Goal: Task Accomplishment & Management: Manage account settings

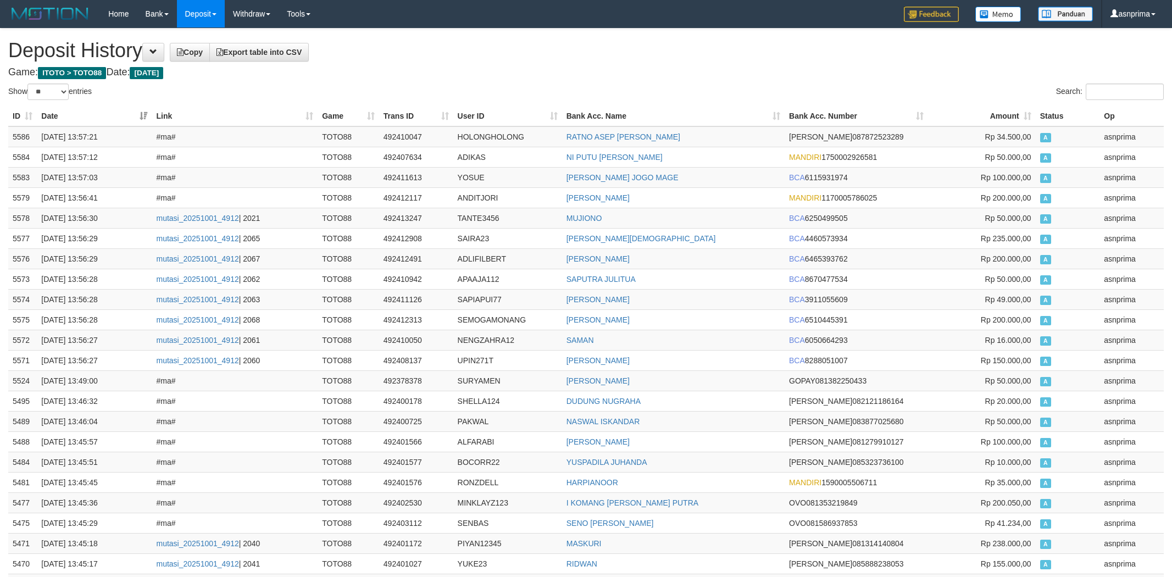
select select "**"
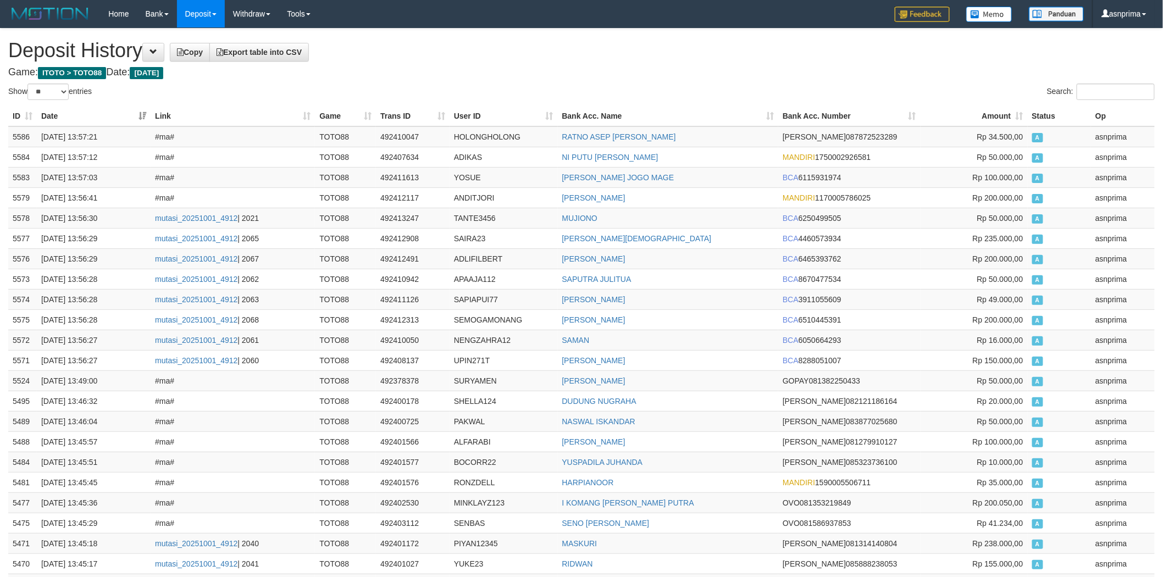
click at [12, 130] on td "5586" at bounding box center [22, 136] width 29 height 21
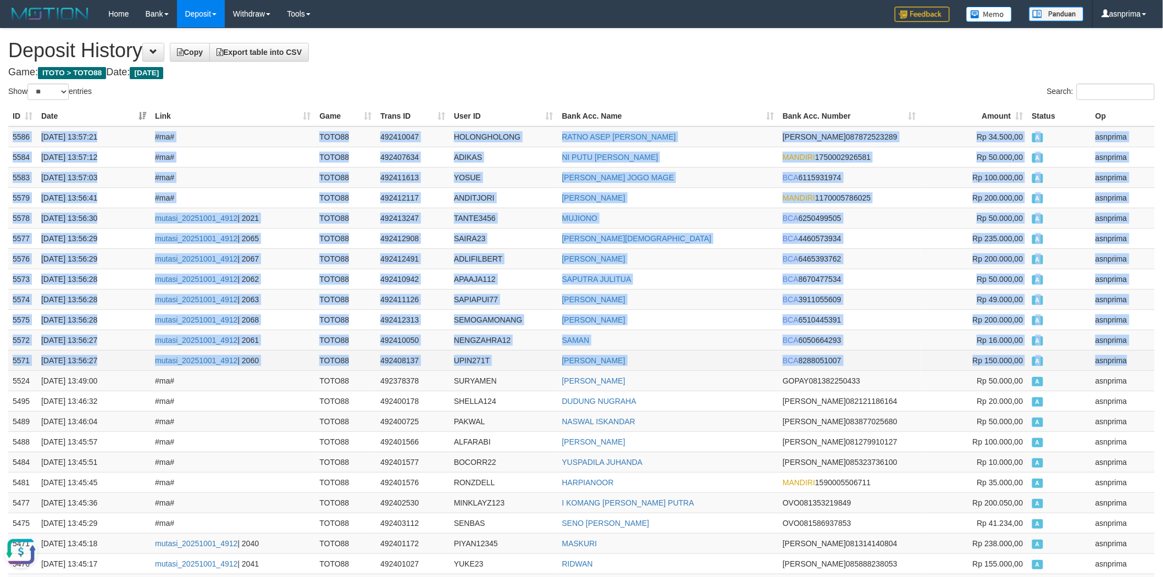
click at [1127, 361] on td "asnprima" at bounding box center [1123, 360] width 64 height 20
copy tbody "5586 01/10/2025 13:57:21 #ma# TOTO88 492410047 HOLONGHOLONG RATNO ASEP MARTOMU …"
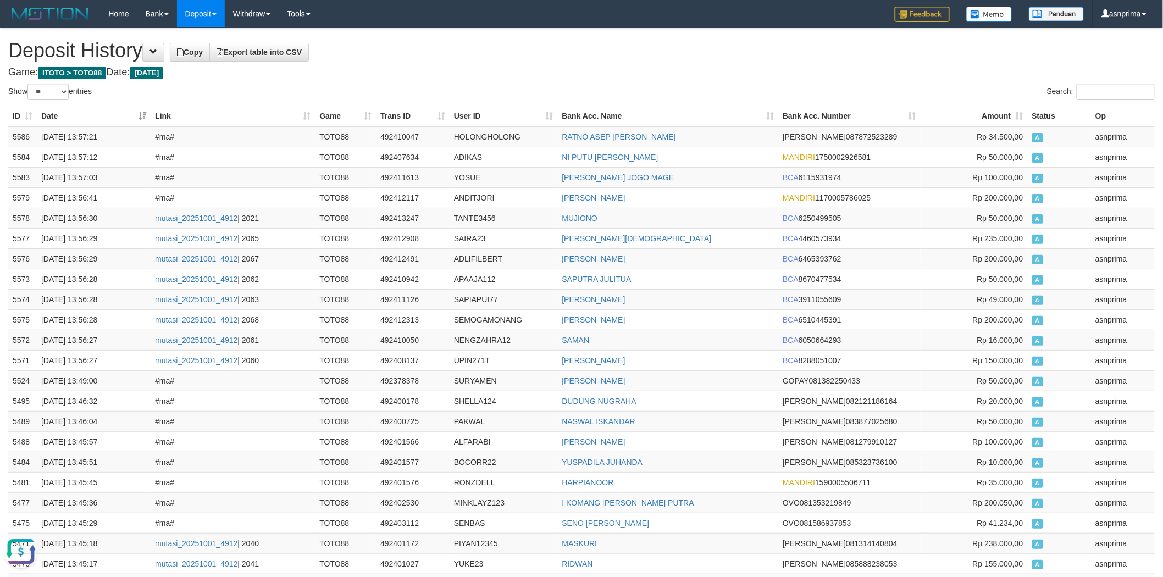
drag, startPoint x: 518, startPoint y: 64, endPoint x: 650, endPoint y: 0, distance: 146.0
click at [409, 134] on td "492410047" at bounding box center [413, 136] width 74 height 21
copy td "492410047"
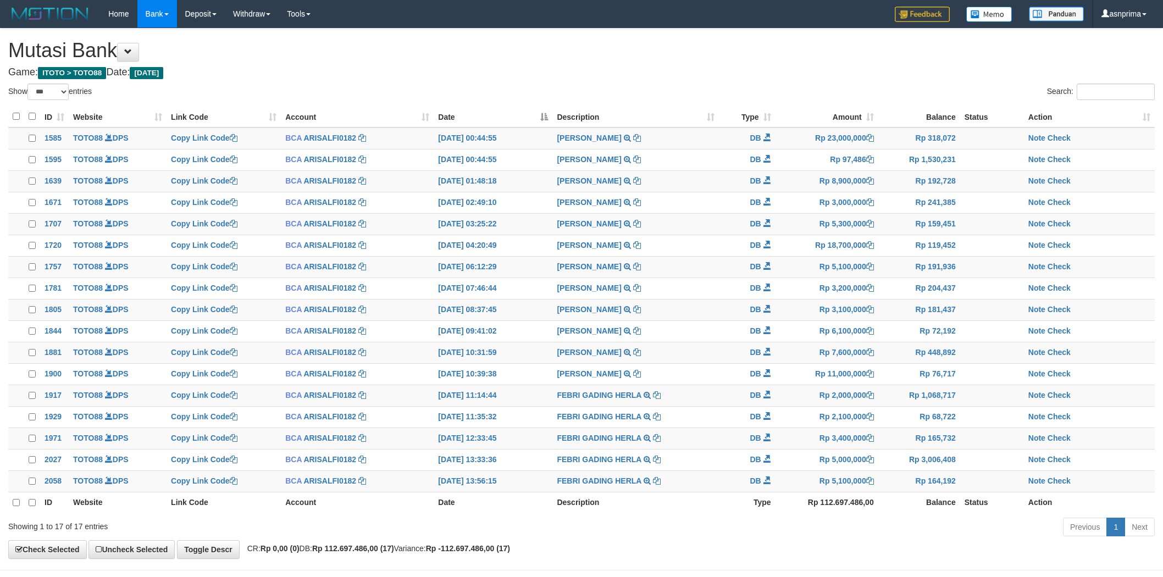
select select "***"
click at [649, 58] on h1 "Mutasi Bank" at bounding box center [581, 51] width 1147 height 22
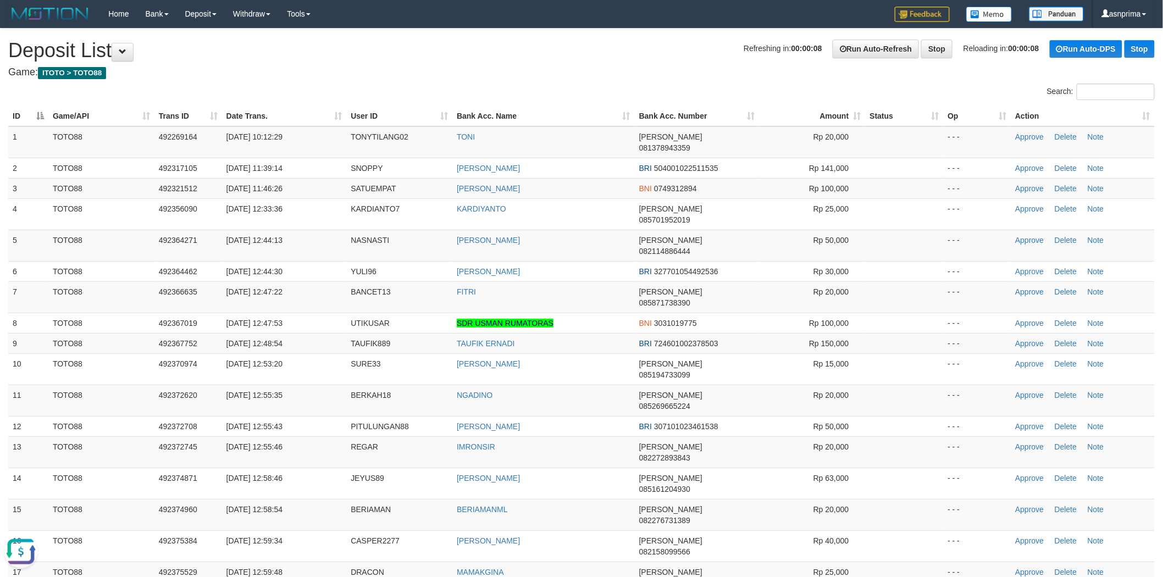
click at [532, 73] on h4 "Game: ITOTO > TOTO88" at bounding box center [581, 72] width 1147 height 11
click at [558, 69] on h4 "Game: ITOTO > TOTO88" at bounding box center [581, 72] width 1147 height 11
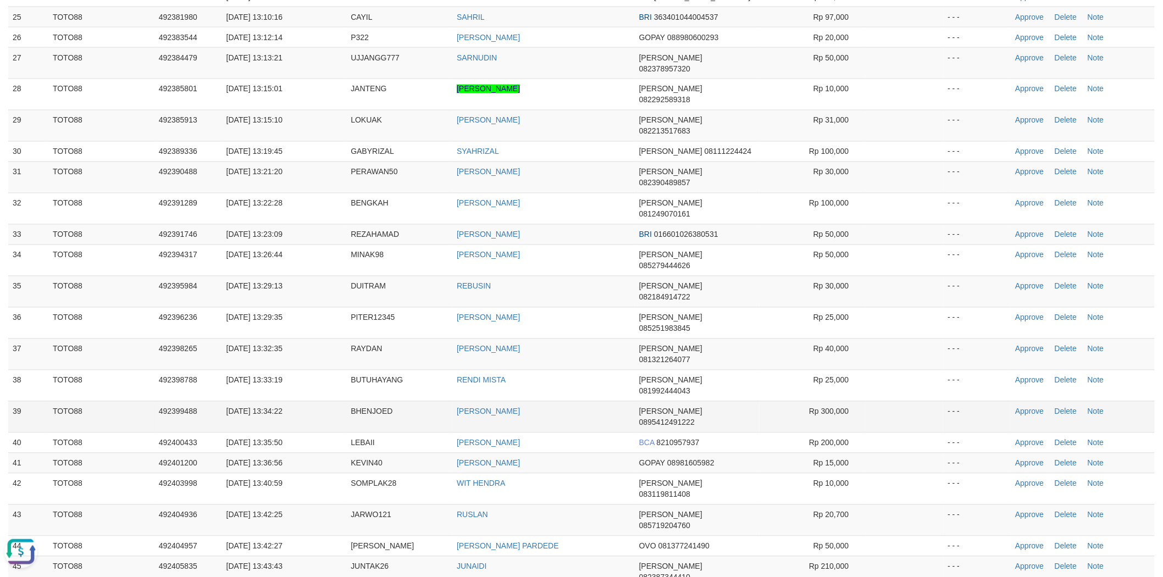
drag, startPoint x: 1032, startPoint y: 289, endPoint x: 708, endPoint y: 130, distance: 360.9
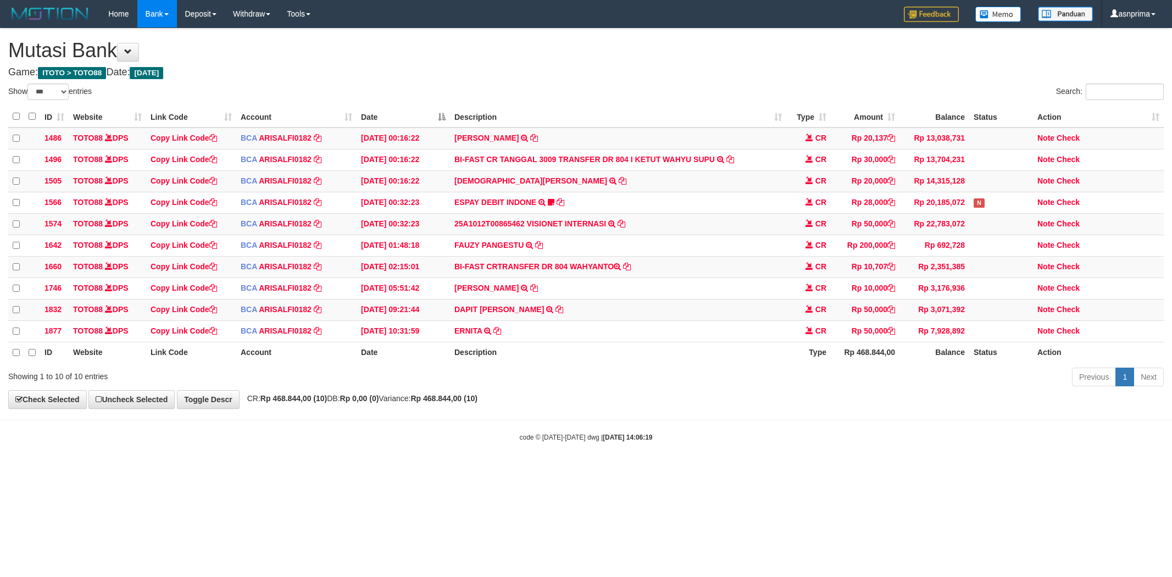
select select "***"
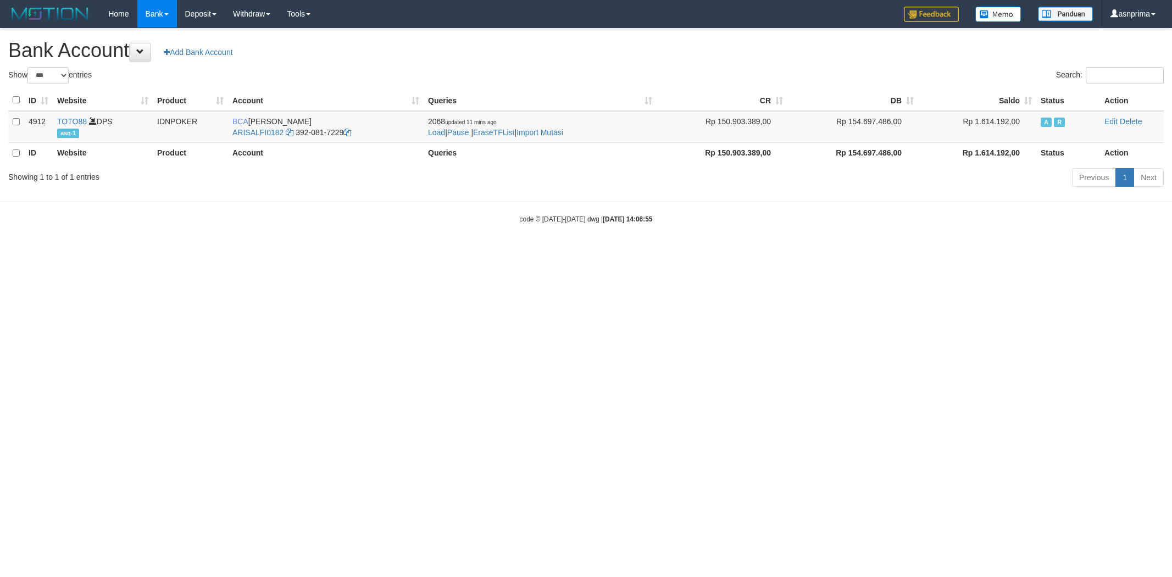
select select "***"
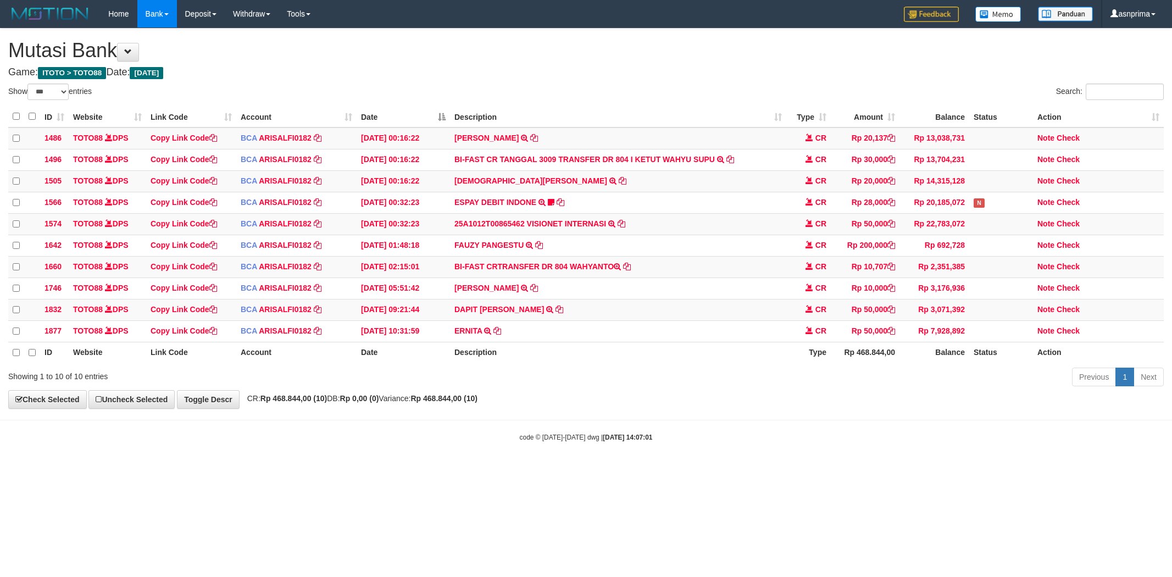
select select "***"
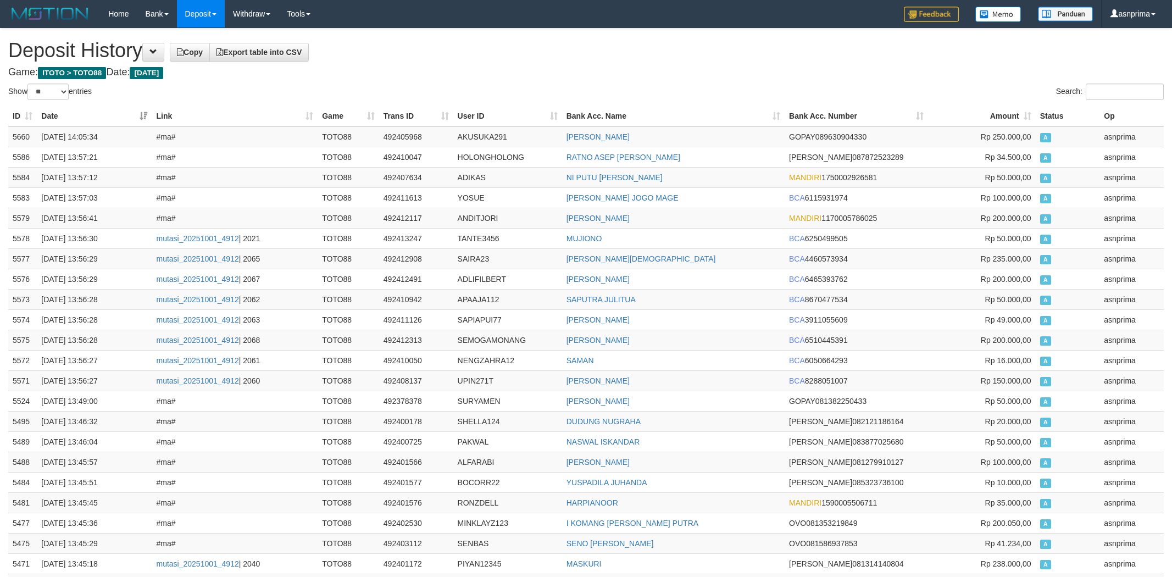
select select "**"
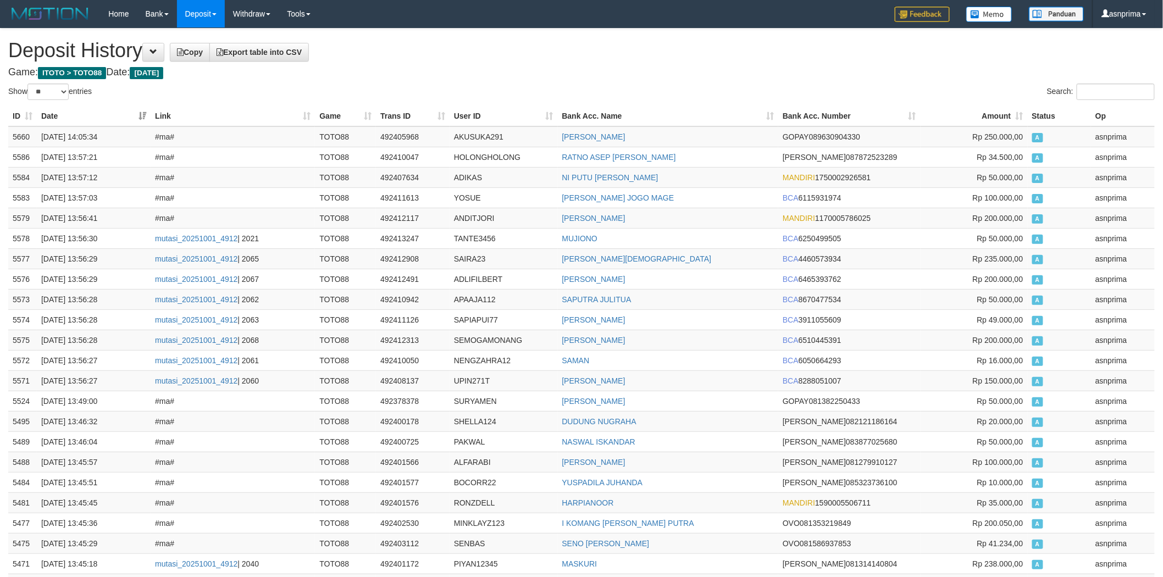
click at [517, 58] on h1 "Deposit History Copy Export table into CSV" at bounding box center [581, 51] width 1147 height 22
click at [8, 135] on td "5660" at bounding box center [22, 136] width 29 height 21
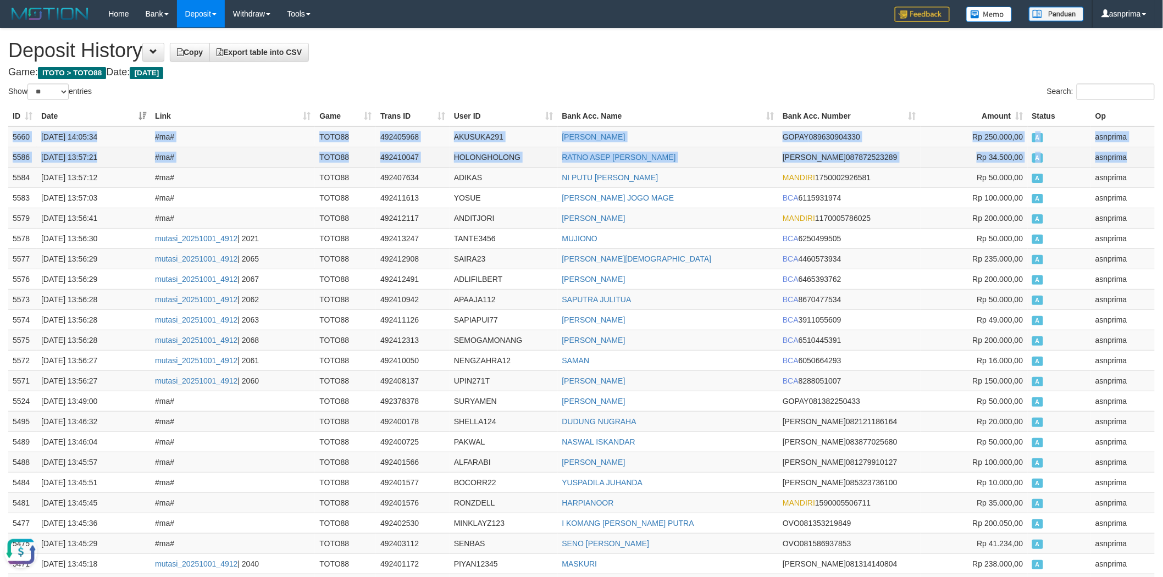
click at [1141, 147] on td "asnprima" at bounding box center [1123, 157] width 64 height 20
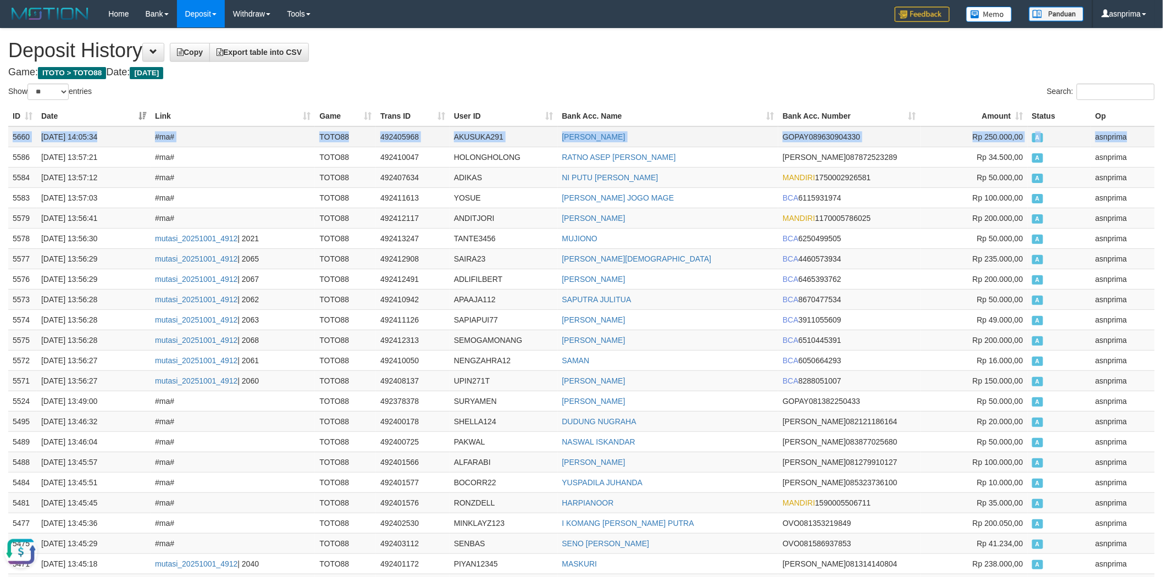
click at [1134, 137] on td "asnprima" at bounding box center [1123, 136] width 64 height 21
copy tr "5660 01/10/2025 14:05:34 #ma# TOTO88 492405968 AKUSUKA291 SURYADI SAPUTRA GOPAY…"
click at [399, 136] on td "492405968" at bounding box center [413, 136] width 74 height 21
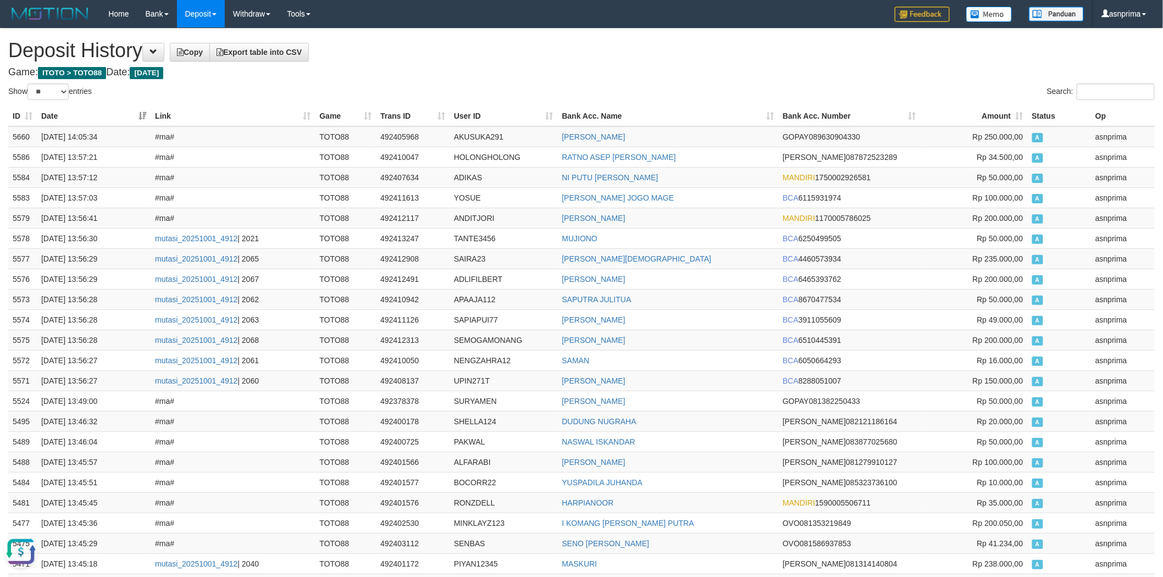
click at [543, 45] on h1 "Deposit History Copy Export table into CSV" at bounding box center [581, 51] width 1147 height 22
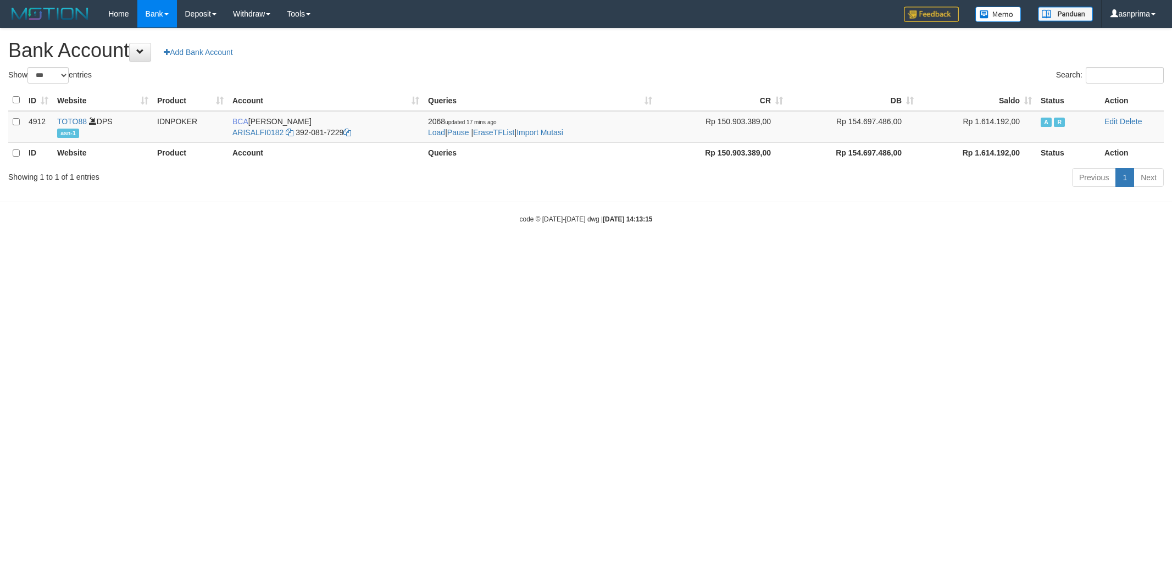
select select "***"
click at [545, 131] on link "Import Mutasi" at bounding box center [540, 132] width 47 height 9
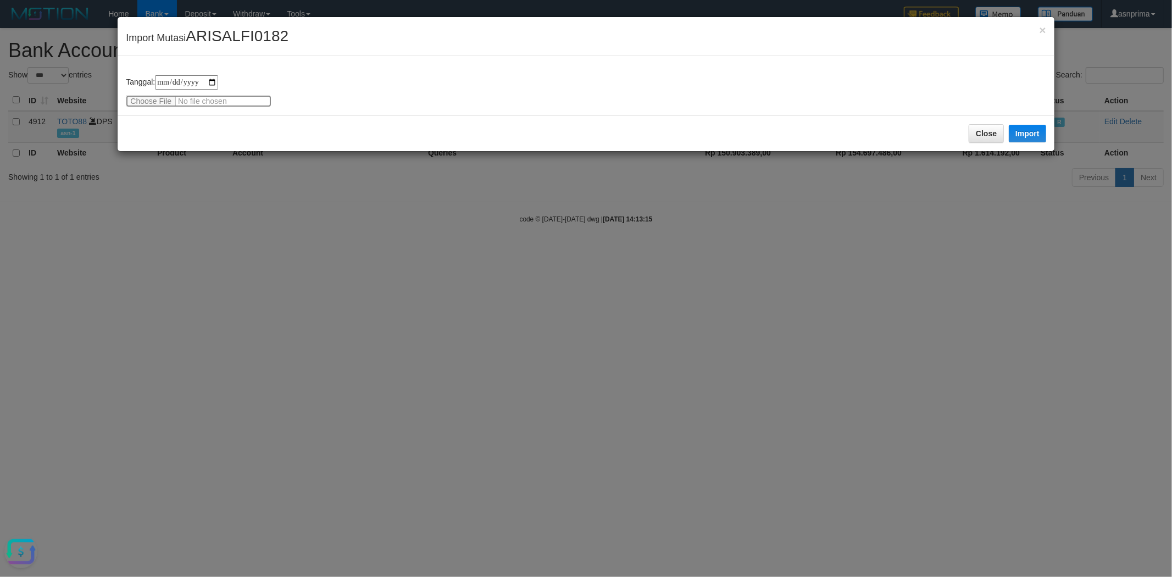
click at [143, 96] on input "file" at bounding box center [199, 101] width 146 height 12
type input "**********"
click at [1037, 139] on button "Import" at bounding box center [1027, 134] width 37 height 18
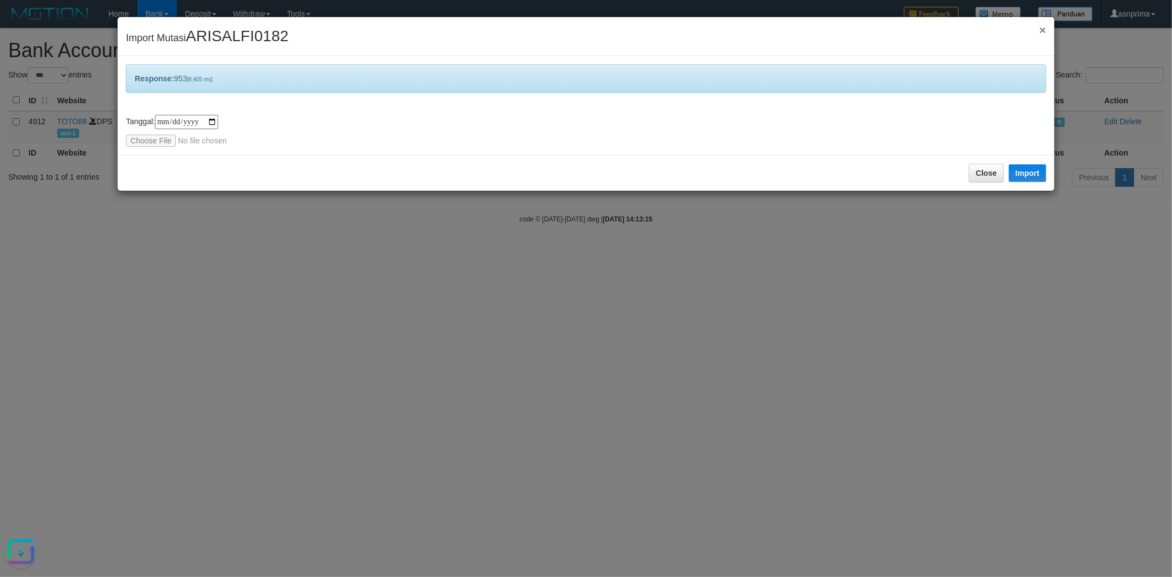
drag, startPoint x: 1042, startPoint y: 30, endPoint x: 916, endPoint y: 62, distance: 130.4
click at [1042, 30] on span "×" at bounding box center [1042, 30] width 7 height 13
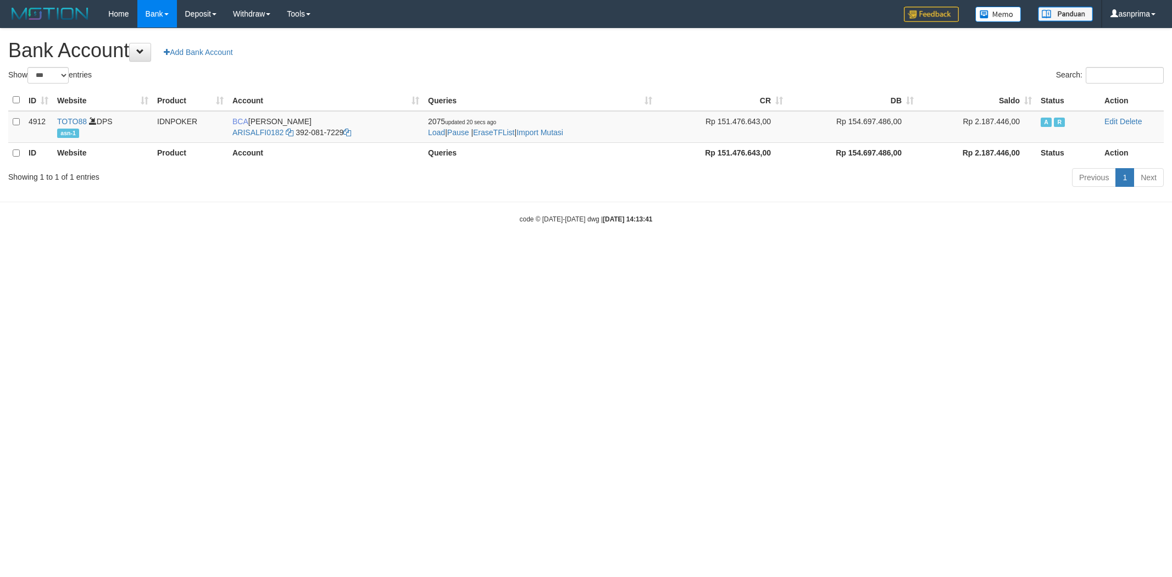
select select "***"
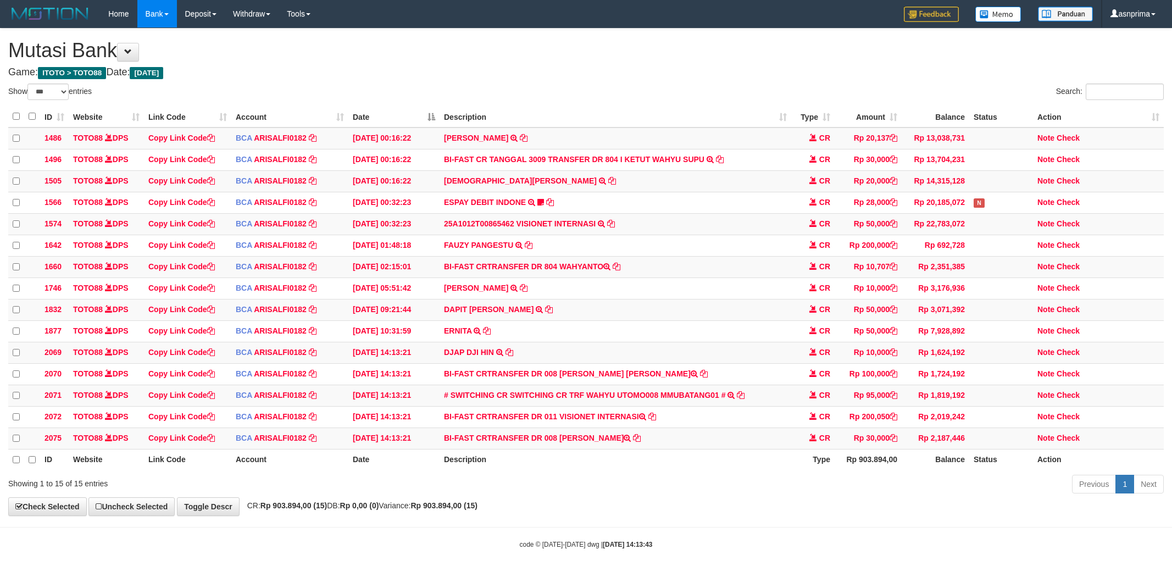
select select "***"
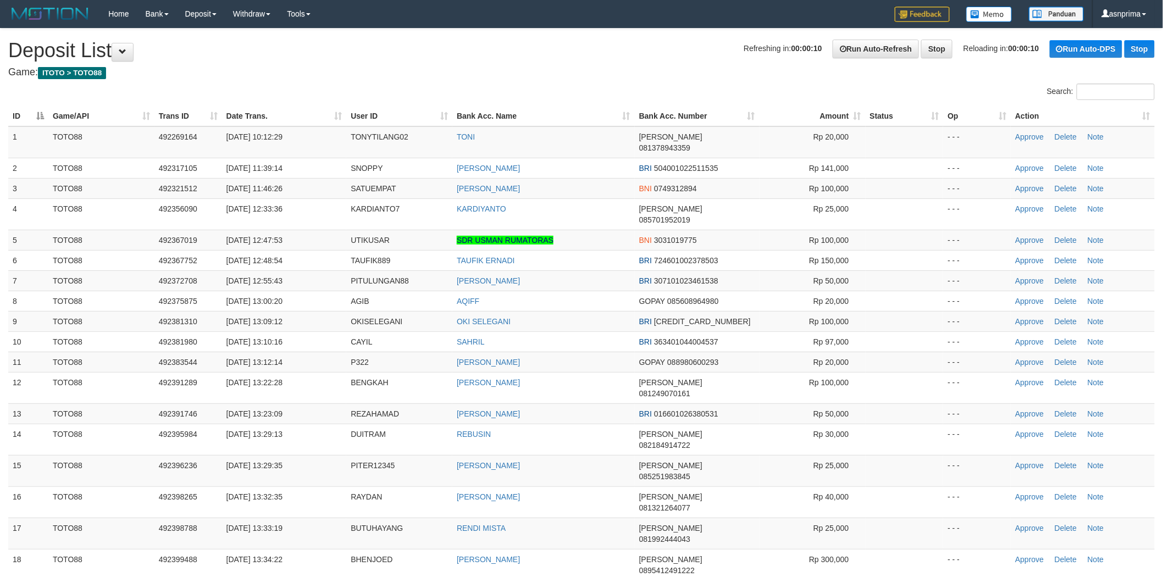
click at [1145, 115] on th "Action" at bounding box center [1083, 116] width 144 height 20
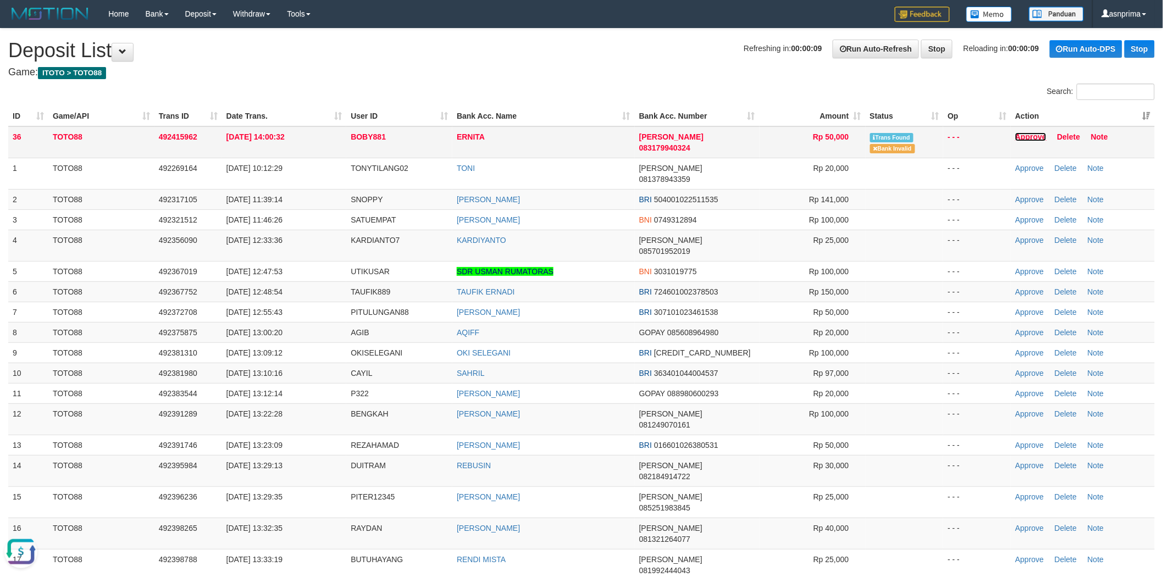
click at [1036, 136] on link "Approve" at bounding box center [1030, 136] width 31 height 9
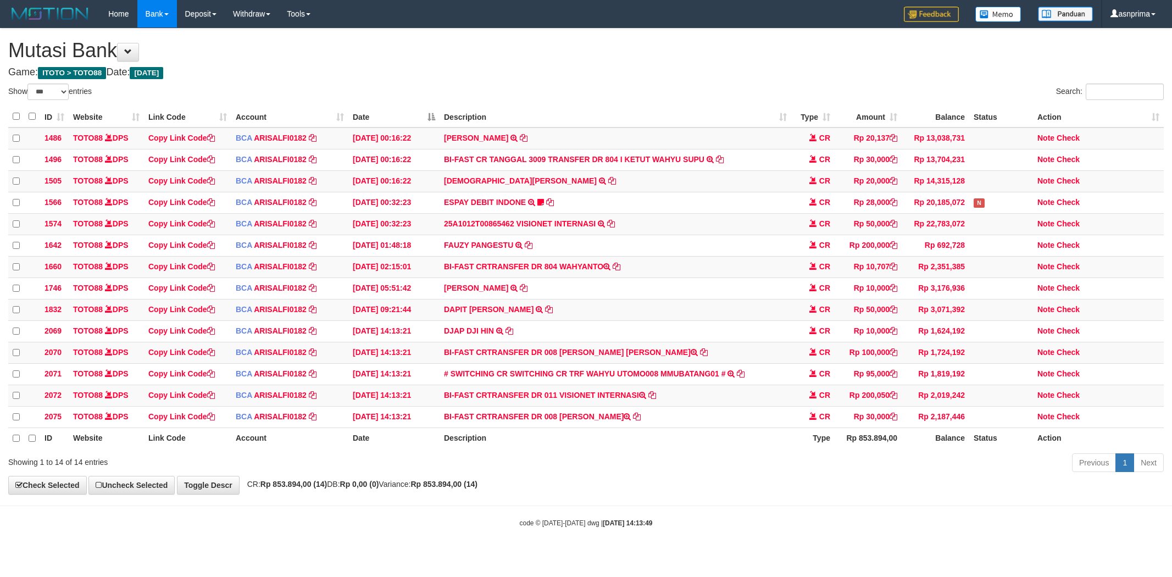
select select "***"
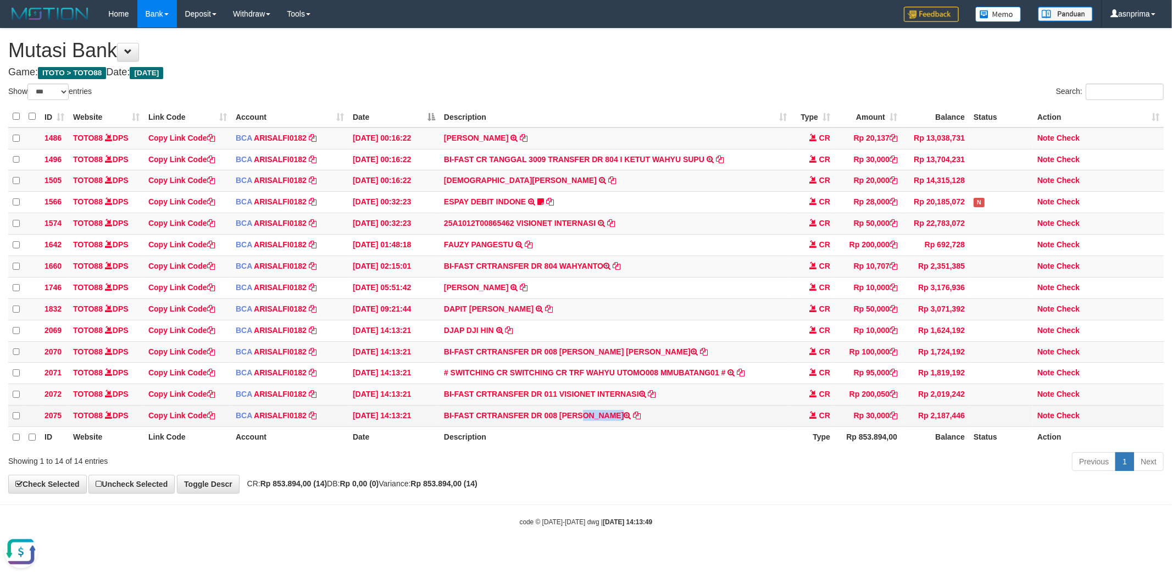
drag, startPoint x: 558, startPoint y: 424, endPoint x: 619, endPoint y: 427, distance: 61.1
click at [619, 427] on td "BI-FAST CRTRANSFER DR 008 ZAINAL ABIDIN" at bounding box center [616, 416] width 352 height 21
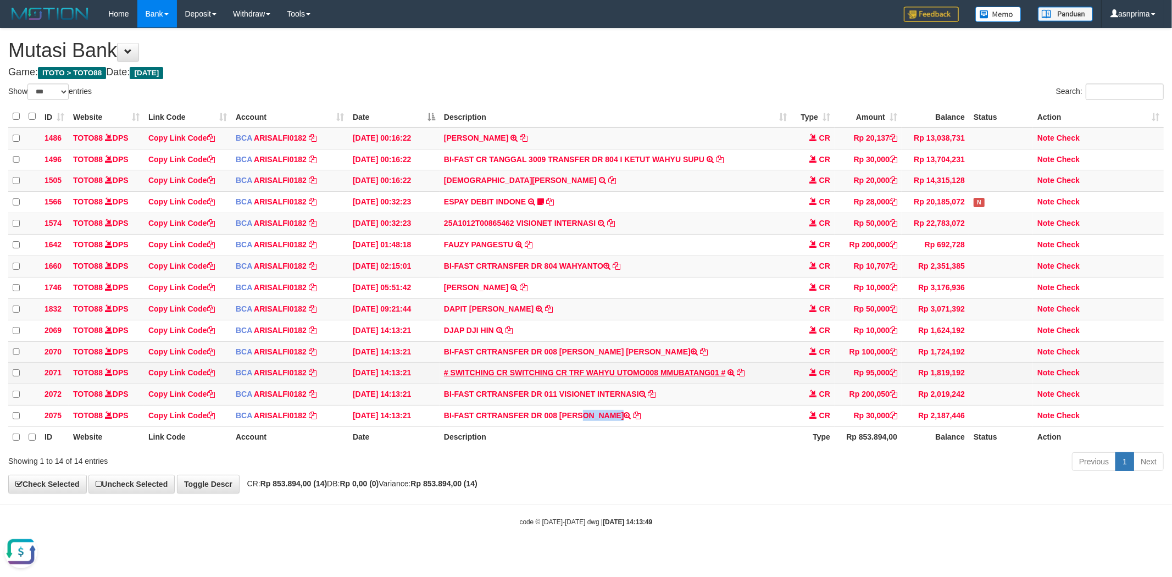
copy td "ZAINAL ABIDIN"
drag, startPoint x: 1066, startPoint y: 431, endPoint x: 687, endPoint y: 382, distance: 382.4
click at [1066, 420] on link "Check" at bounding box center [1068, 415] width 23 height 9
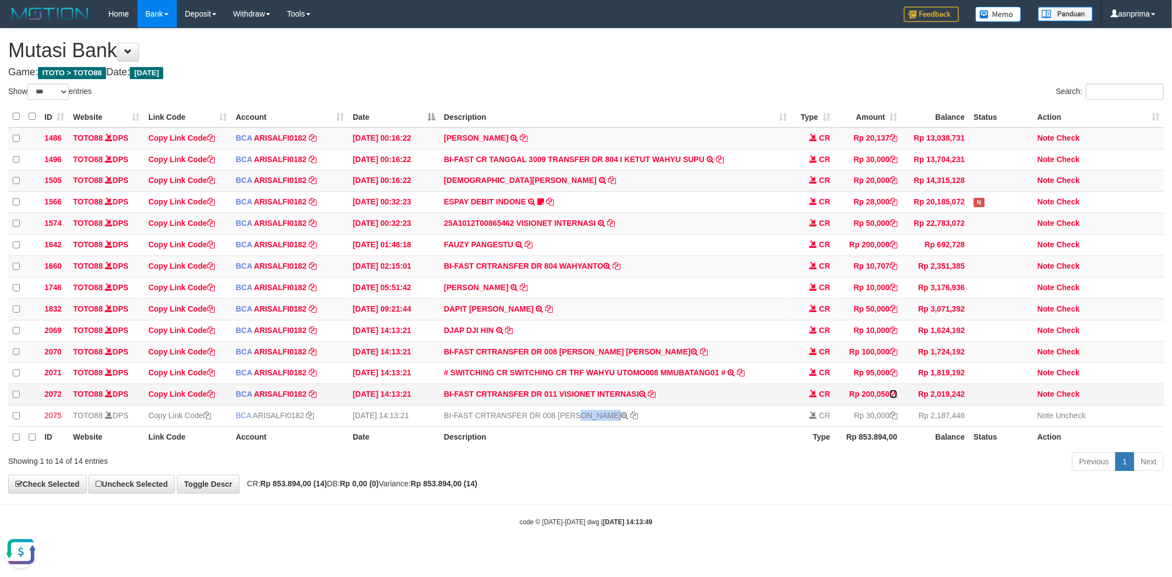
click at [891, 398] on icon at bounding box center [894, 394] width 8 height 8
copy td "ZAINAL ABIDIN"
click at [1072, 398] on link "Check" at bounding box center [1068, 394] width 23 height 9
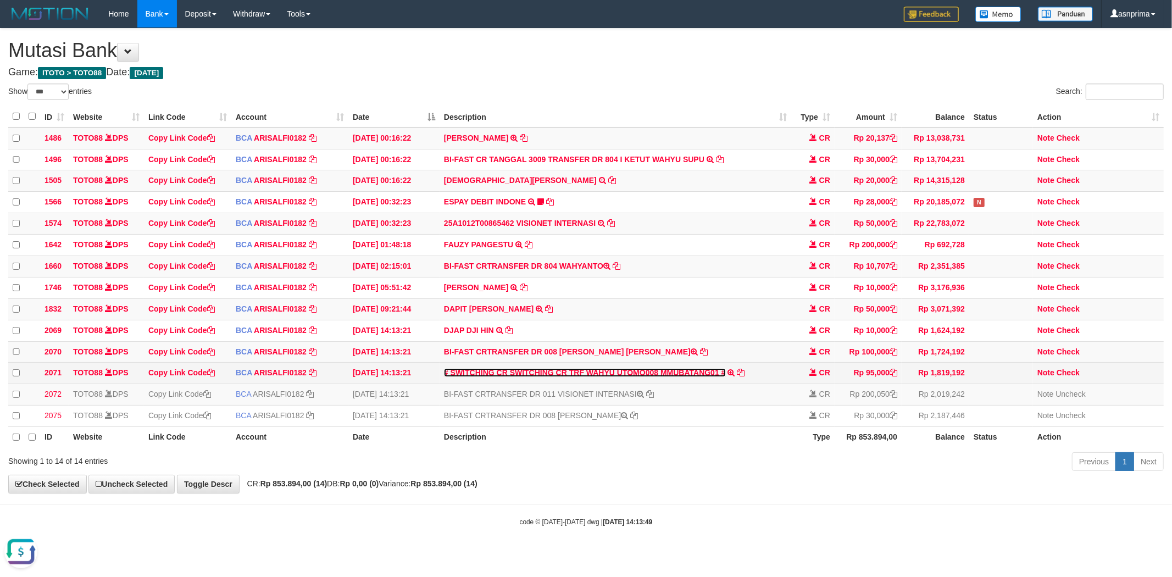
click at [590, 377] on link "# SWITCHING CR SWITCHING CR TRF WAHYU UTOMO008 MMUBATANG01 #" at bounding box center [585, 372] width 282 height 9
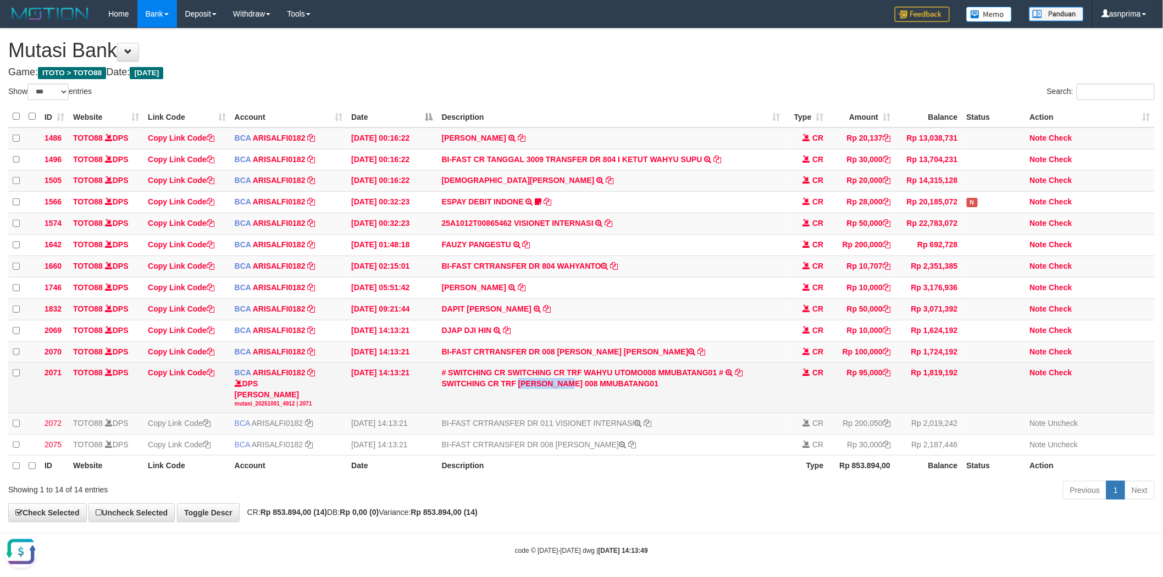
drag, startPoint x: 519, startPoint y: 394, endPoint x: 578, endPoint y: 394, distance: 58.8
click at [578, 389] on div "SWITCHING CR TRF WAHYU UTOMO 008 MMUBATANG01" at bounding box center [611, 383] width 339 height 11
copy div "WAHYU UTOMO"
click at [1066, 377] on link "Check" at bounding box center [1060, 372] width 23 height 9
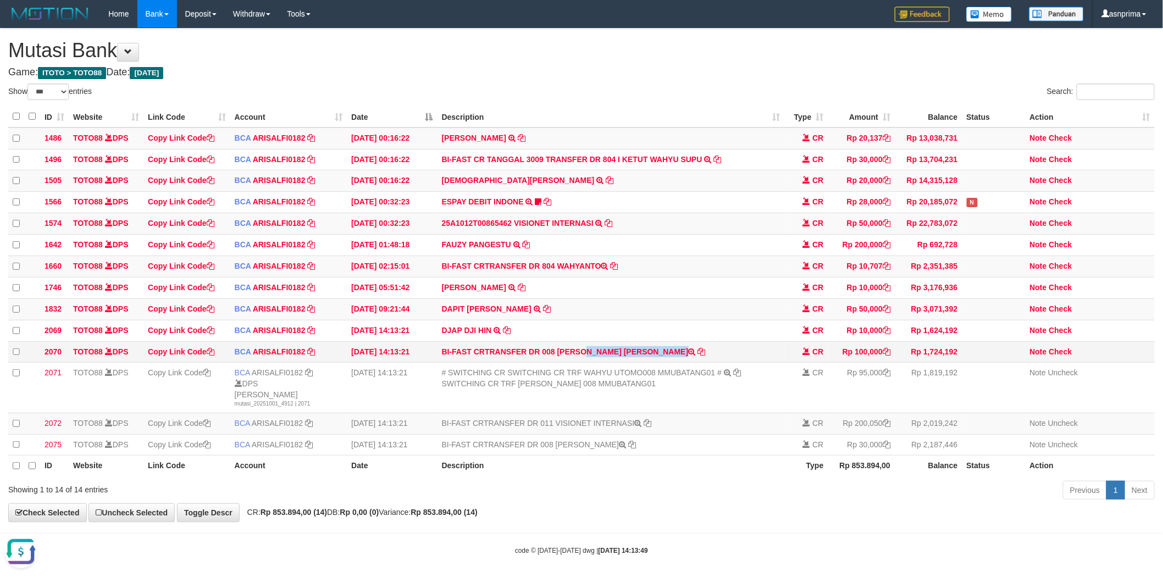
drag, startPoint x: 559, startPoint y: 359, endPoint x: 635, endPoint y: 358, distance: 76.4
click at [635, 358] on td "BI-FAST CRTRANSFER DR 008 HENDRY KUS ROBY" at bounding box center [611, 351] width 347 height 21
copy td "[PERSON_NAME] [PERSON_NAME]"
click at [1065, 356] on link "Check" at bounding box center [1060, 351] width 23 height 9
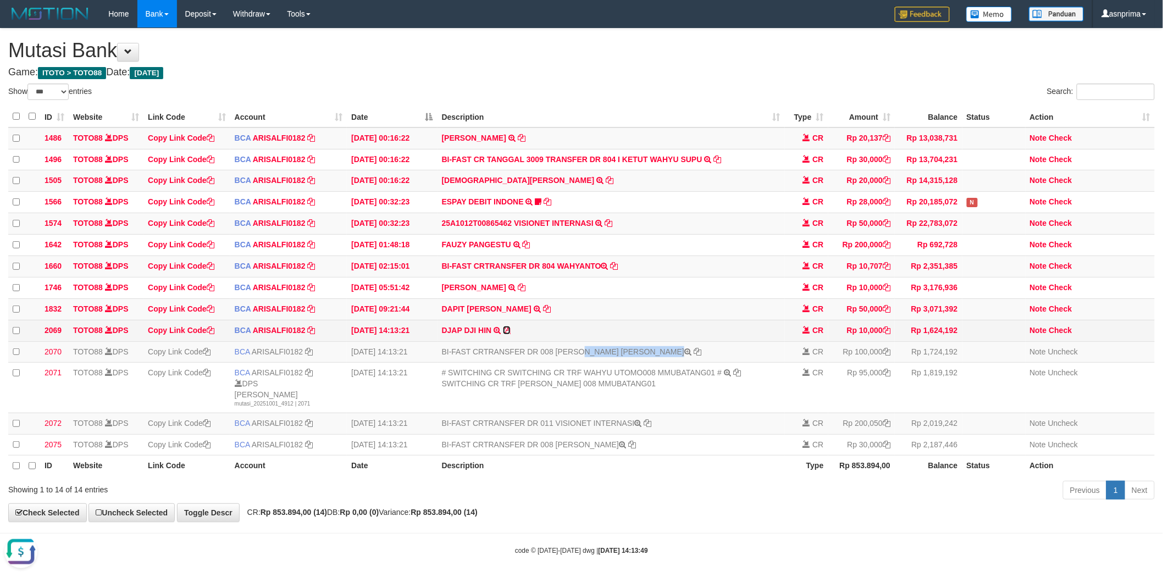
click at [505, 334] on icon at bounding box center [507, 330] width 8 height 8
copy td "[PERSON_NAME] [PERSON_NAME]"
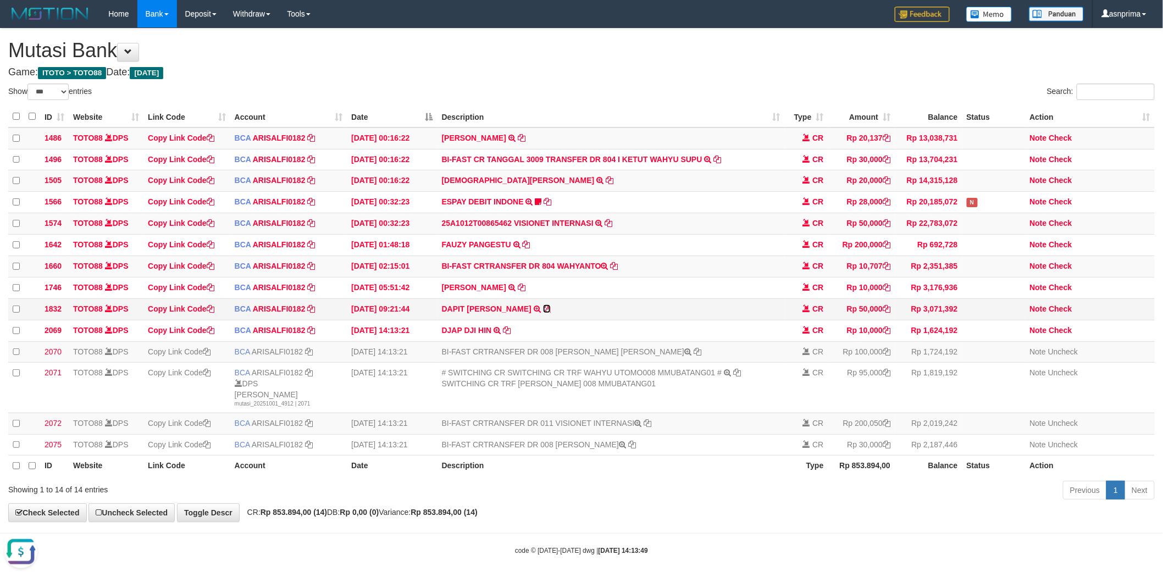
click at [543, 313] on icon at bounding box center [547, 309] width 8 height 8
click at [647, 427] on icon at bounding box center [648, 423] width 8 height 8
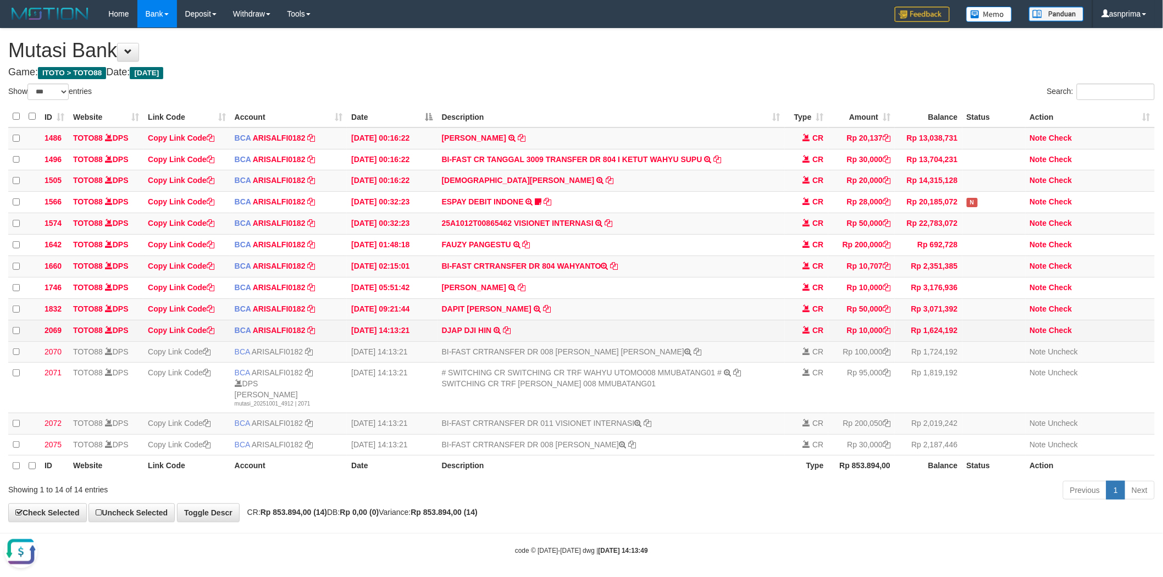
scroll to position [25, 0]
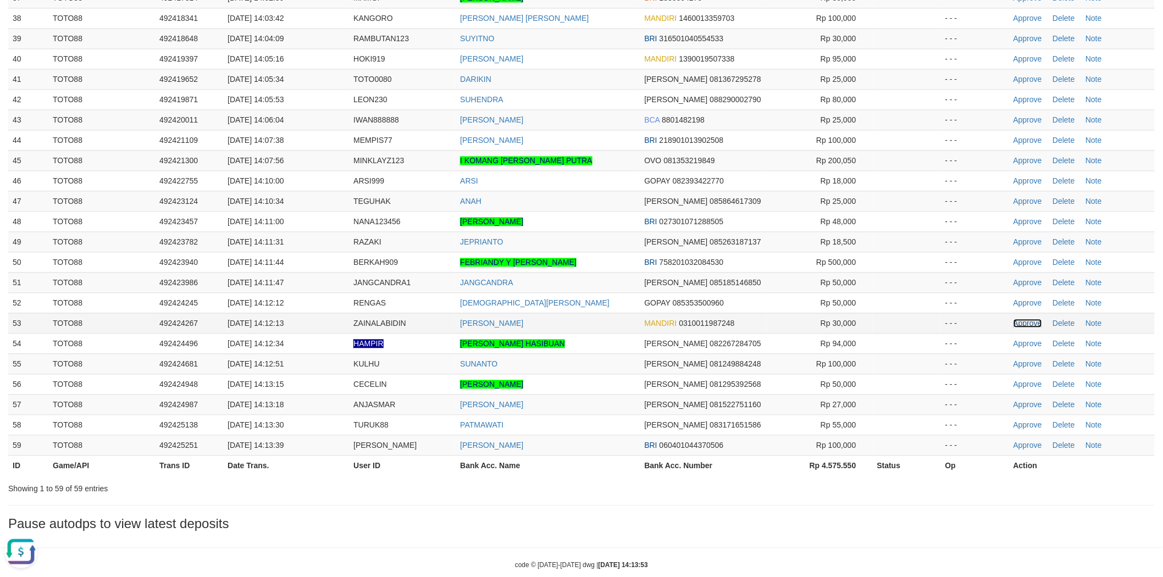
click at [1018, 319] on link "Approve" at bounding box center [1028, 323] width 29 height 9
click at [579, 69] on td "DARIKIN" at bounding box center [548, 79] width 184 height 20
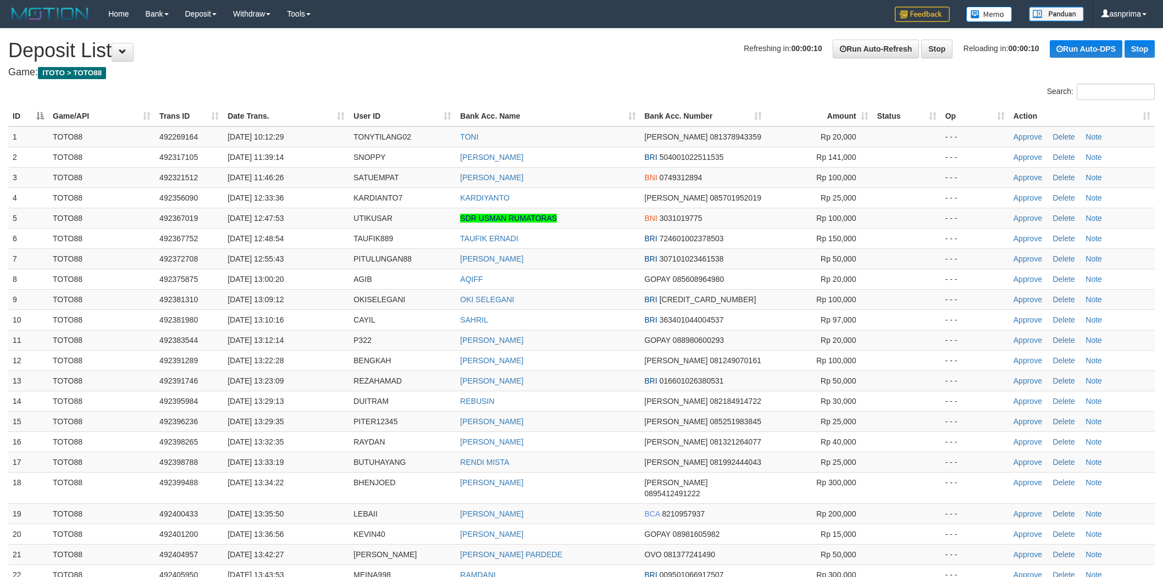
scroll to position [888, 0]
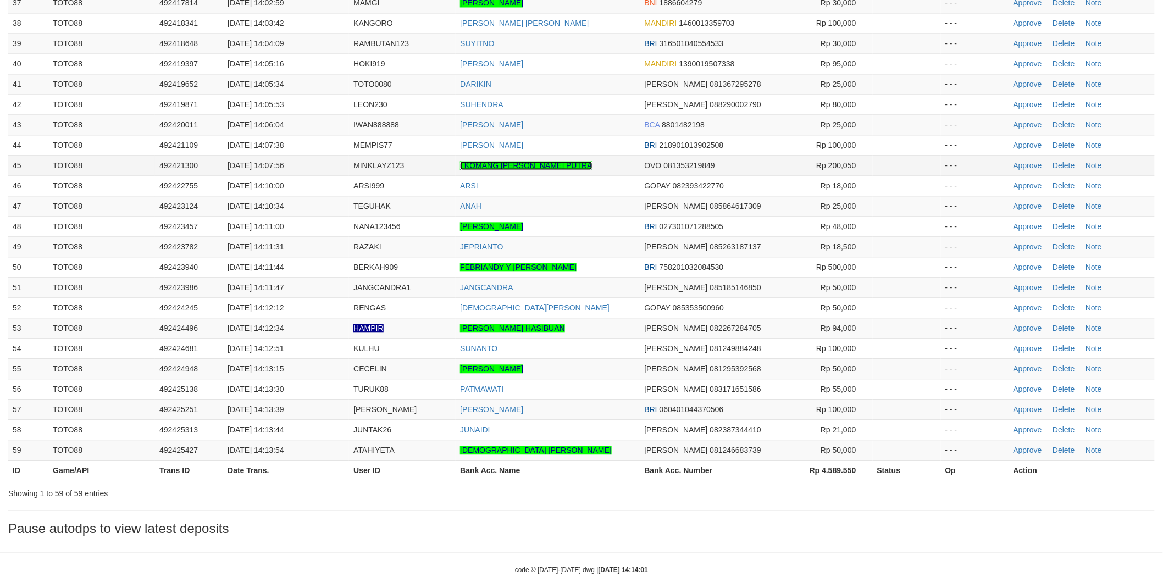
drag, startPoint x: 0, startPoint y: 0, endPoint x: 591, endPoint y: 144, distance: 608.7
click at [591, 161] on link "I KOMANG [PERSON_NAME] PUTRA" at bounding box center [526, 165] width 132 height 9
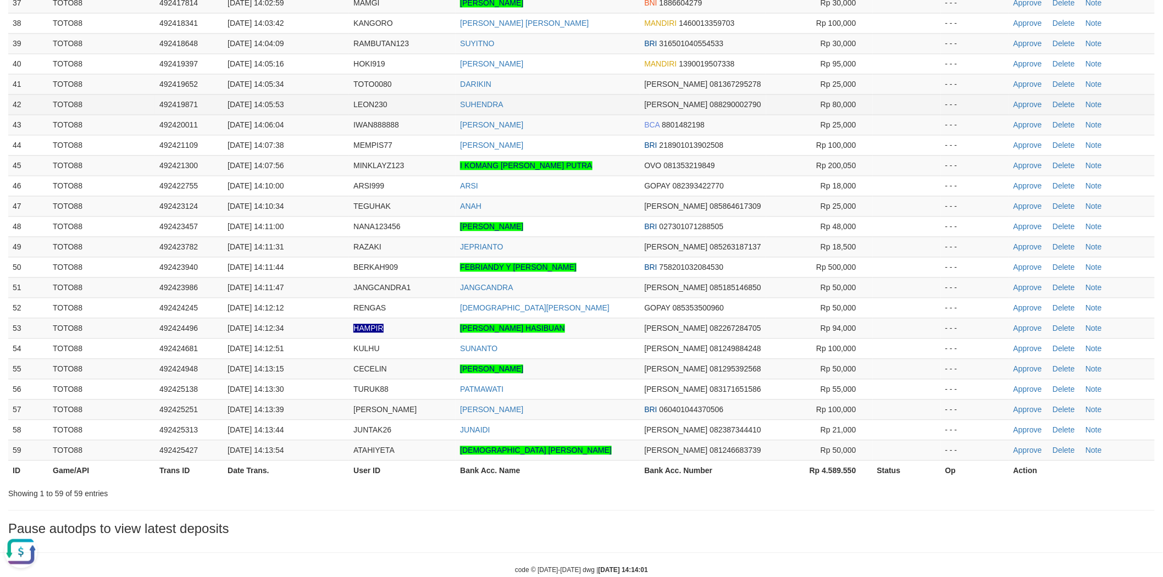
click at [564, 94] on td "SUHENDRA" at bounding box center [548, 104] width 184 height 20
click at [596, 94] on td "SUHENDRA" at bounding box center [548, 104] width 184 height 20
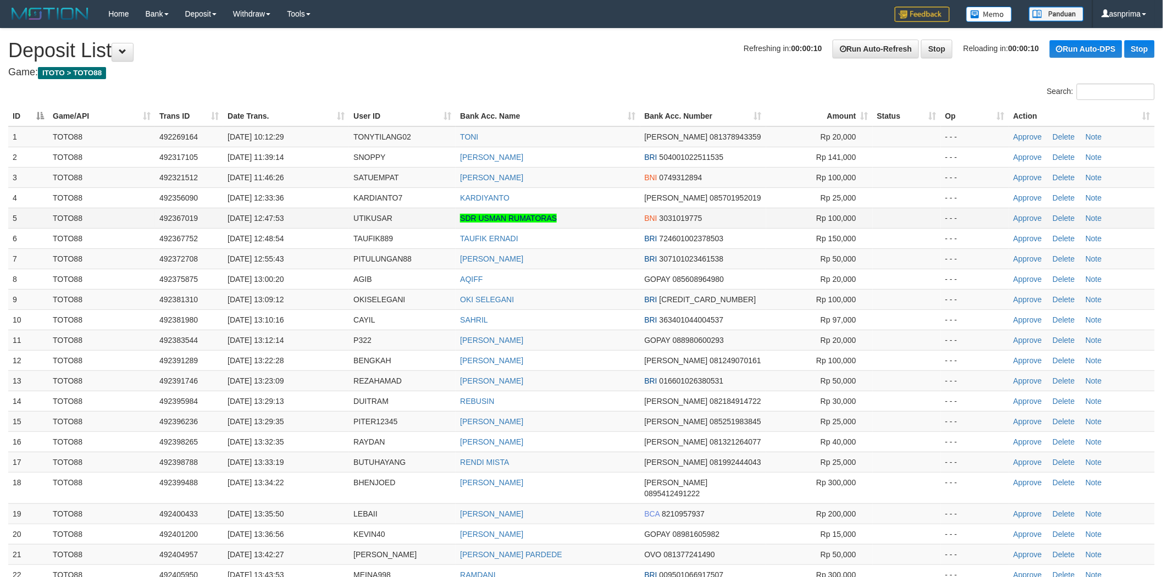
click at [583, 222] on td "SDR USMAN RUMATORAS" at bounding box center [548, 218] width 184 height 20
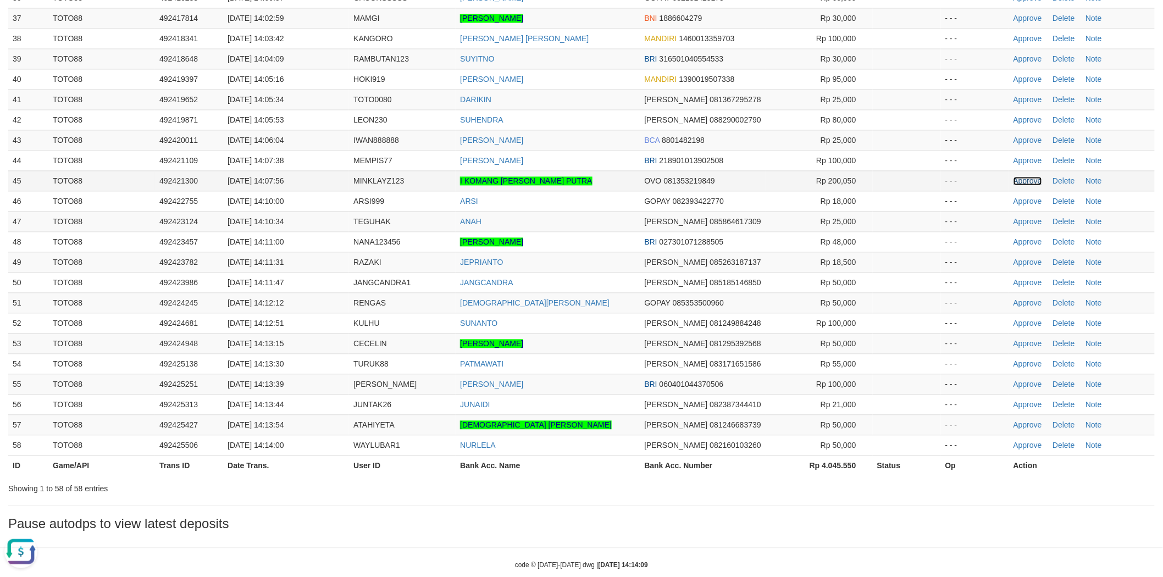
click at [1022, 177] on link "Approve" at bounding box center [1028, 181] width 29 height 9
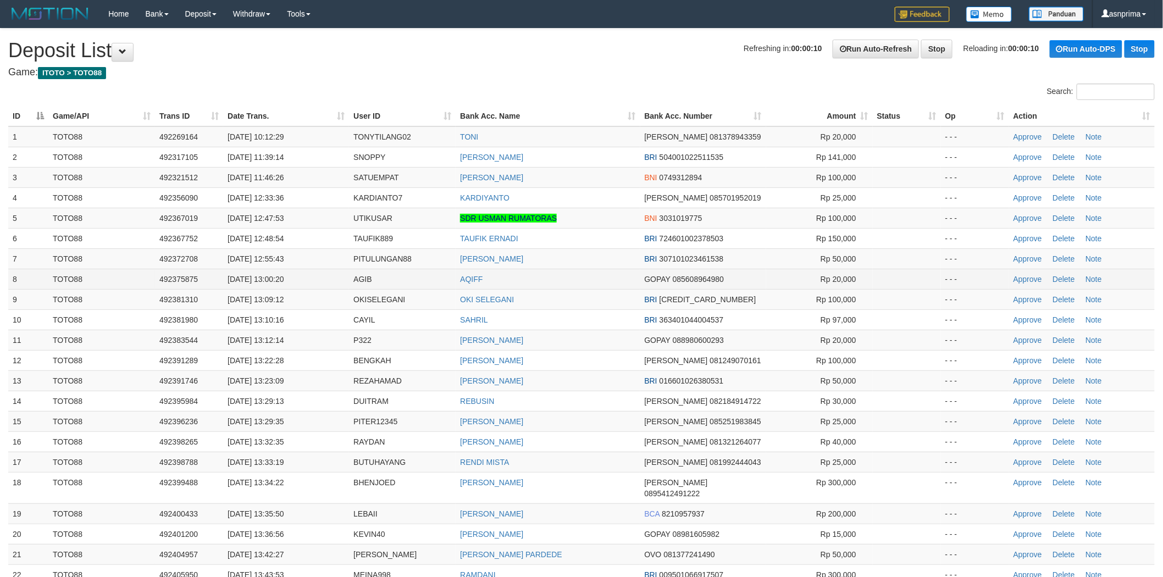
click at [595, 284] on td "AQIFF" at bounding box center [548, 279] width 184 height 20
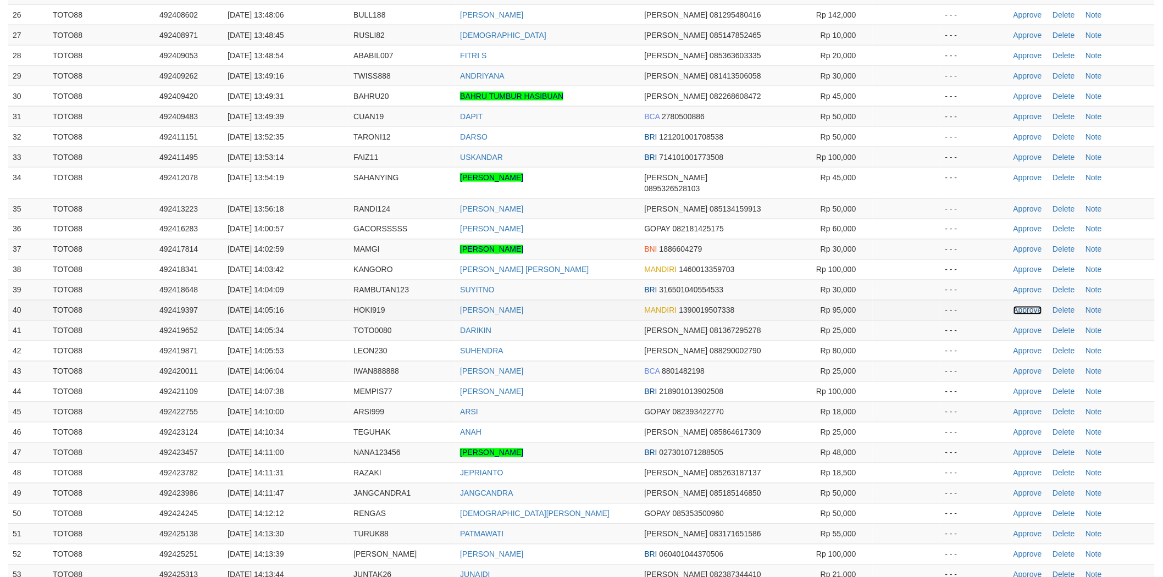
click at [1019, 306] on link "Approve" at bounding box center [1028, 310] width 29 height 9
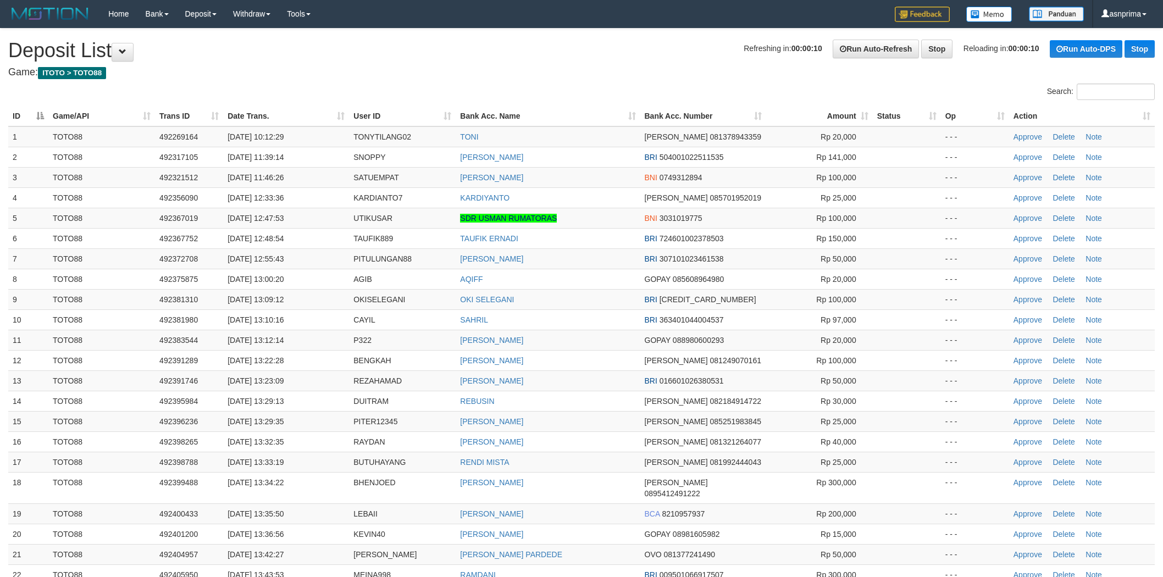
scroll to position [641, 0]
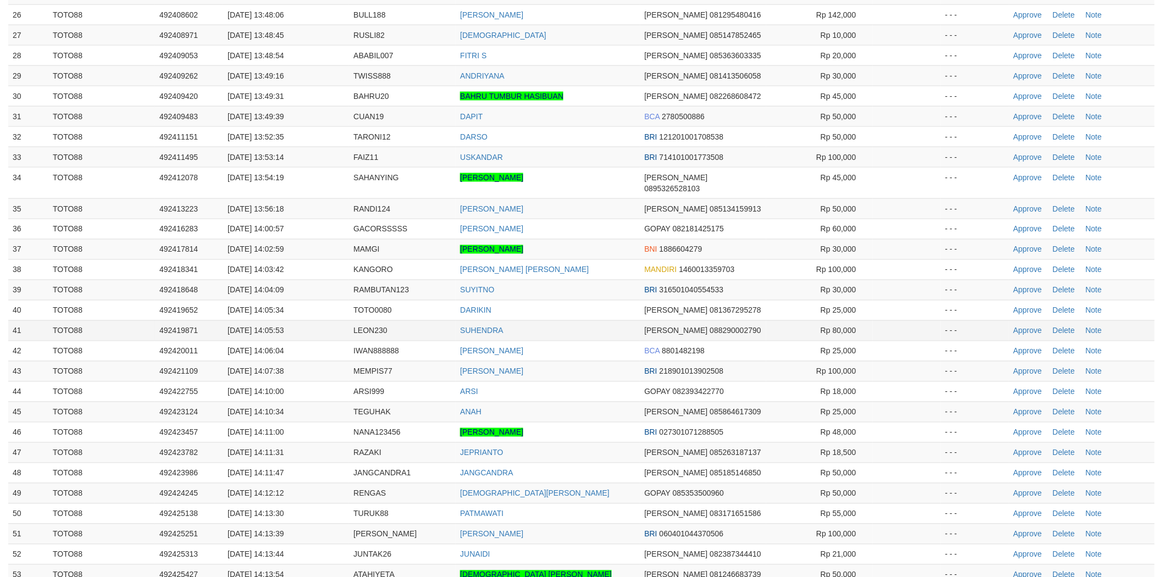
click at [579, 320] on td "SUHENDRA" at bounding box center [548, 330] width 184 height 20
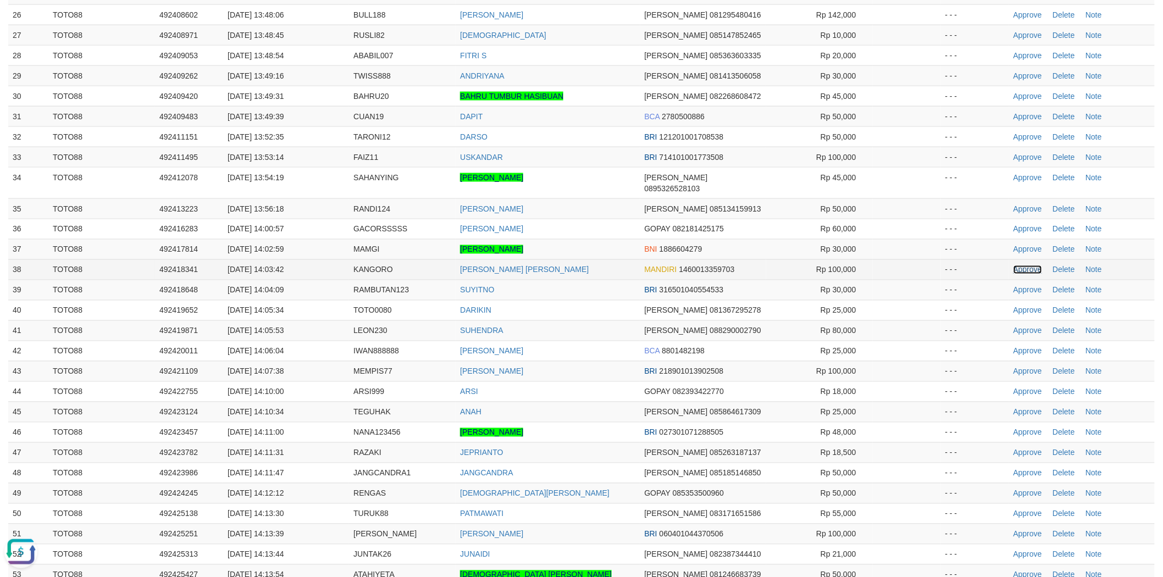
scroll to position [0, 0]
click at [1014, 265] on link "Approve" at bounding box center [1028, 269] width 29 height 9
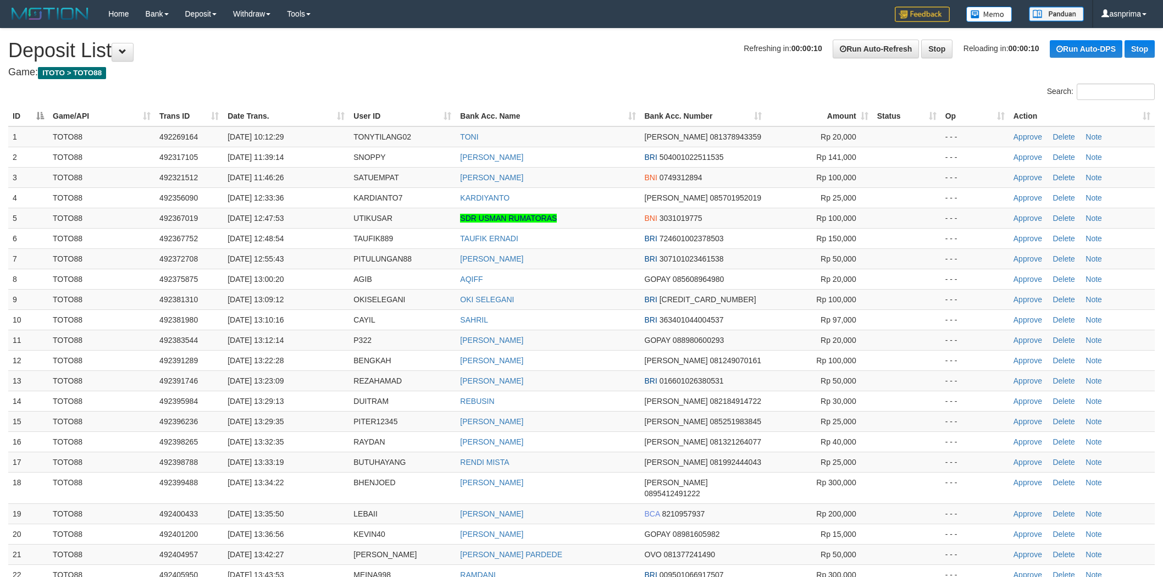
scroll to position [641, 0]
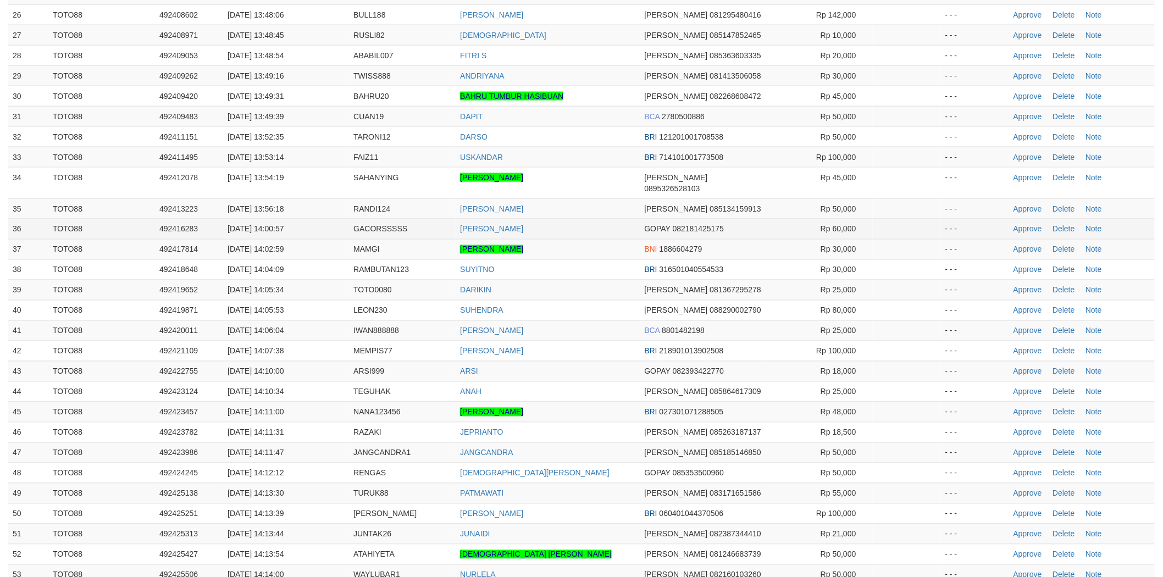
click at [625, 219] on td "[PERSON_NAME]" at bounding box center [548, 229] width 184 height 20
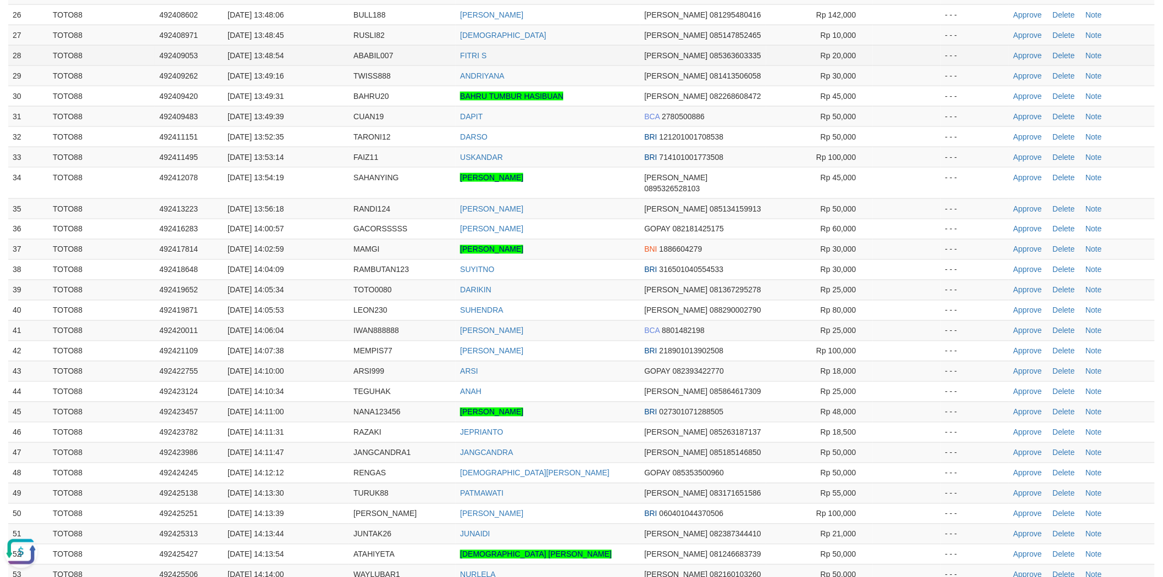
scroll to position [0, 0]
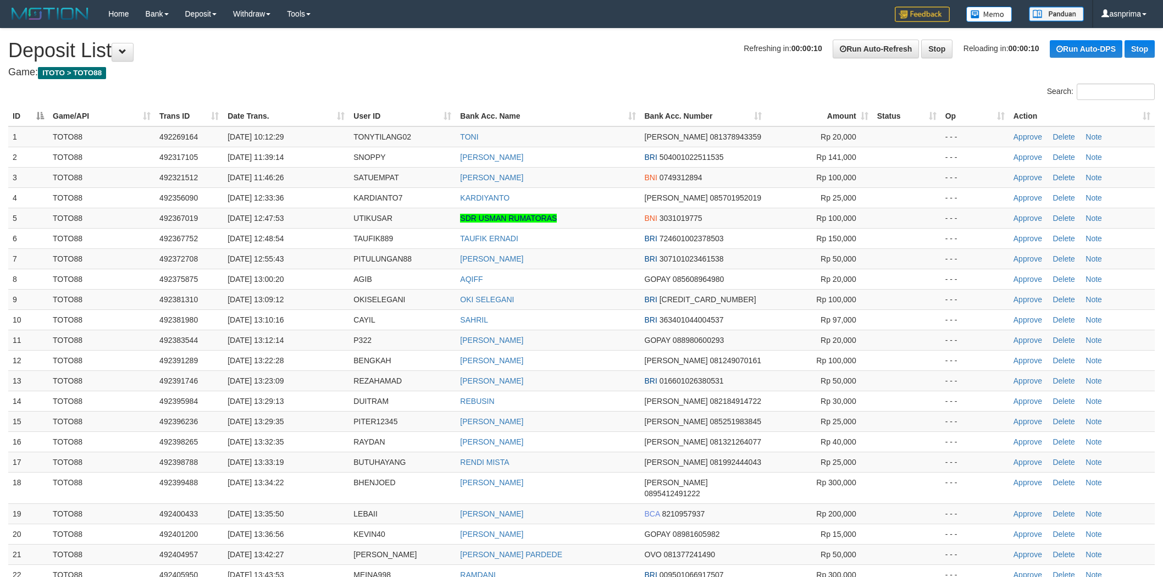
scroll to position [641, 0]
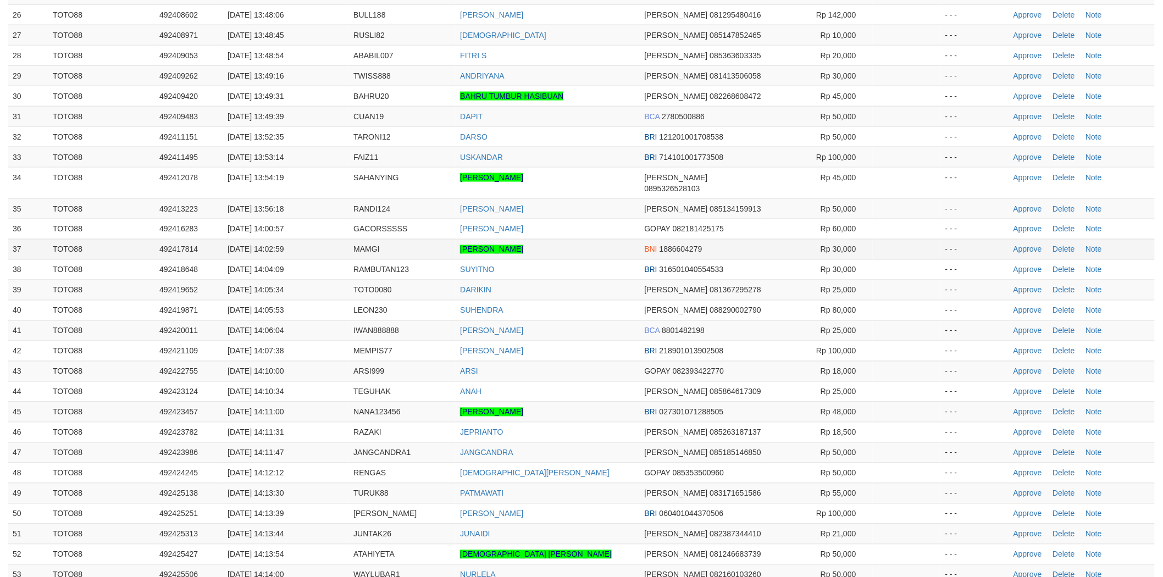
click at [593, 239] on td "[PERSON_NAME]" at bounding box center [548, 249] width 184 height 20
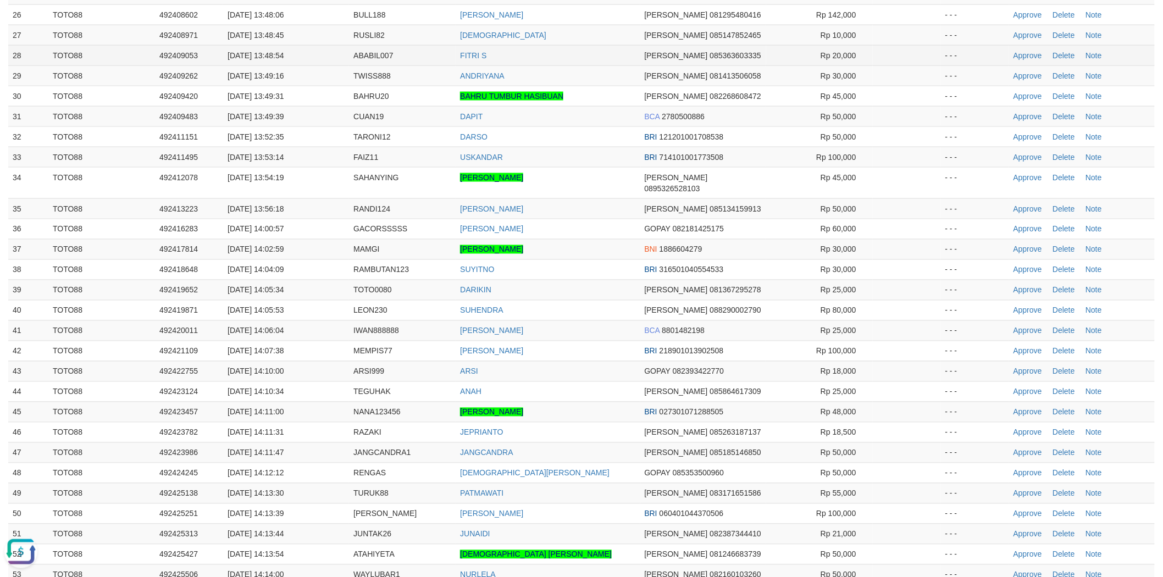
scroll to position [0, 0]
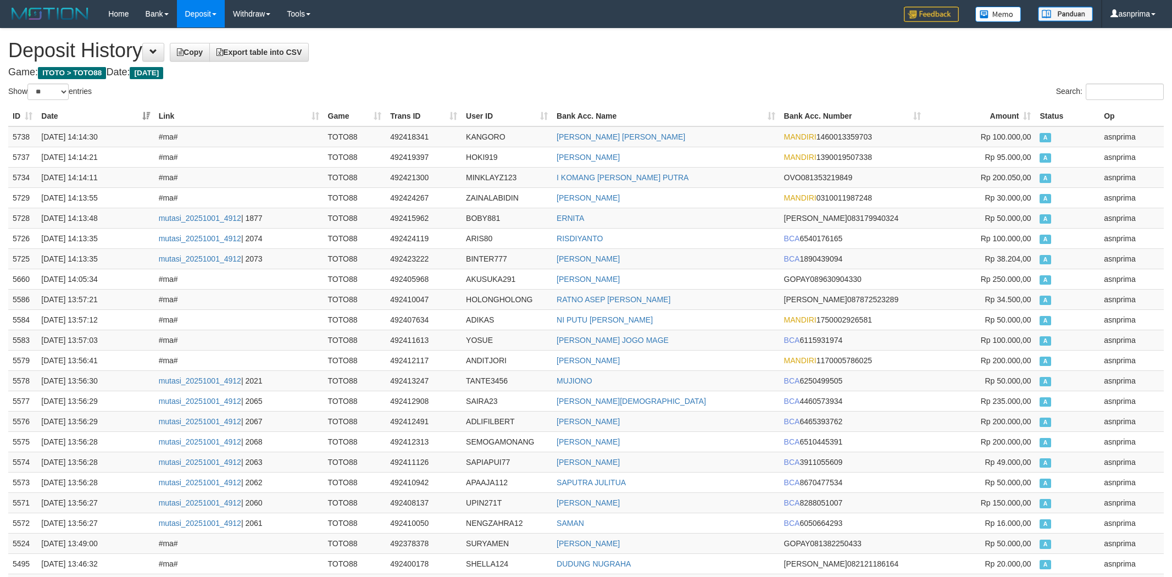
select select "**"
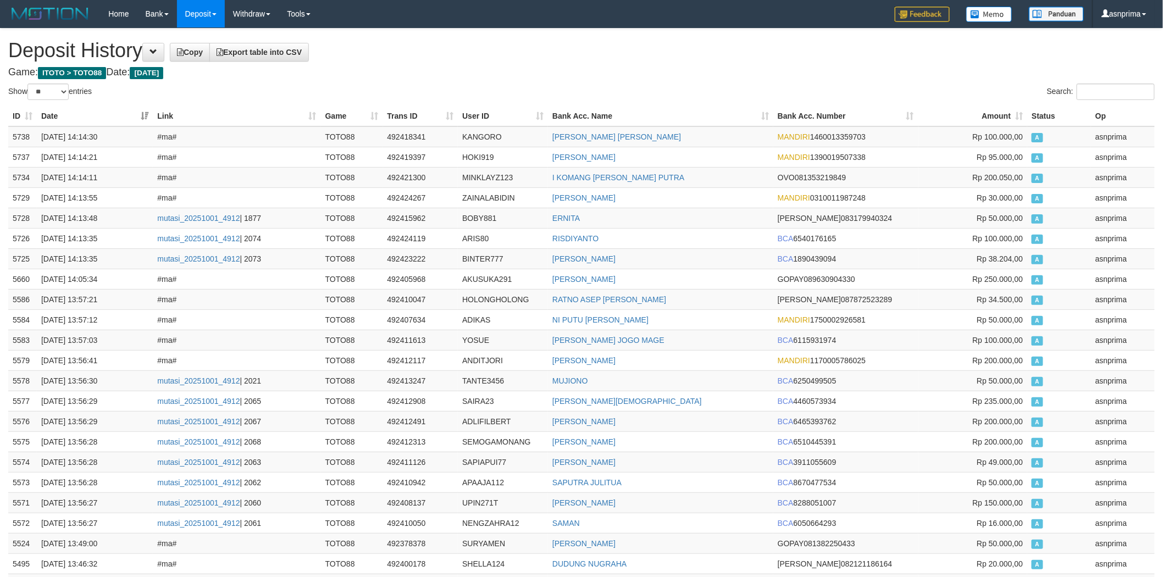
drag, startPoint x: 12, startPoint y: 135, endPoint x: 653, endPoint y: 209, distance: 645.8
click at [19, 135] on td "5738" at bounding box center [22, 136] width 29 height 21
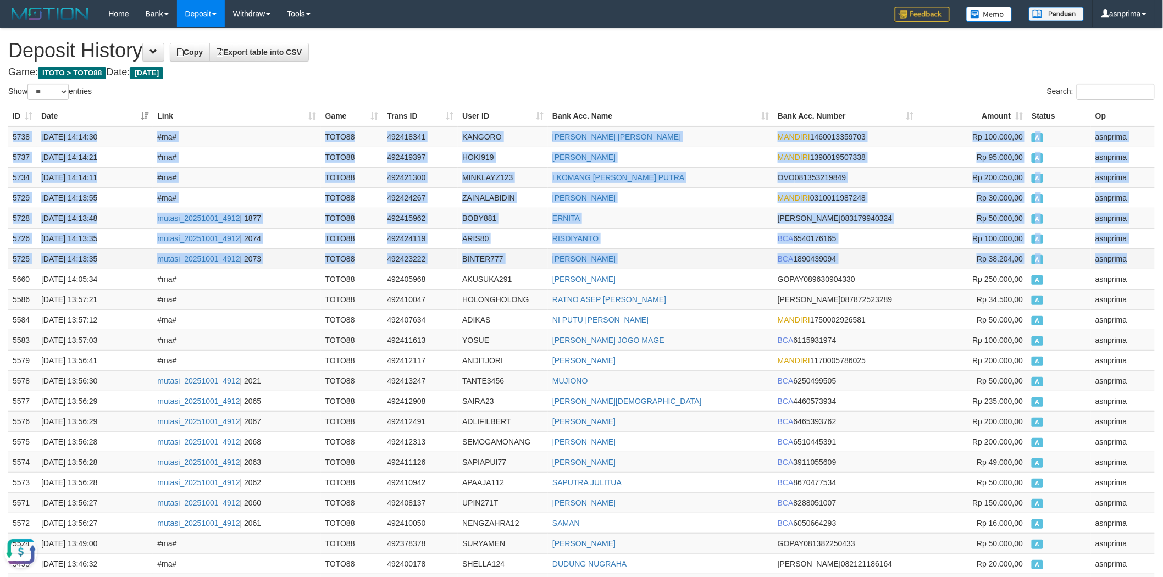
click at [1139, 251] on td "asnprima" at bounding box center [1123, 258] width 64 height 20
copy tbody "5738 01/10/2025 14:14:30 #ma# TOTO88 492418341 KANGORO HENDRY KUS ROBY MANDIRI …"
click at [451, 56] on h1 "Deposit History Copy Export table into CSV" at bounding box center [581, 51] width 1147 height 22
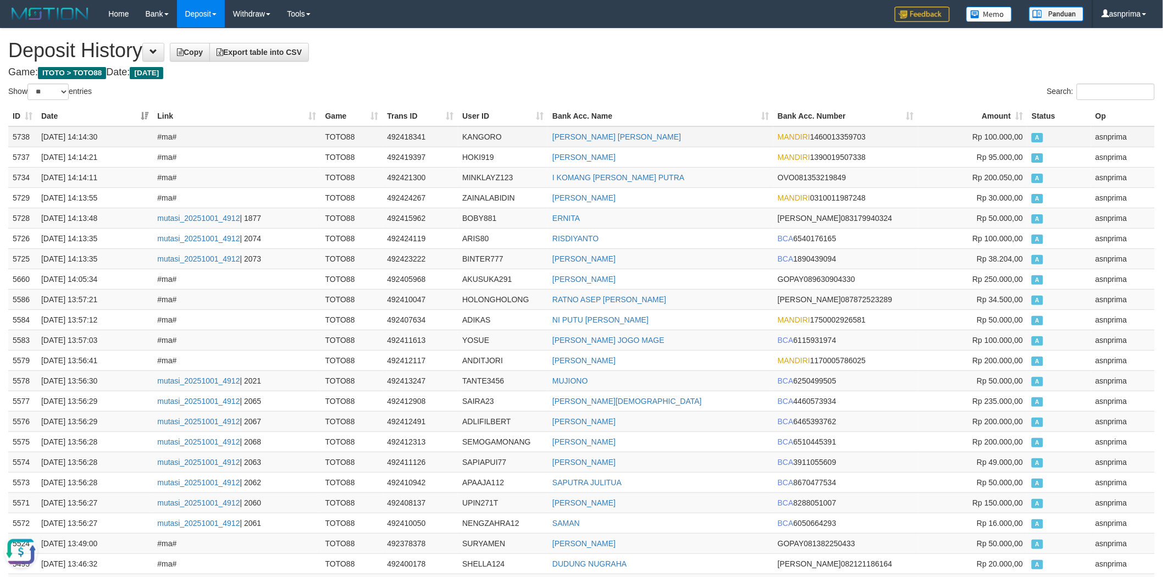
click at [393, 134] on td "492418341" at bounding box center [420, 136] width 75 height 21
copy td "492418341"
click at [513, 51] on h1 "Deposit History Copy Export table into CSV" at bounding box center [581, 51] width 1147 height 22
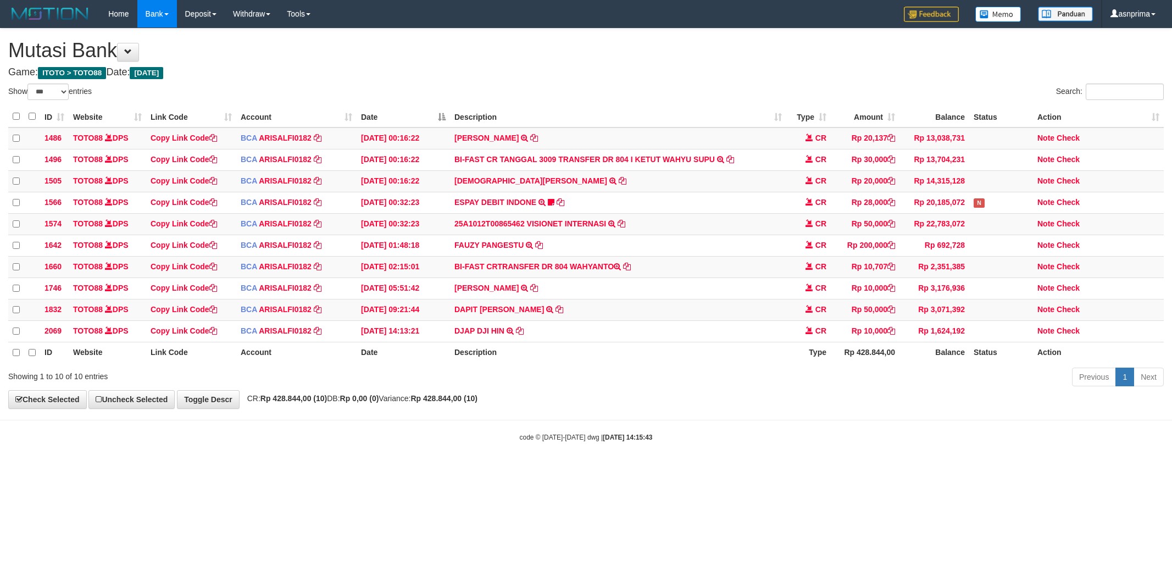
select select "***"
click at [517, 334] on icon at bounding box center [520, 330] width 8 height 8
select select "***"
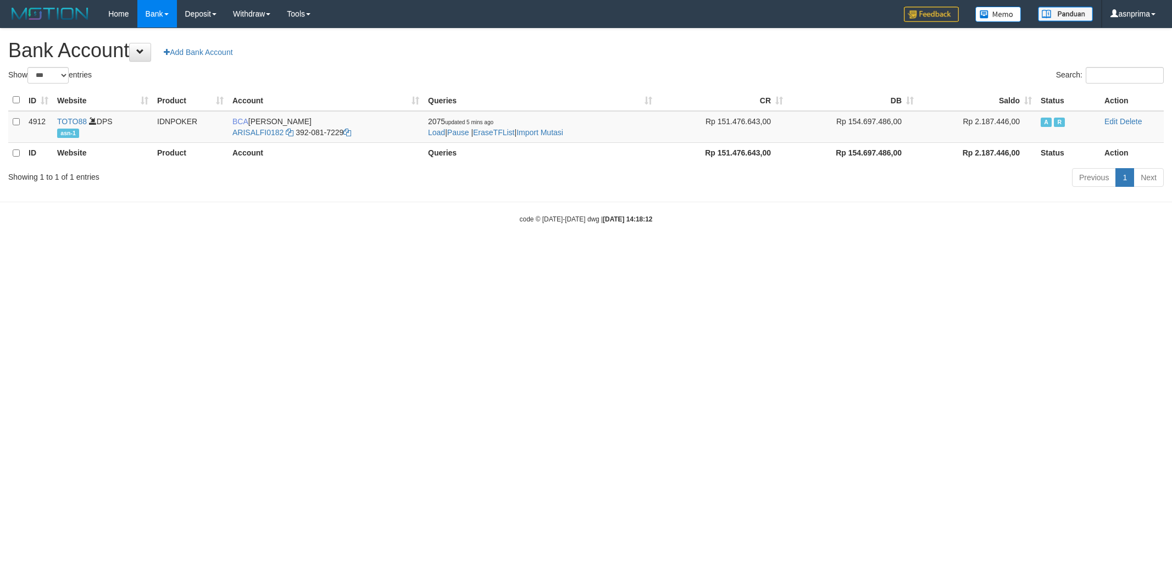
select select "***"
click at [555, 135] on link "Import Mutasi" at bounding box center [540, 132] width 47 height 9
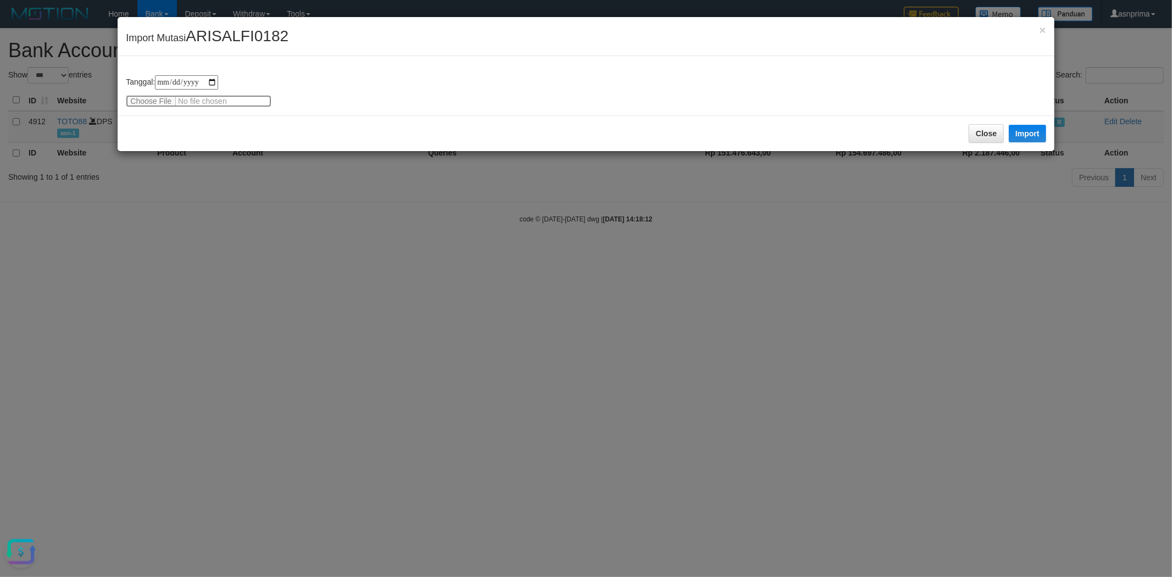
click at [152, 103] on input "file" at bounding box center [199, 101] width 146 height 12
click at [1049, 32] on div "× Import Mutasi ARISALFI0182" at bounding box center [586, 36] width 937 height 39
click at [1043, 29] on span "×" at bounding box center [1042, 30] width 7 height 13
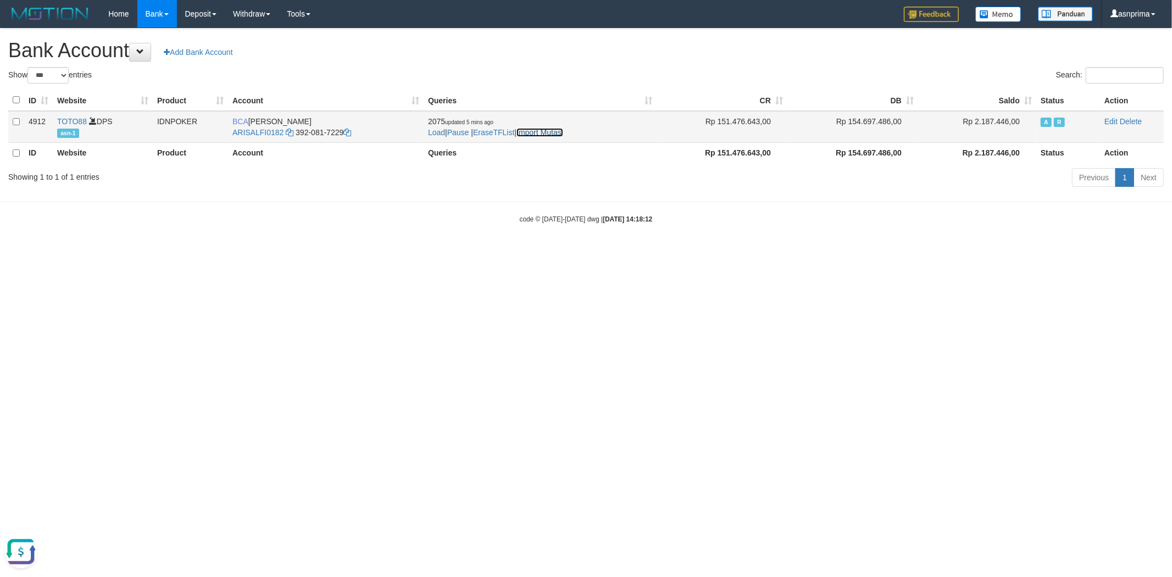
click at [559, 131] on link "Import Mutasi" at bounding box center [540, 132] width 47 height 9
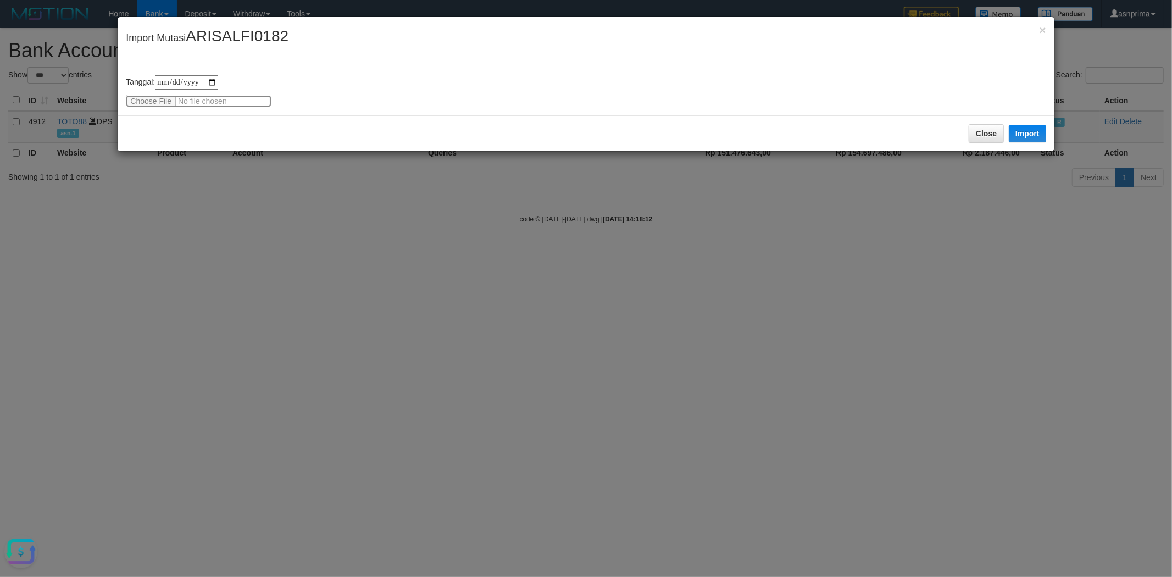
click at [150, 102] on input "file" at bounding box center [199, 101] width 146 height 12
type input "**********"
click at [1029, 129] on button "Import" at bounding box center [1027, 134] width 37 height 18
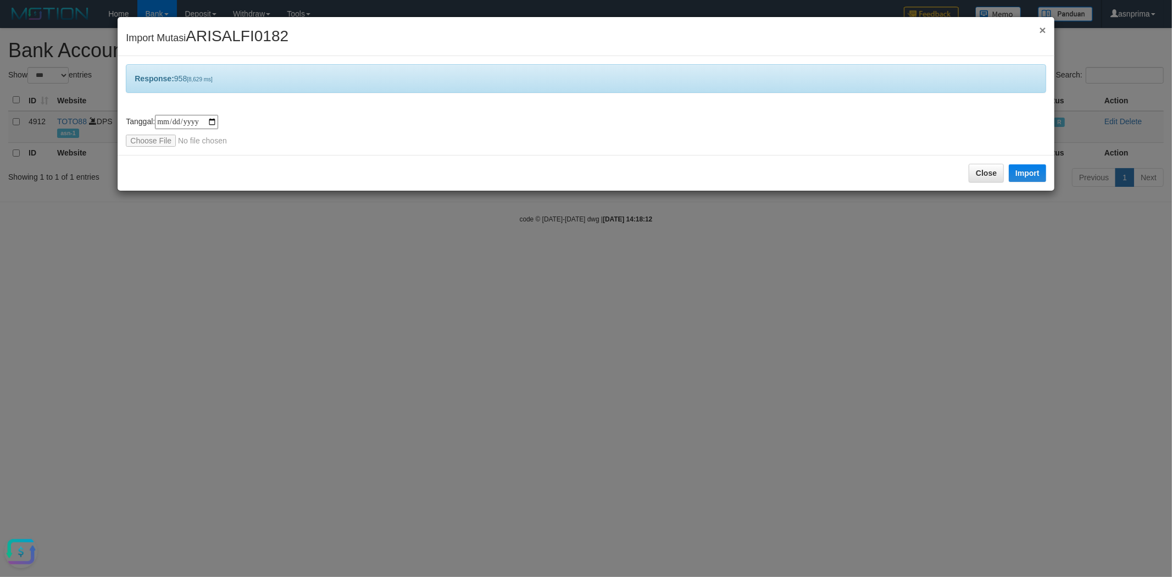
drag, startPoint x: 1040, startPoint y: 30, endPoint x: 1031, endPoint y: 31, distance: 9.5
click at [1040, 30] on span "×" at bounding box center [1042, 30] width 7 height 13
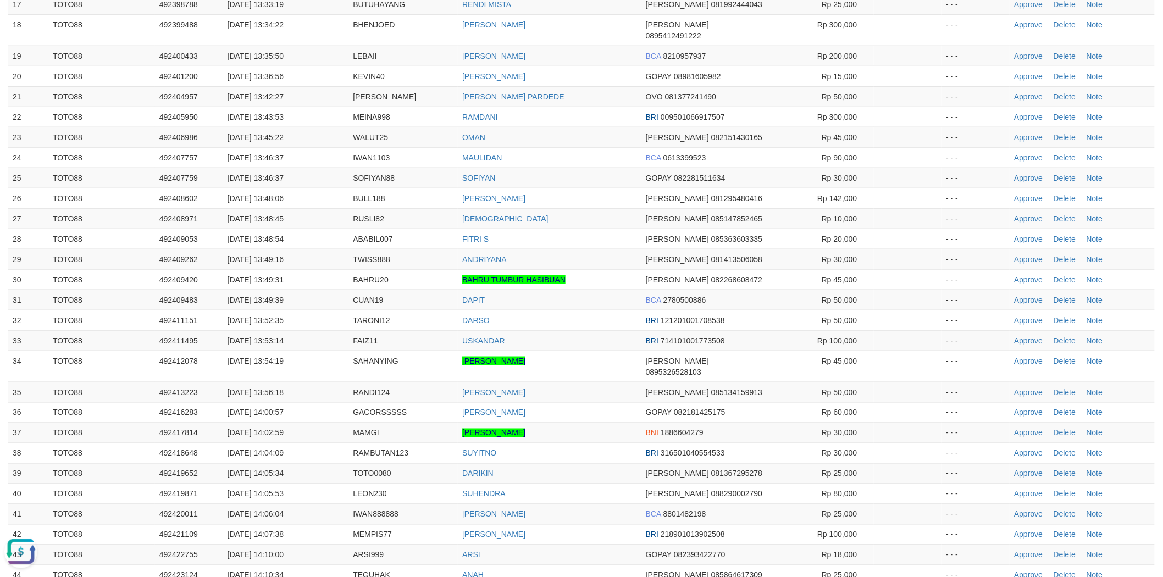
scroll to position [458, 0]
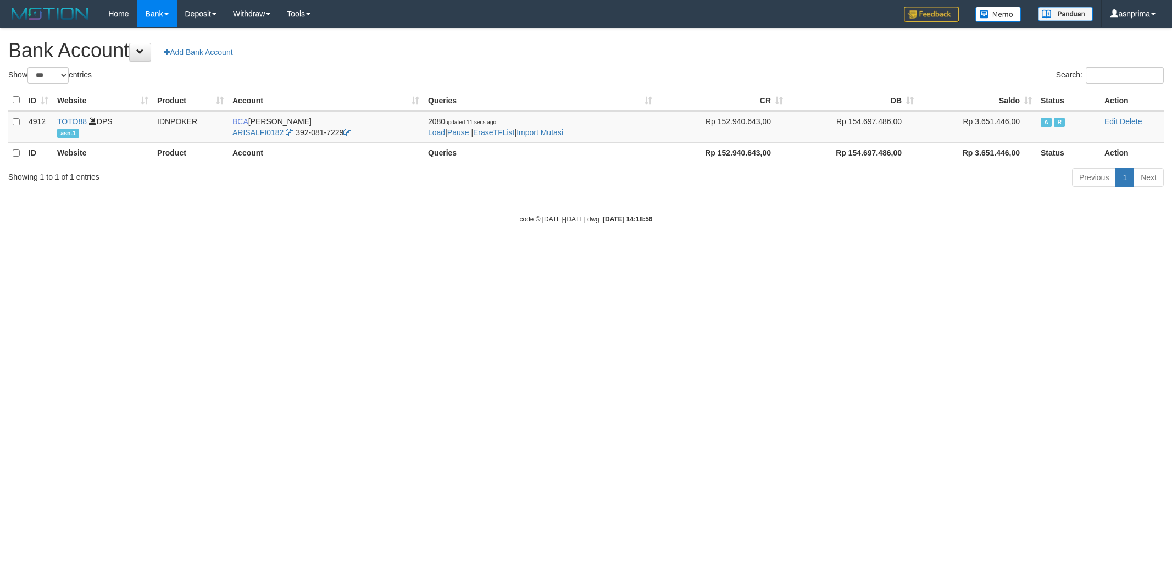
select select "***"
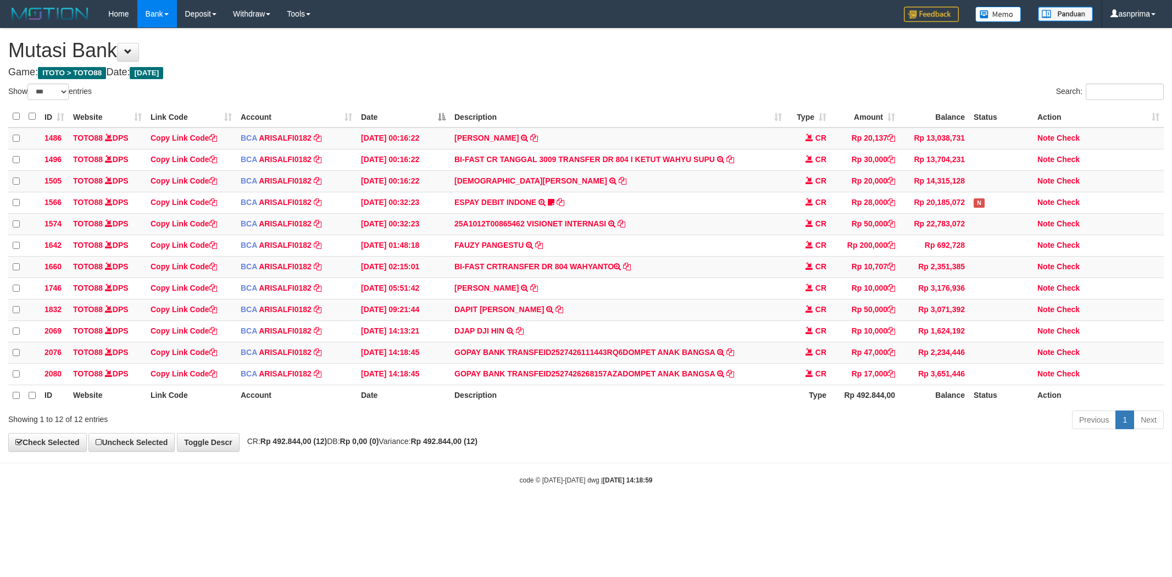
select select "***"
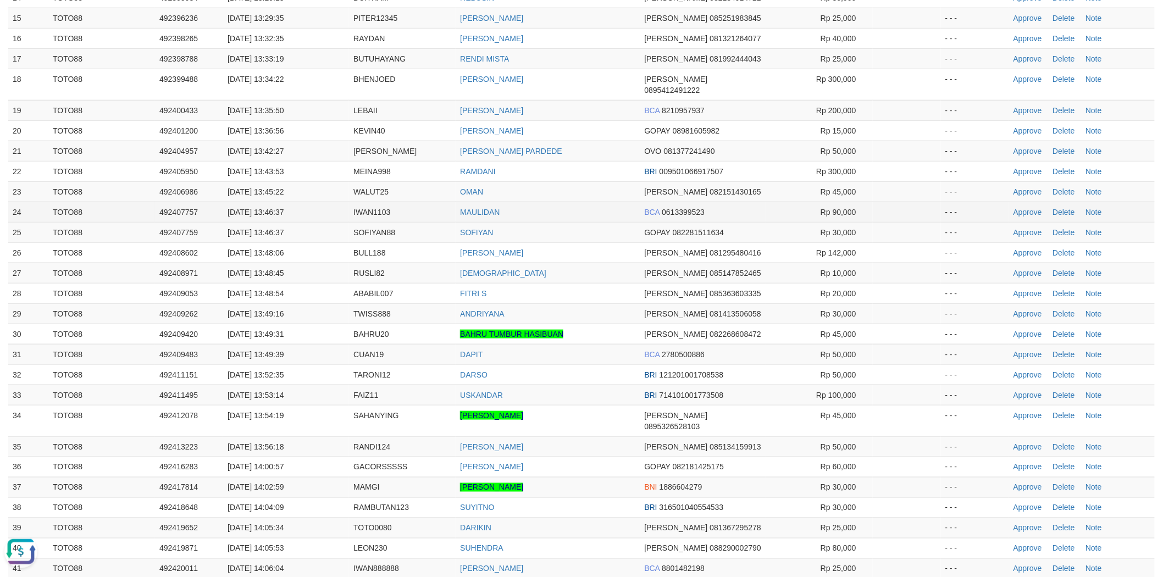
scroll to position [336, 0]
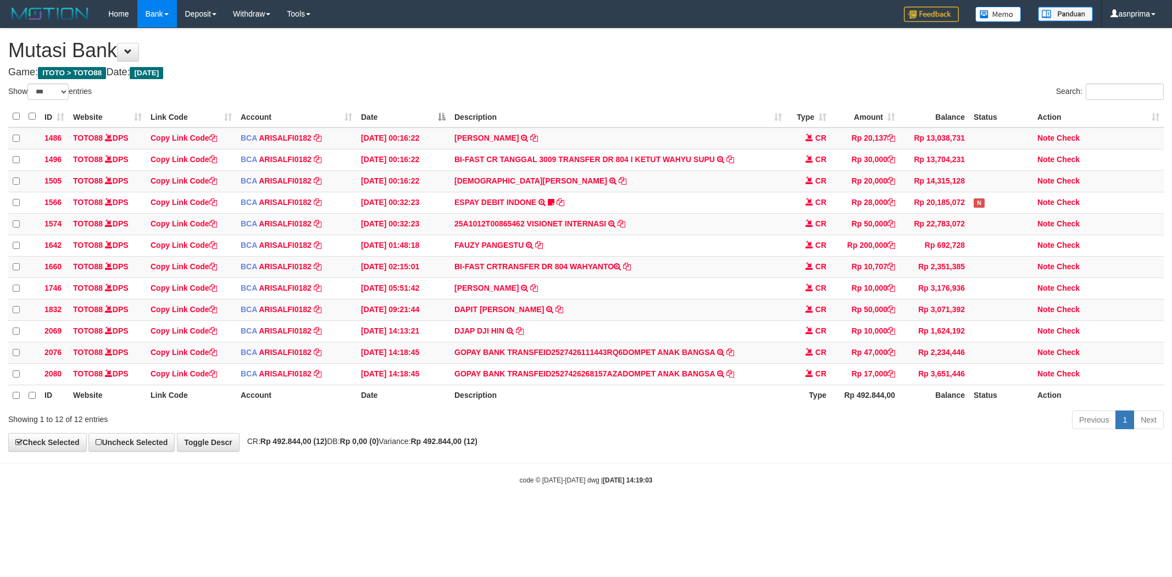
select select "***"
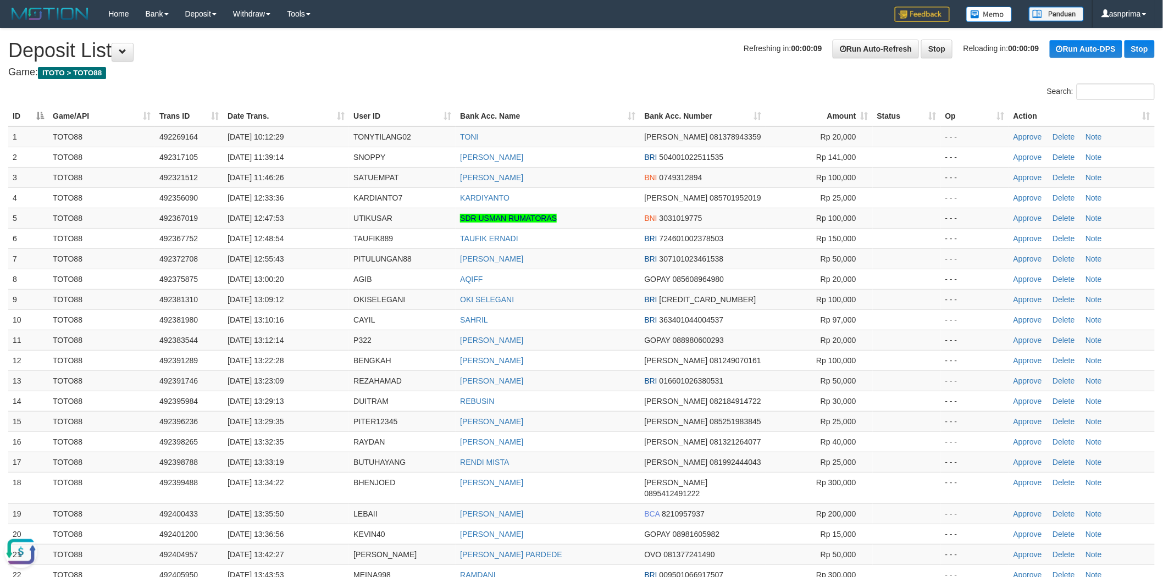
click at [1150, 115] on th "Action" at bounding box center [1082, 116] width 146 height 20
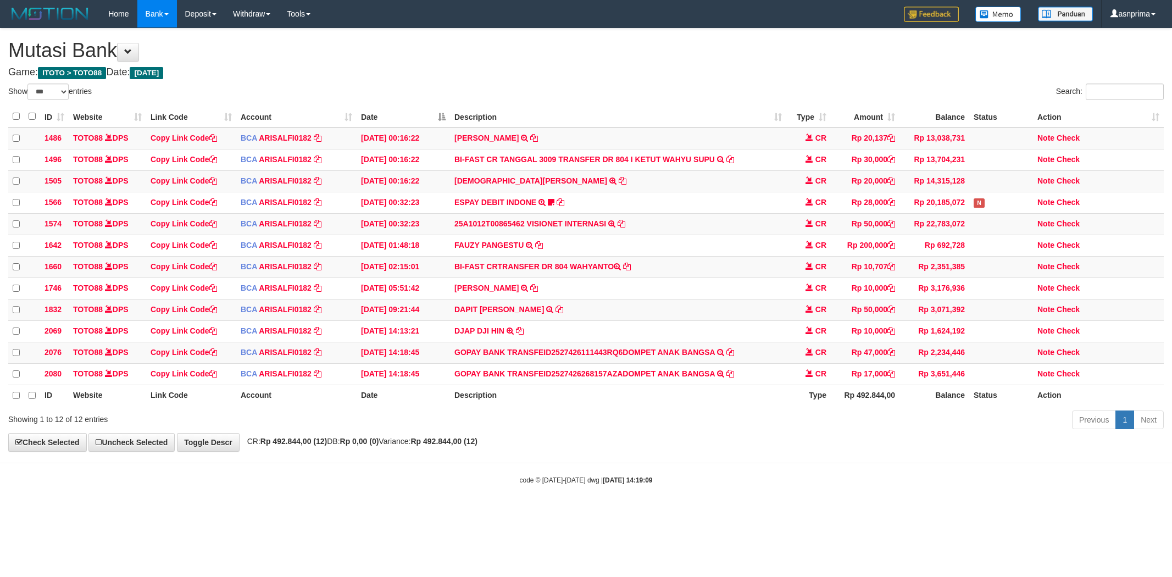
select select "***"
click at [892, 377] on icon at bounding box center [892, 373] width 8 height 8
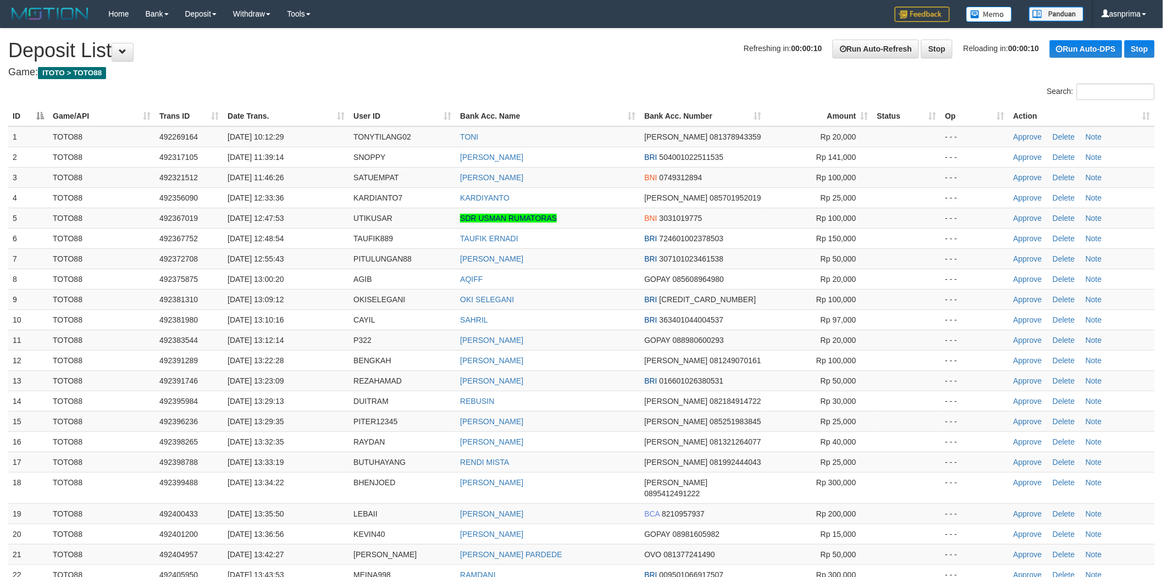
click at [594, 56] on h1 "Refreshing in: 00:00:10 Run Auto-Refresh Stop Reloading in: 00:00:10 Run Auto-D…" at bounding box center [581, 51] width 1147 height 22
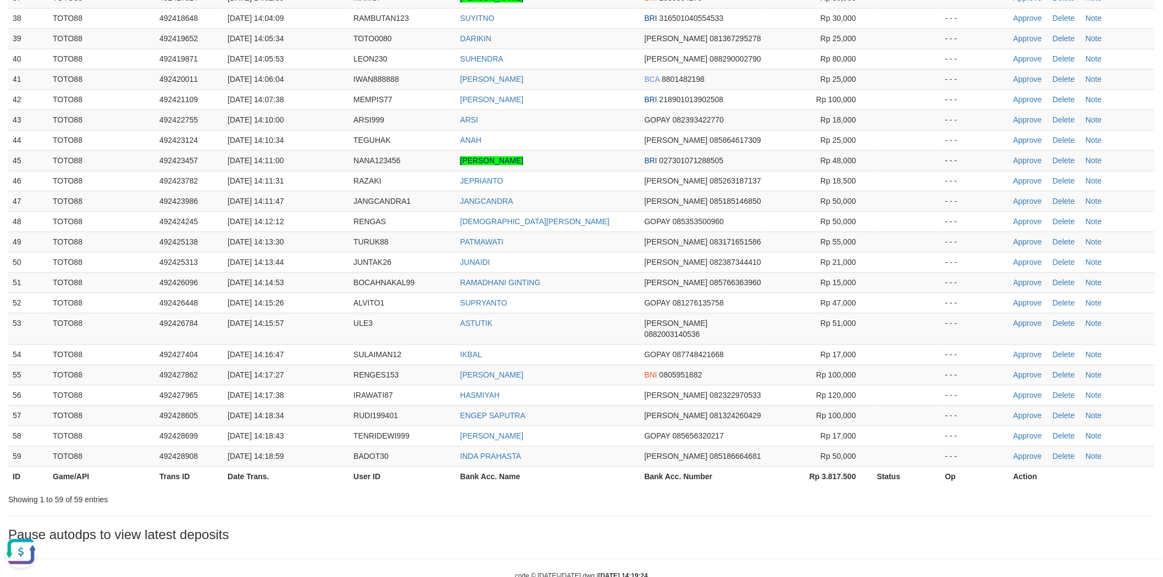
scroll to position [893, 0]
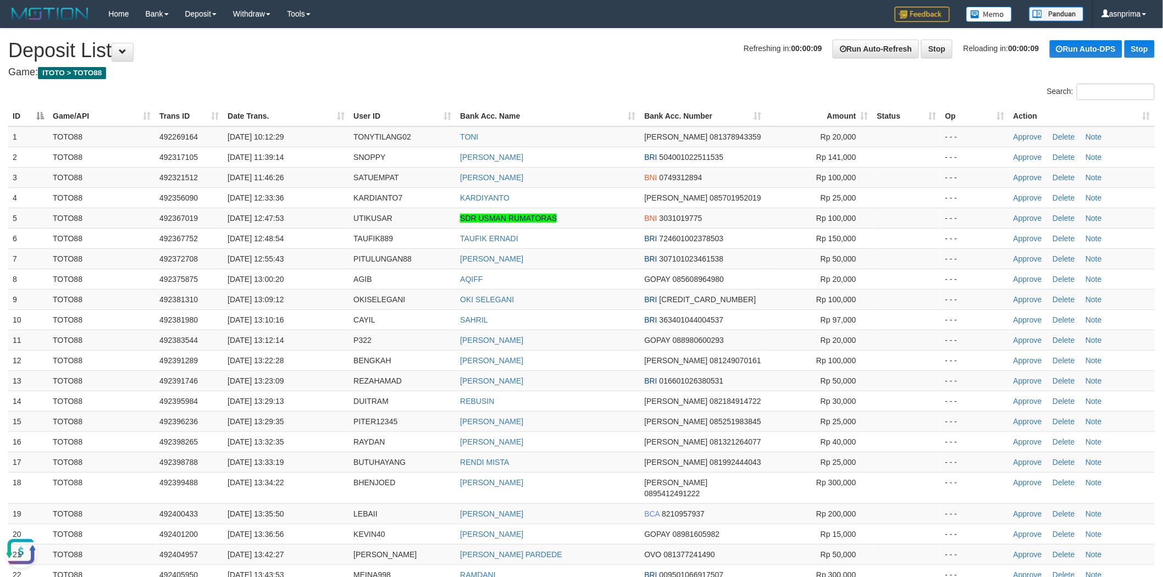
click at [549, 73] on h4 "Game: ITOTO > TOTO88" at bounding box center [581, 72] width 1147 height 11
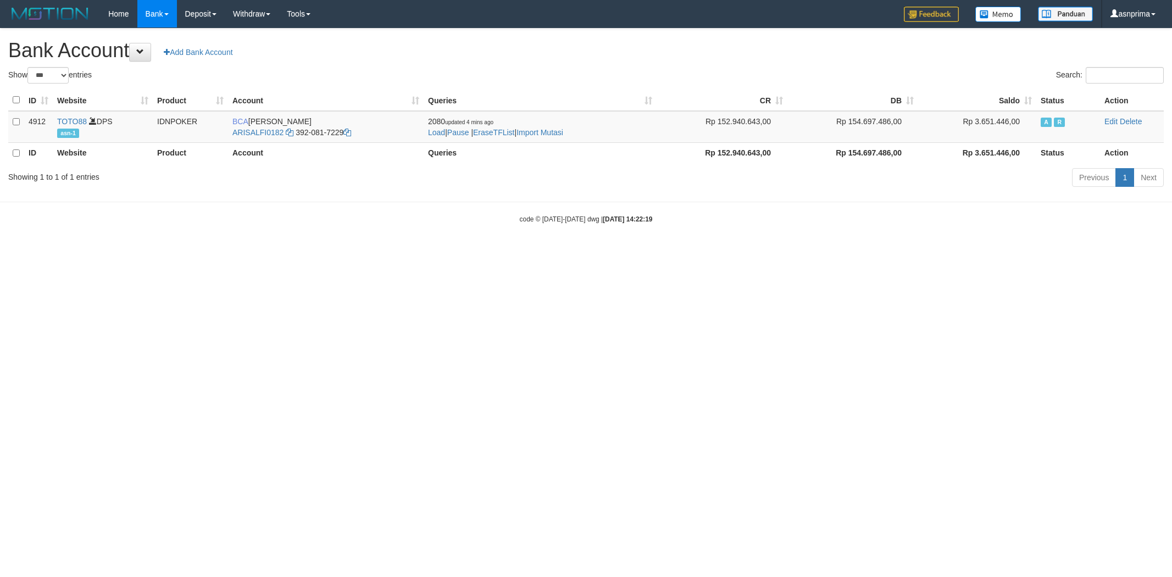
select select "***"
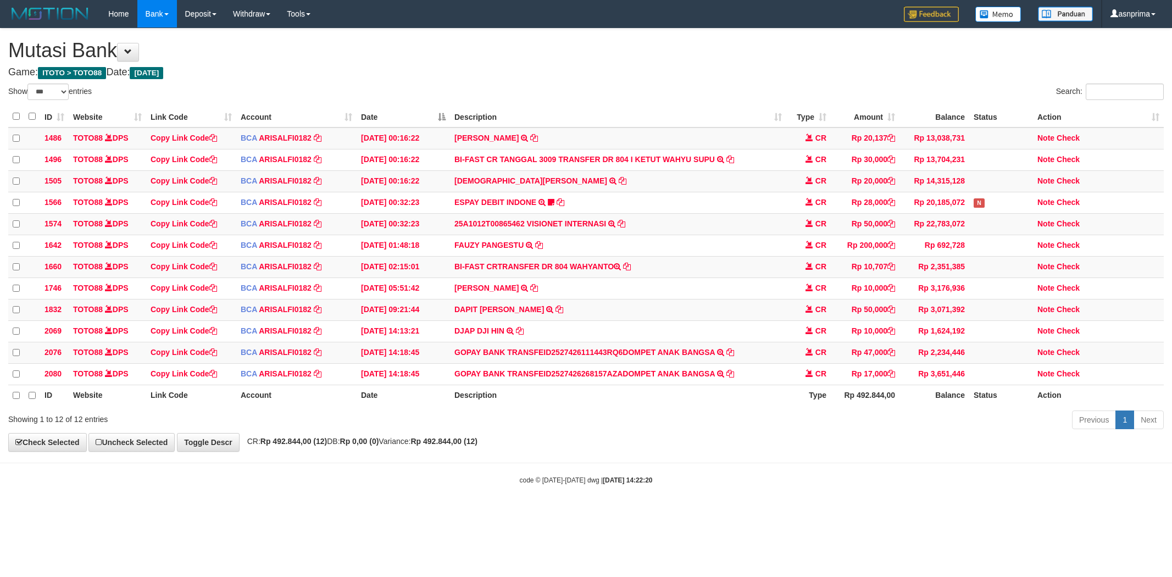
select select "***"
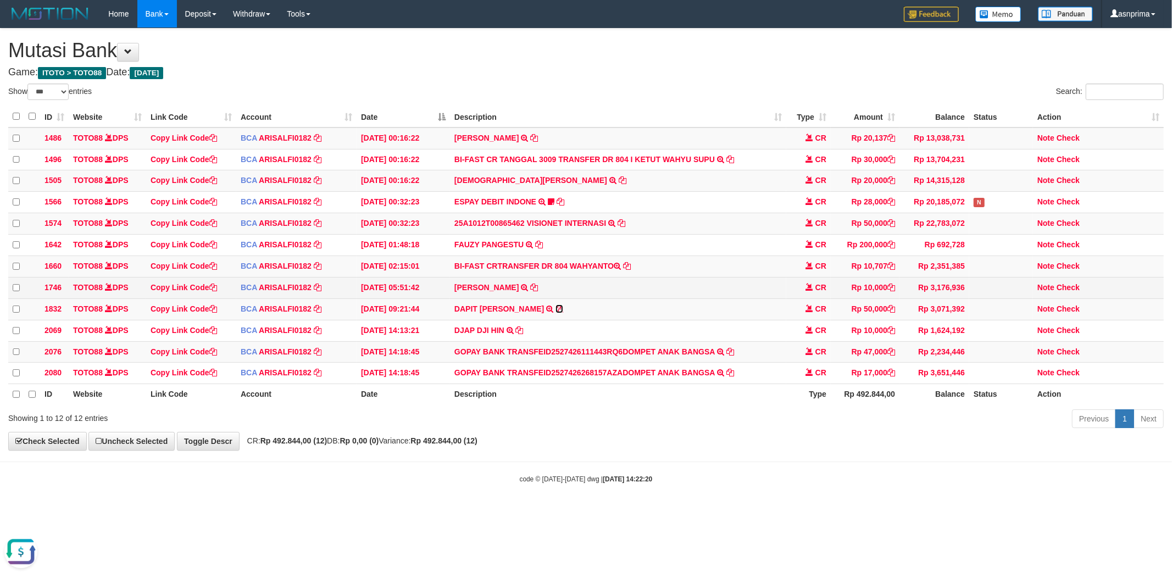
drag, startPoint x: 541, startPoint y: 318, endPoint x: 547, endPoint y: 298, distance: 20.7
click at [556, 313] on icon at bounding box center [560, 309] width 8 height 8
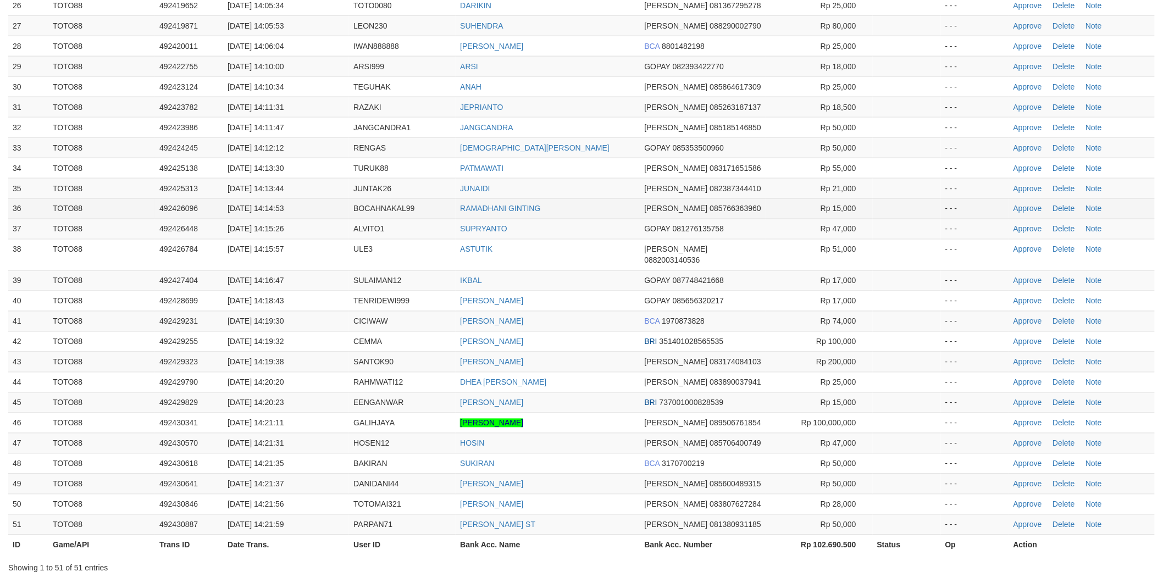
click at [560, 198] on td "RAMADHANI GINTING" at bounding box center [548, 208] width 184 height 20
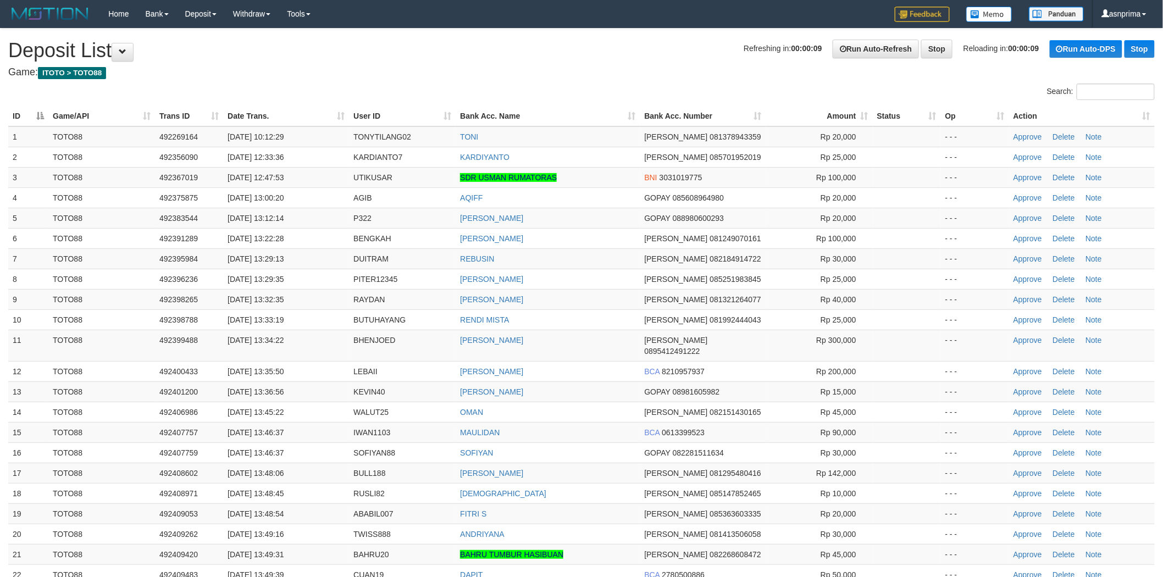
click at [389, 57] on h1 "Refreshing in: 00:00:09 Run Auto-Refresh Stop Reloading in: 00:00:09 Run Auto-D…" at bounding box center [581, 51] width 1147 height 22
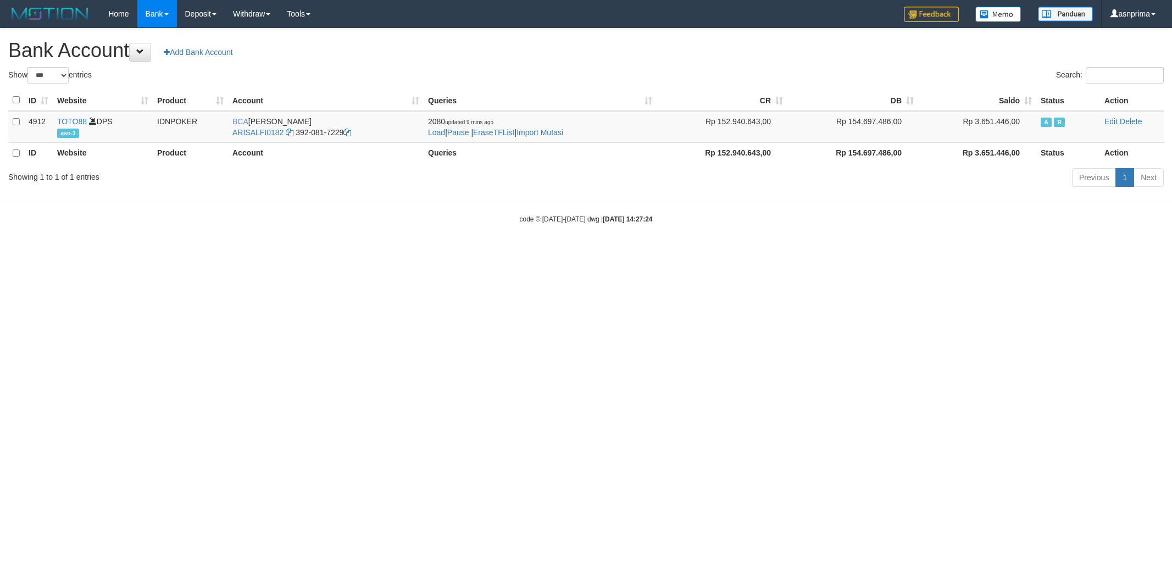
select select "***"
click at [548, 134] on link "Import Mutasi" at bounding box center [540, 132] width 47 height 9
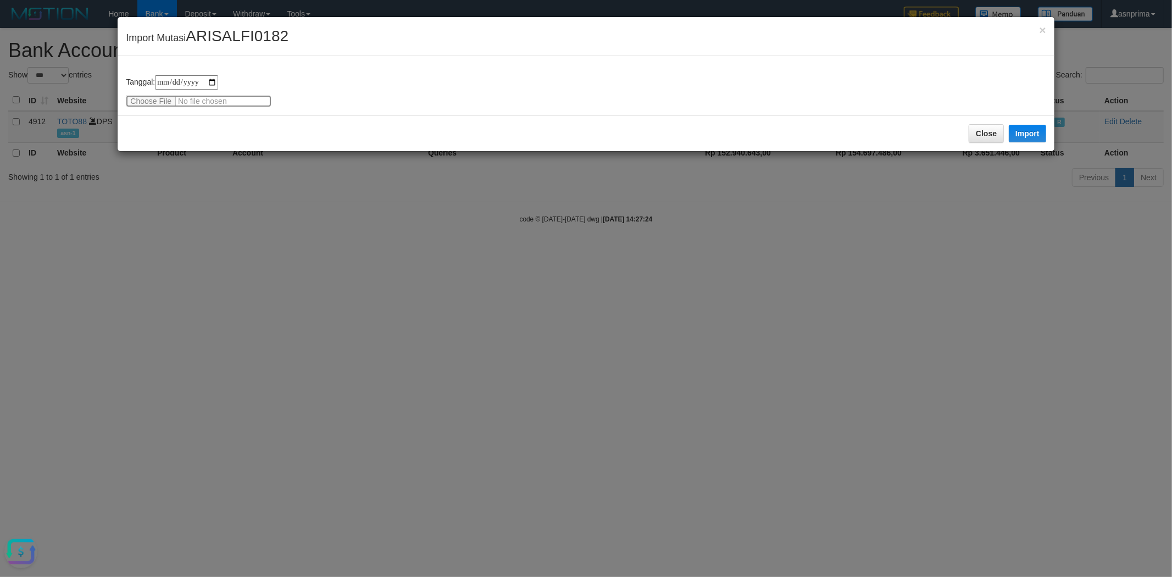
click at [153, 99] on input "file" at bounding box center [199, 101] width 146 height 12
type input "**********"
click at [1029, 123] on div "Close Import" at bounding box center [586, 133] width 937 height 36
click at [1029, 132] on button "Import" at bounding box center [1027, 134] width 37 height 18
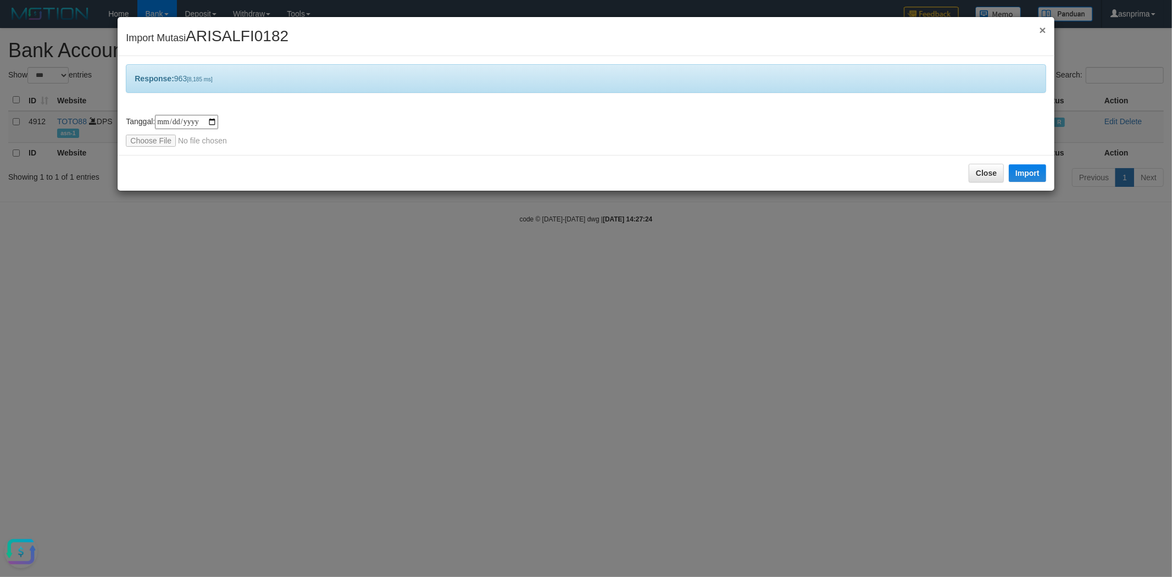
click at [1045, 31] on span "×" at bounding box center [1042, 30] width 7 height 13
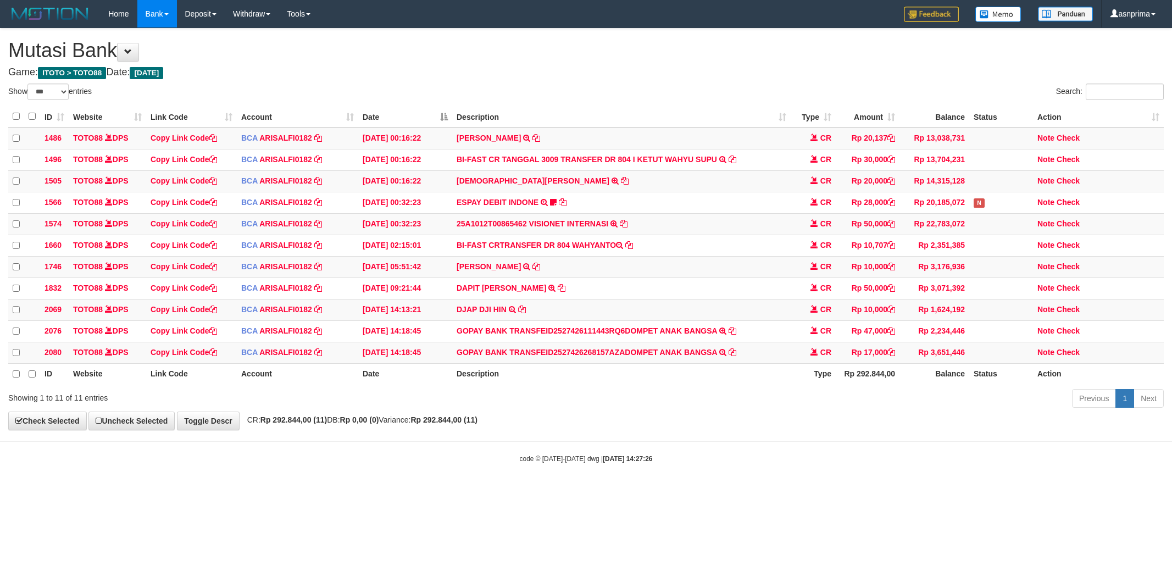
select select "***"
click at [621, 181] on icon at bounding box center [625, 180] width 8 height 8
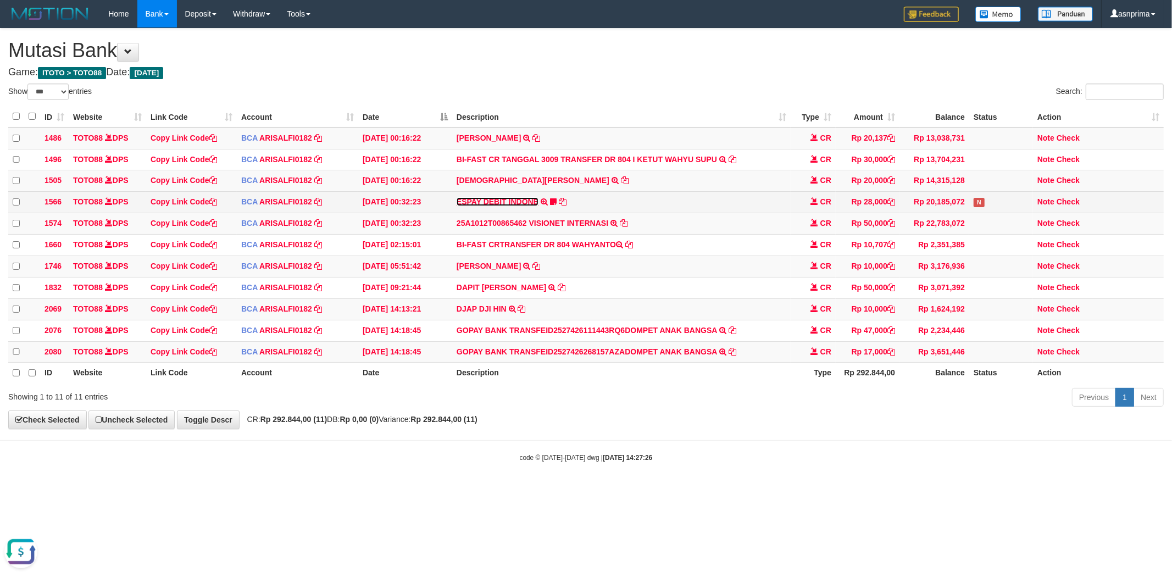
click at [525, 202] on link "ESPAY DEBIT INDONE" at bounding box center [498, 201] width 82 height 9
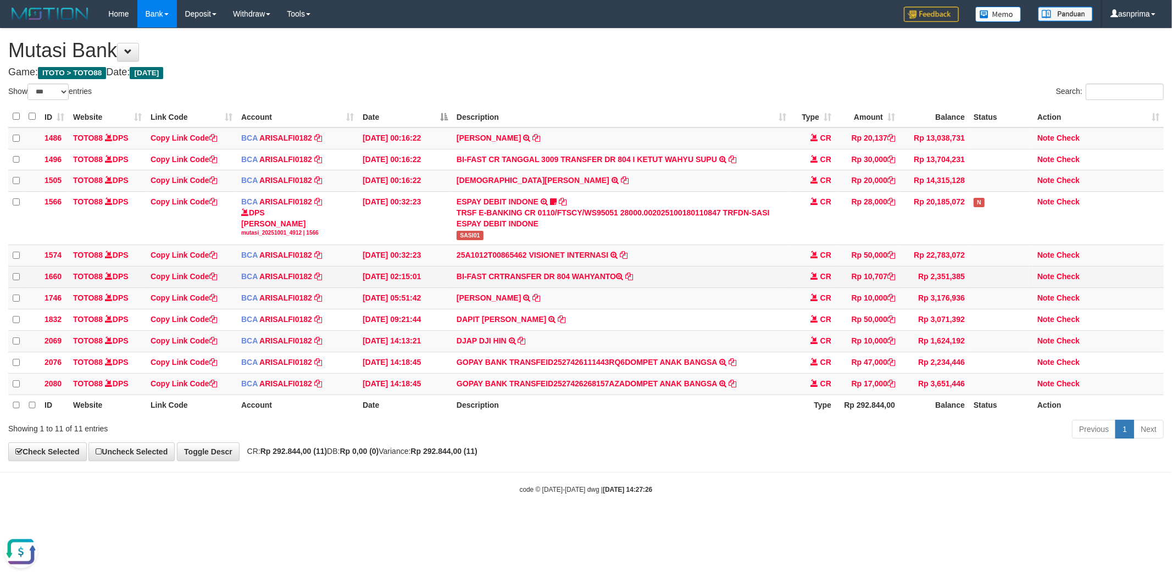
click at [584, 283] on td "BI-FAST CRTRANSFER DR 804 WAHYANTO" at bounding box center [621, 277] width 339 height 21
copy td "WAHYANTO"
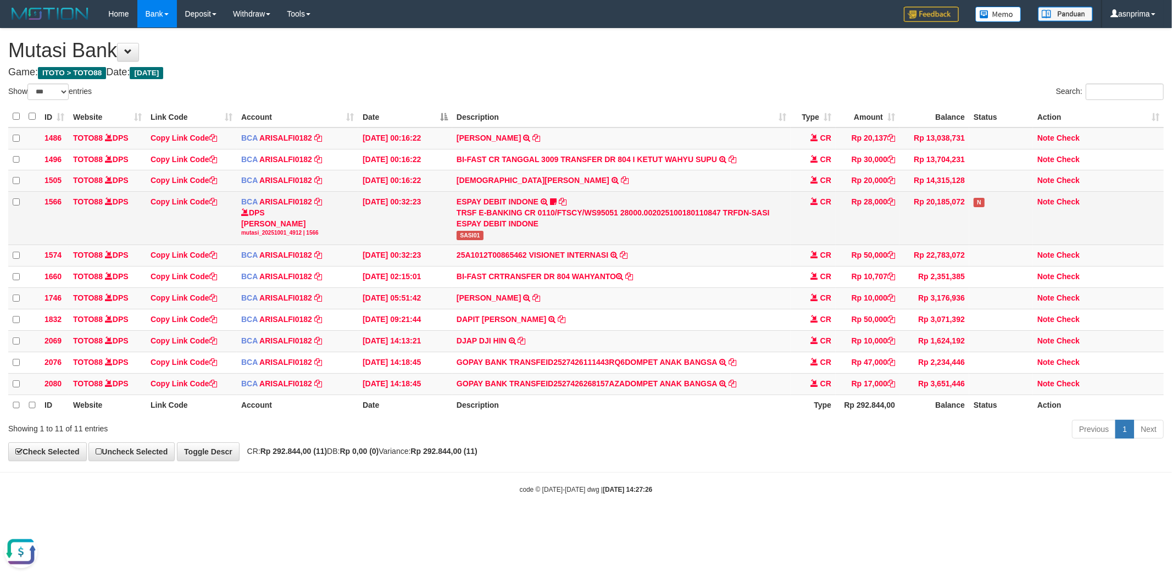
click at [522, 209] on td "ESPAY DEBIT INDONE TRSF E-BANKING CR 0110/FTSCY/WS95051 28000.00202510018011084…" at bounding box center [621, 218] width 339 height 53
click at [521, 204] on link "ESPAY DEBIT INDONE" at bounding box center [498, 201] width 82 height 9
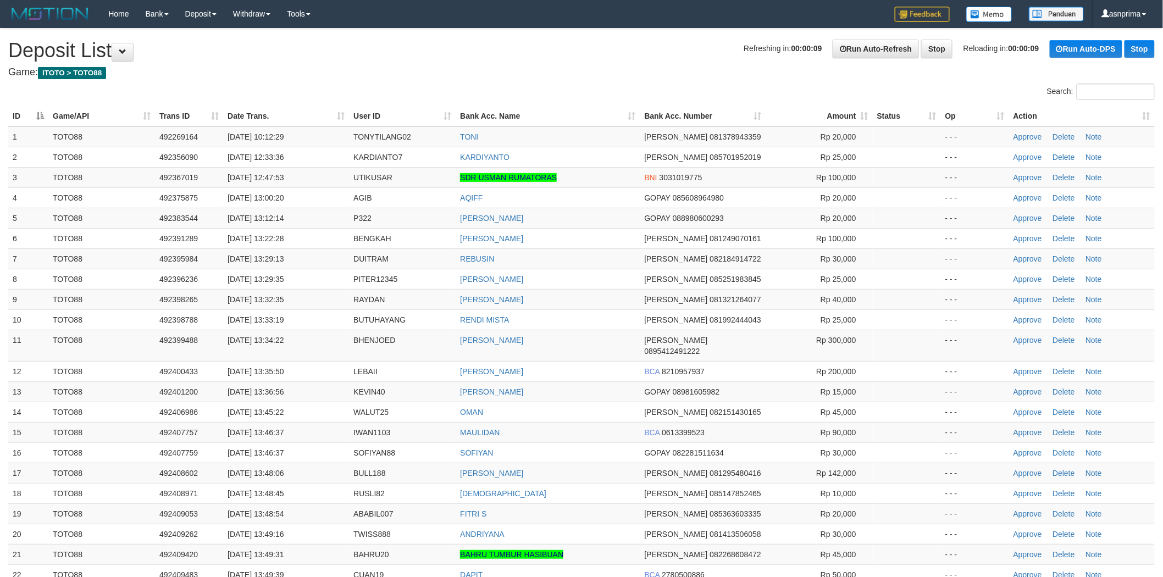
click at [557, 60] on h1 "Refreshing in: 00:00:09 Run Auto-Refresh Stop Reloading in: 00:00:09 Run Auto-D…" at bounding box center [581, 51] width 1147 height 22
click at [585, 243] on td "[PERSON_NAME]" at bounding box center [548, 238] width 184 height 20
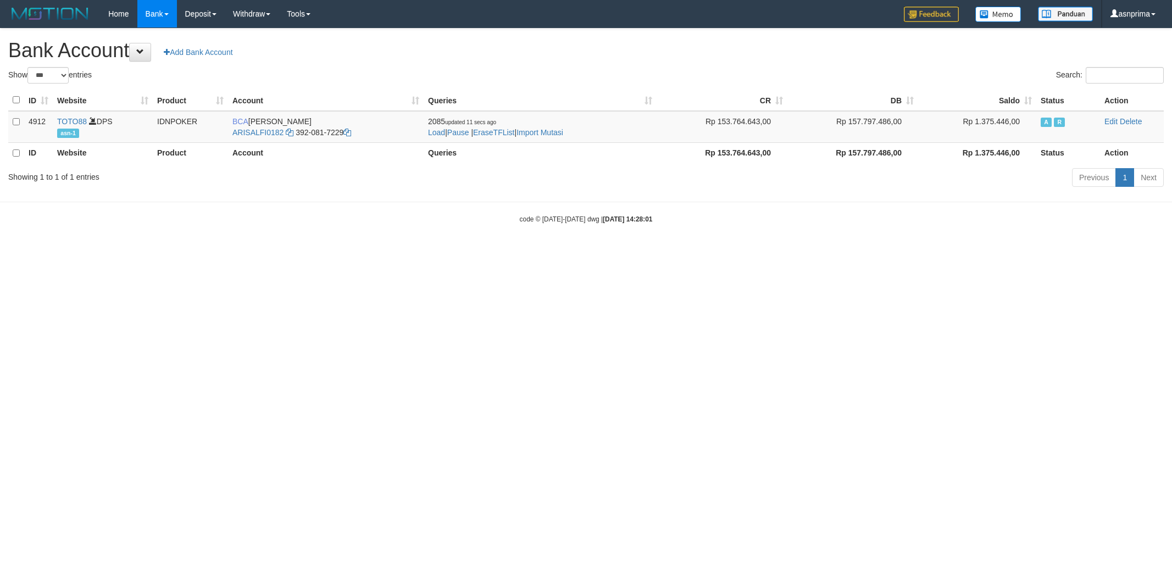
select select "***"
click at [369, 252] on html "Toggle navigation Home Bank Account List Load By Website Group [ITOTO] TOTO88 B…" at bounding box center [586, 126] width 1172 height 252
drag, startPoint x: 306, startPoint y: 322, endPoint x: 298, endPoint y: 320, distance: 7.5
click at [306, 252] on html "Toggle navigation Home Bank Account List Load By Website Group [ITOTO] TOTO88 B…" at bounding box center [586, 126] width 1172 height 252
click at [397, 252] on html "Toggle navigation Home Bank Account List Load By Website Group [ITOTO] TOTO88 B…" at bounding box center [586, 126] width 1172 height 252
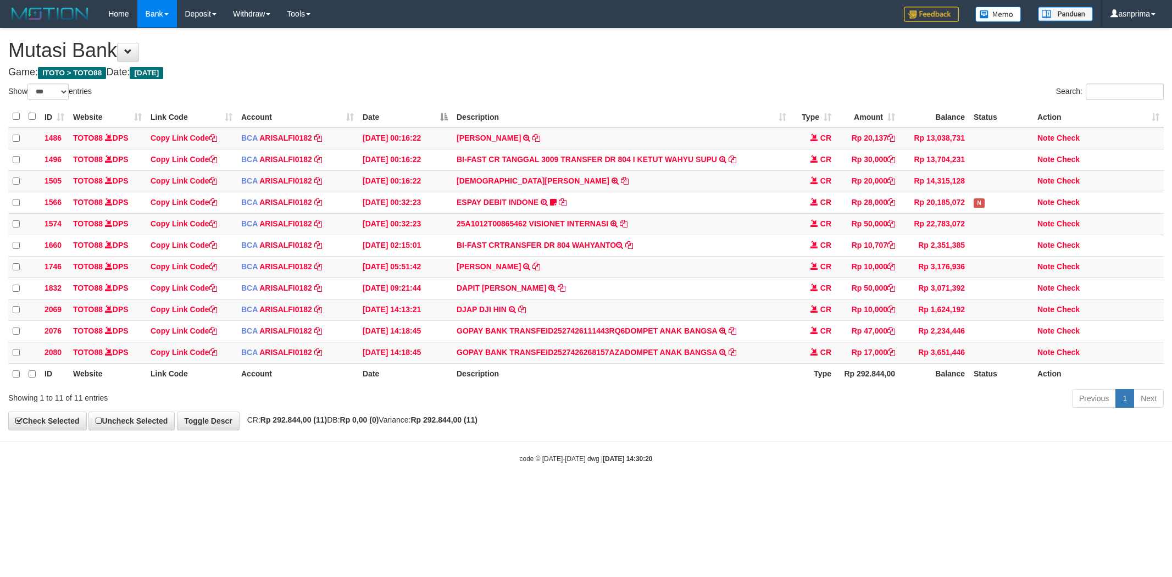
select select "***"
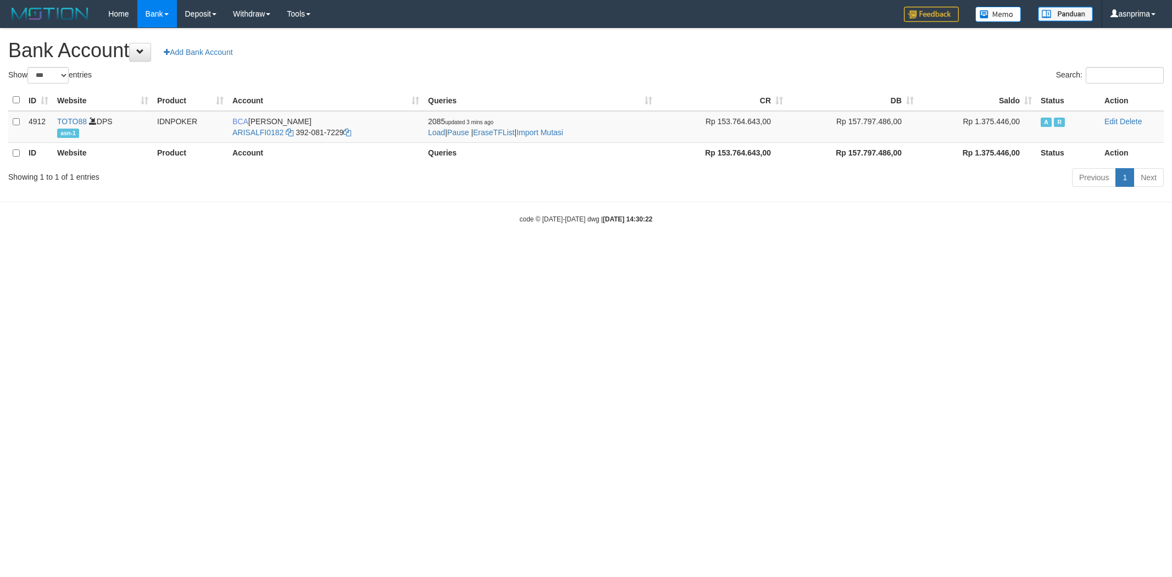
select select "***"
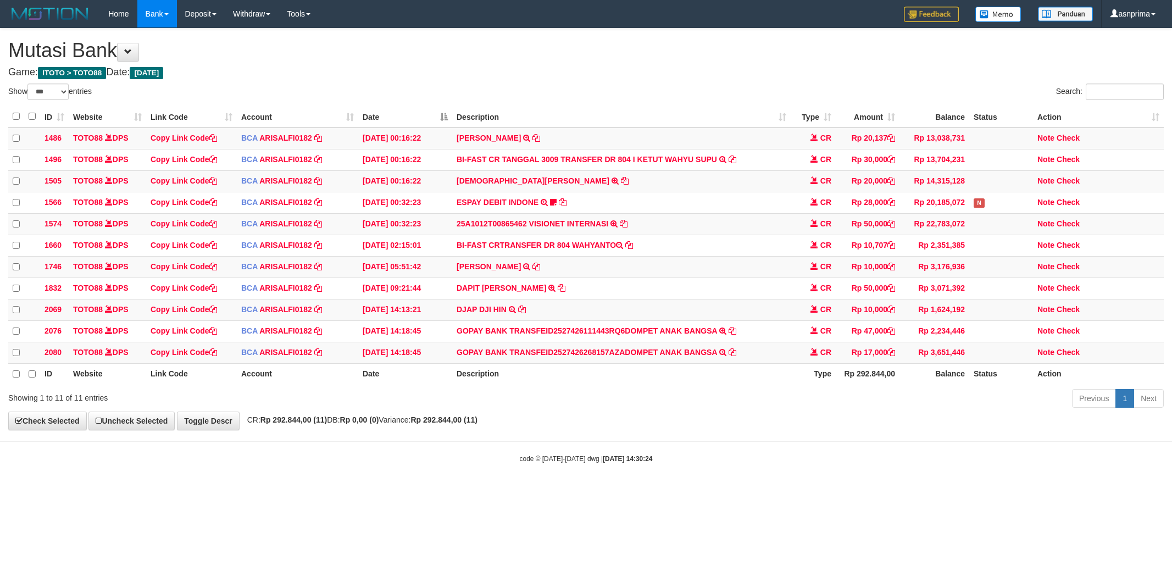
select select "***"
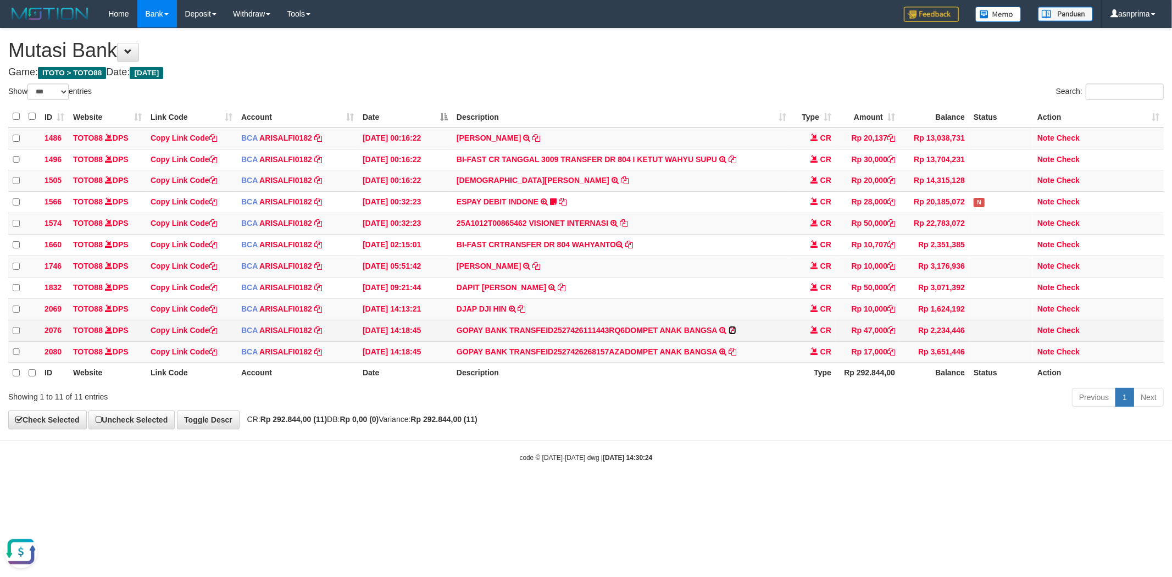
click at [732, 334] on icon at bounding box center [733, 330] width 8 height 8
click at [732, 356] on icon at bounding box center [733, 352] width 8 height 8
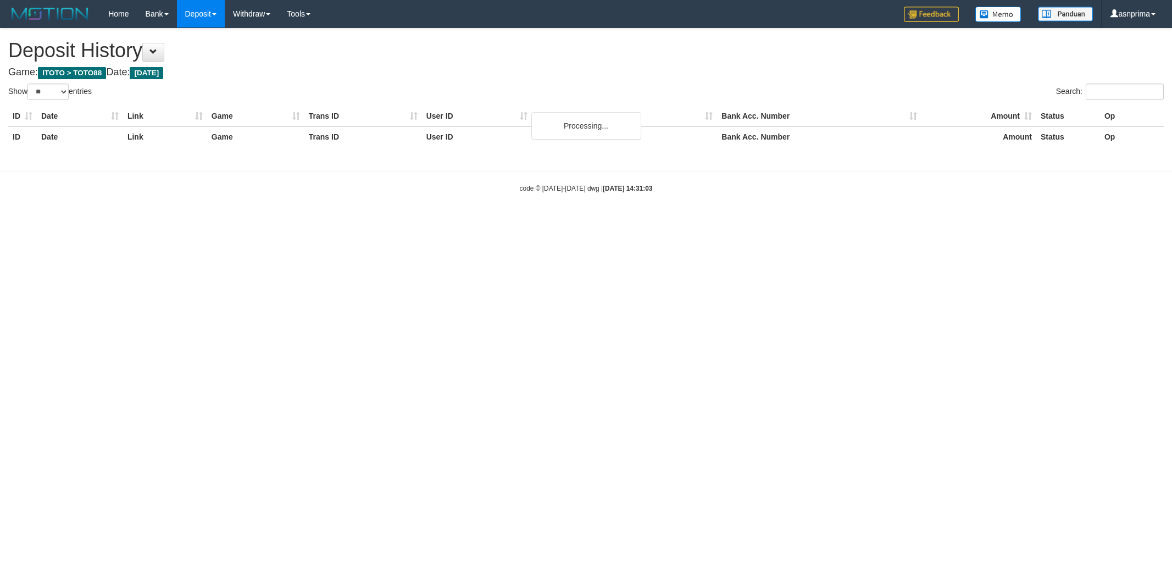
select select "**"
click at [528, 47] on h1 "Deposit History" at bounding box center [586, 51] width 1156 height 22
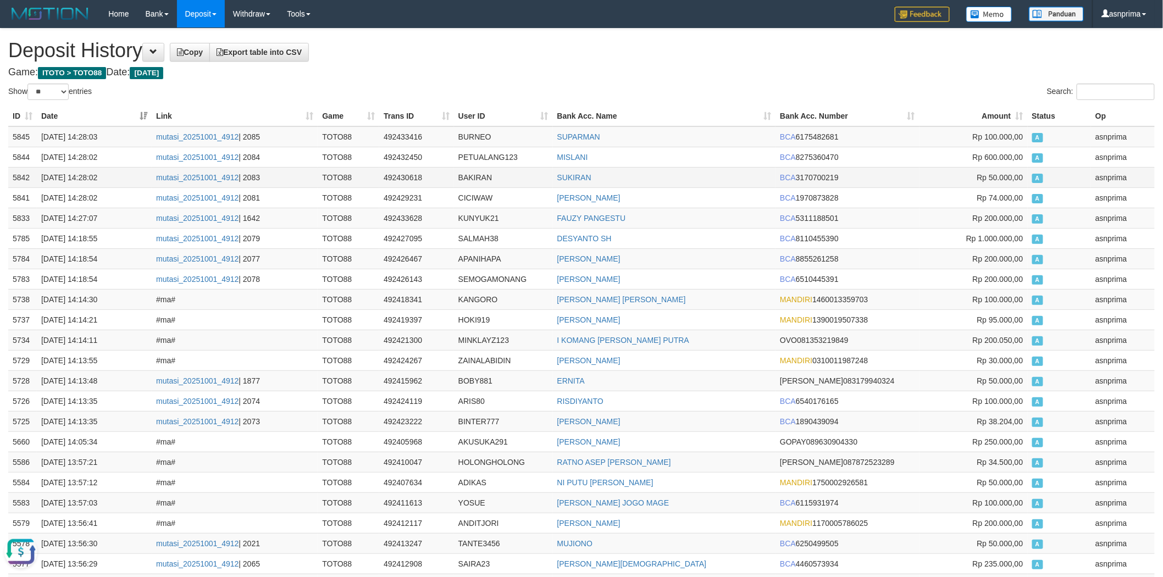
drag, startPoint x: 12, startPoint y: 136, endPoint x: 90, endPoint y: 173, distance: 86.0
click at [12, 136] on td "5845" at bounding box center [22, 136] width 29 height 21
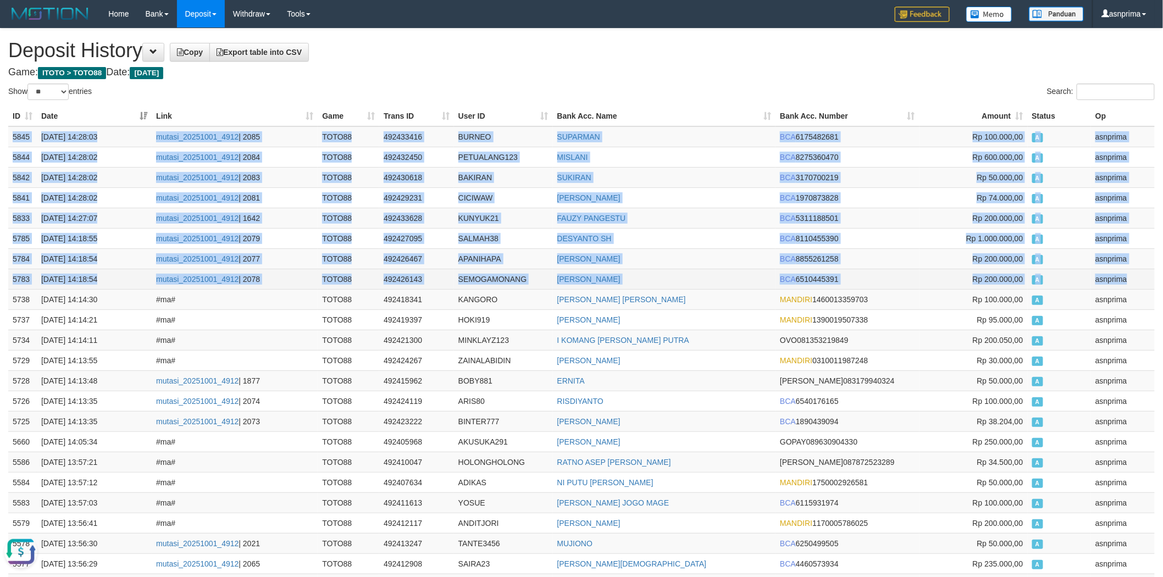
click at [1128, 282] on td "asnprima" at bounding box center [1123, 279] width 64 height 20
copy tbody "5845 [DATE] 14:28:03 mutasi_20251001_4912 | 2085 TOTO88 492433416 BURNEO SUPARM…"
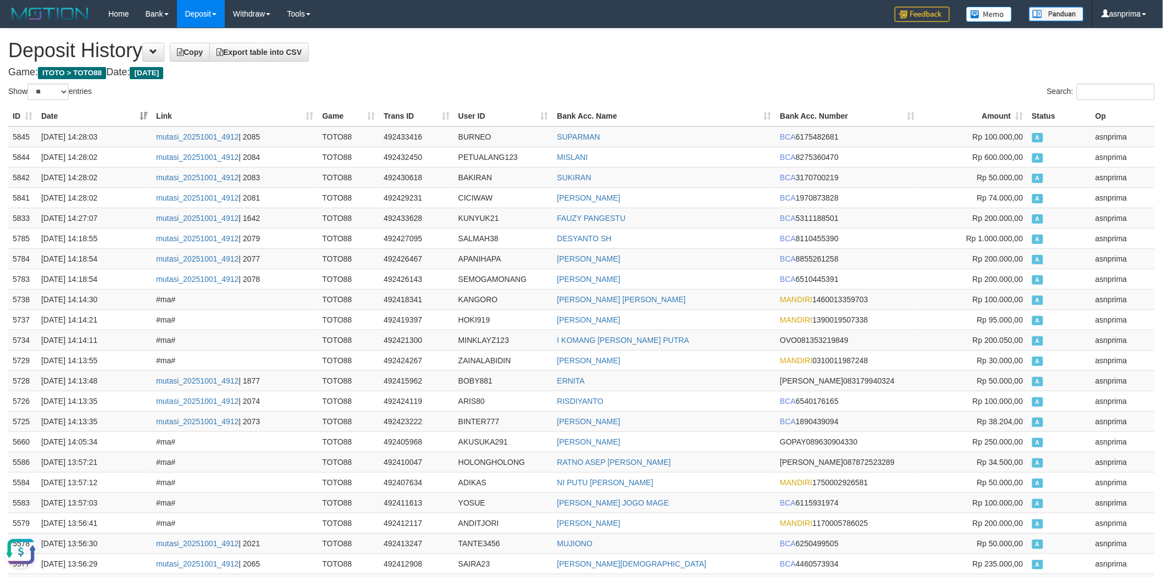
click at [607, 58] on h1 "Deposit History Copy Export table into CSV" at bounding box center [581, 51] width 1147 height 22
click at [386, 132] on td "492433416" at bounding box center [416, 136] width 75 height 21
copy td "492433416"
click at [479, 56] on h1 "Deposit History Copy Export table into CSV" at bounding box center [581, 51] width 1147 height 22
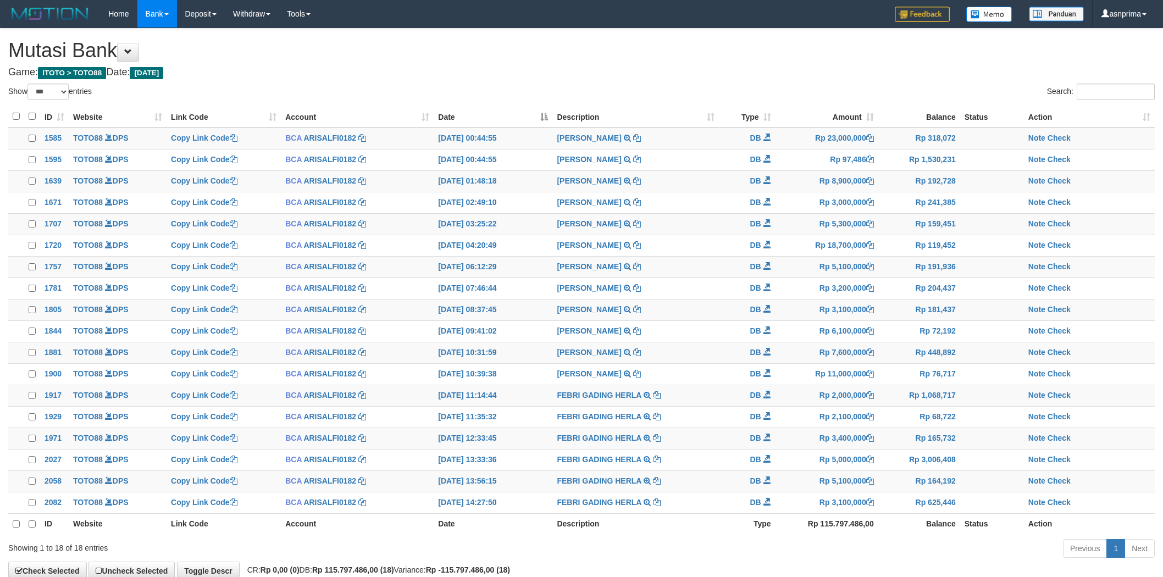
select select "***"
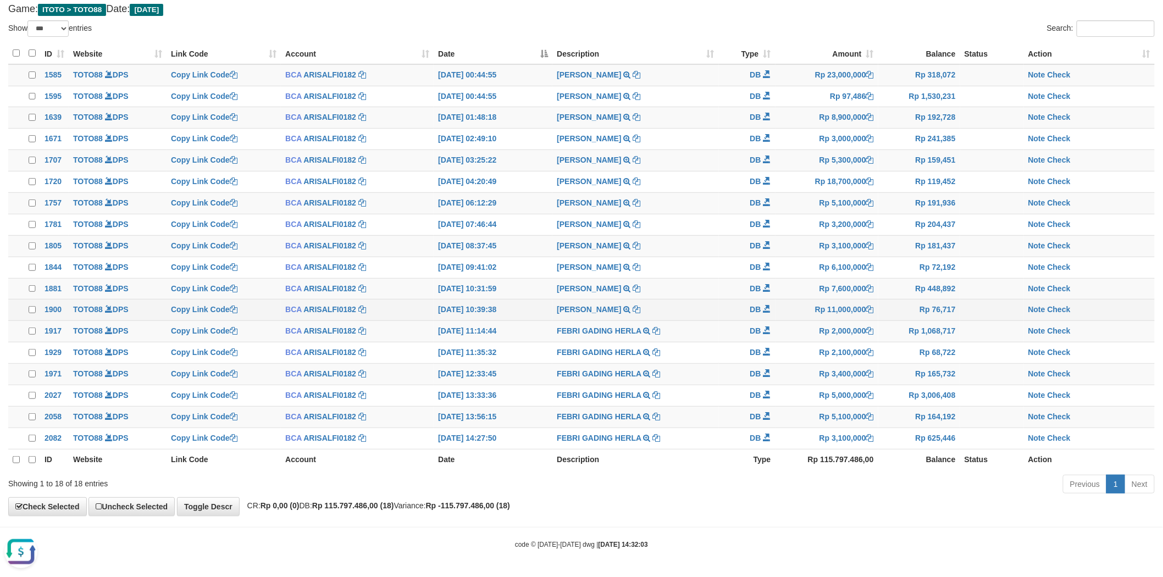
scroll to position [84, 0]
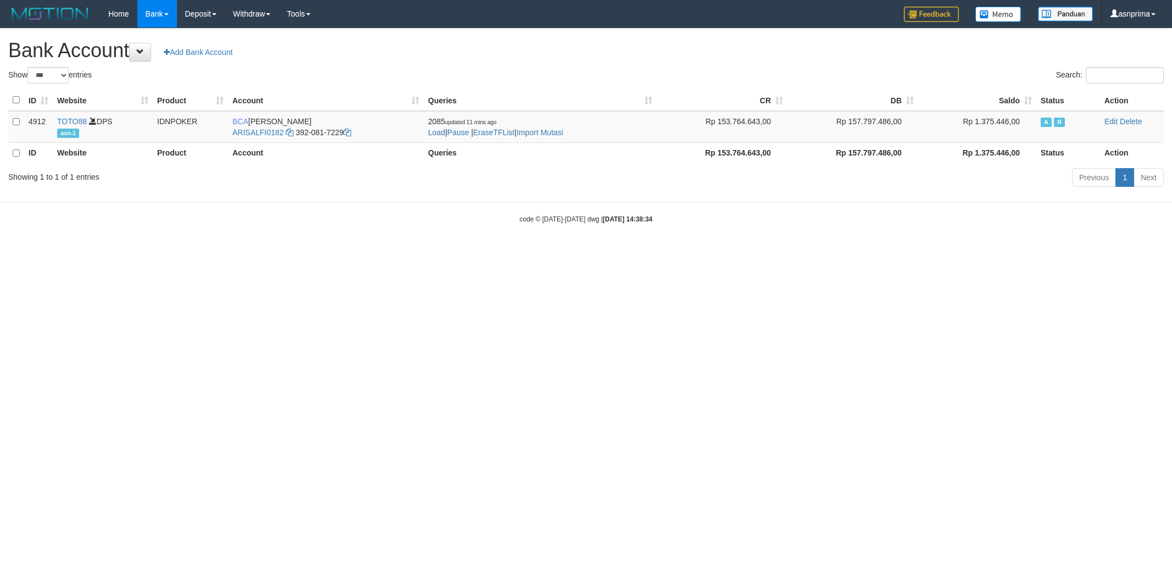
select select "***"
click at [562, 129] on link "Import Mutasi" at bounding box center [540, 132] width 47 height 9
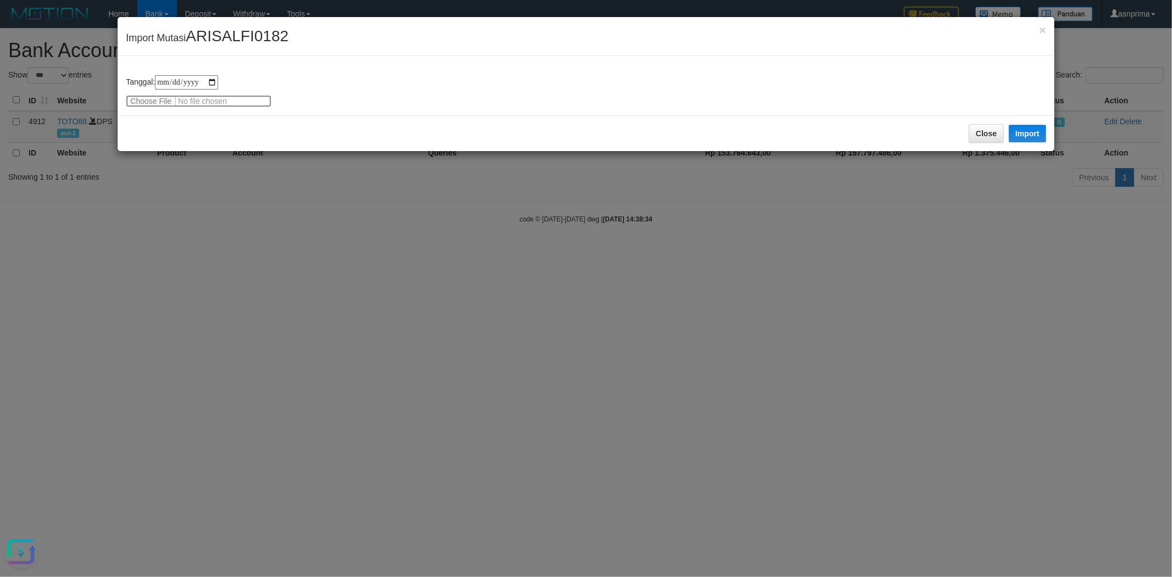
click at [158, 102] on input "file" at bounding box center [199, 101] width 146 height 12
type input "**********"
click at [1025, 137] on button "Import" at bounding box center [1027, 134] width 37 height 18
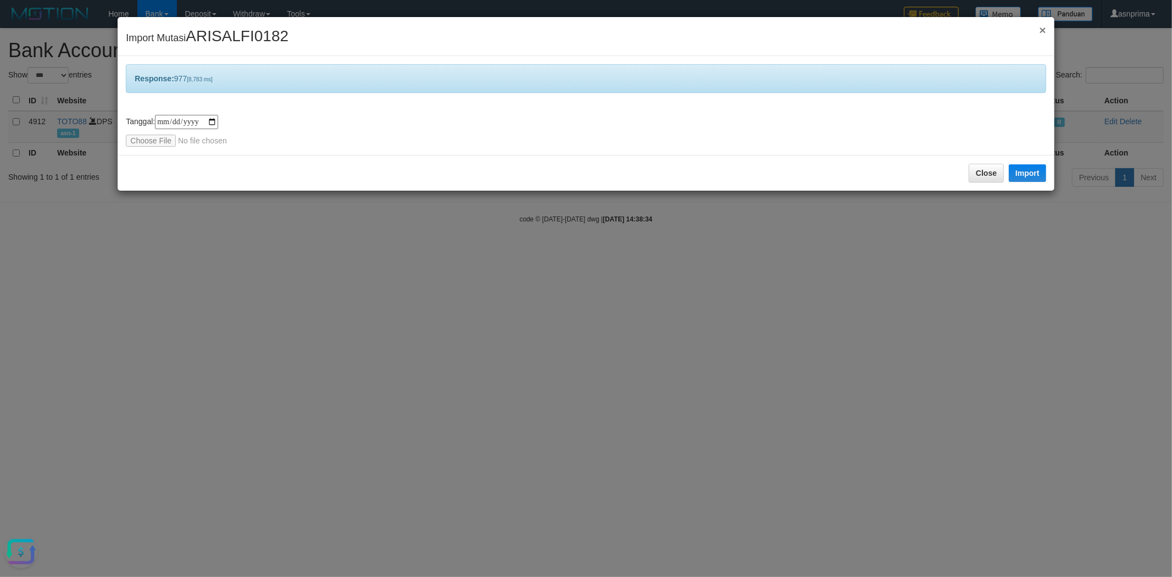
click at [1042, 29] on span "×" at bounding box center [1042, 30] width 7 height 13
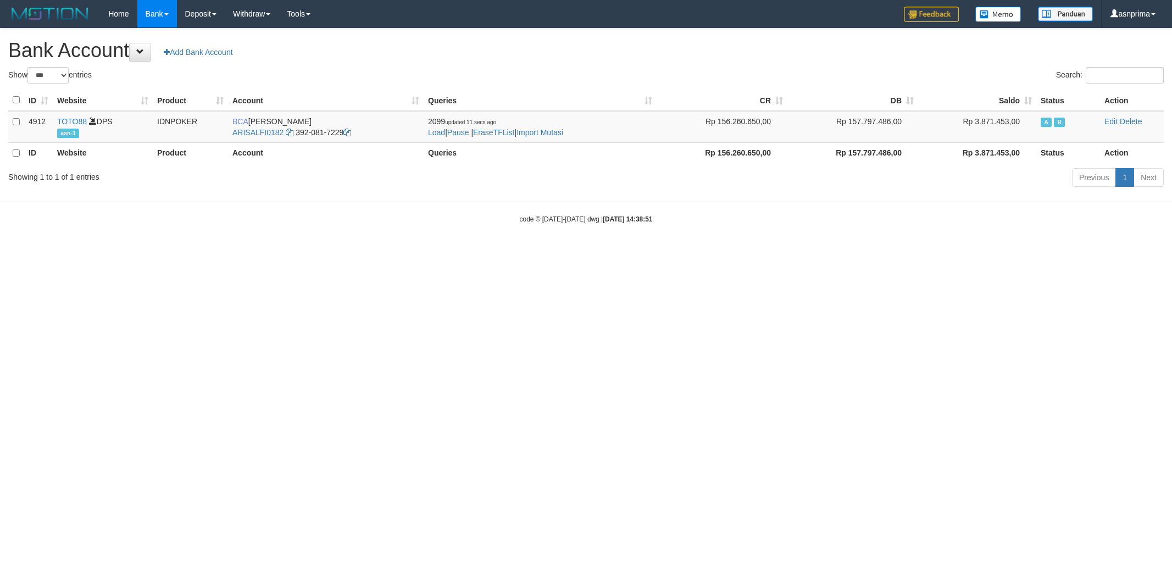
select select "***"
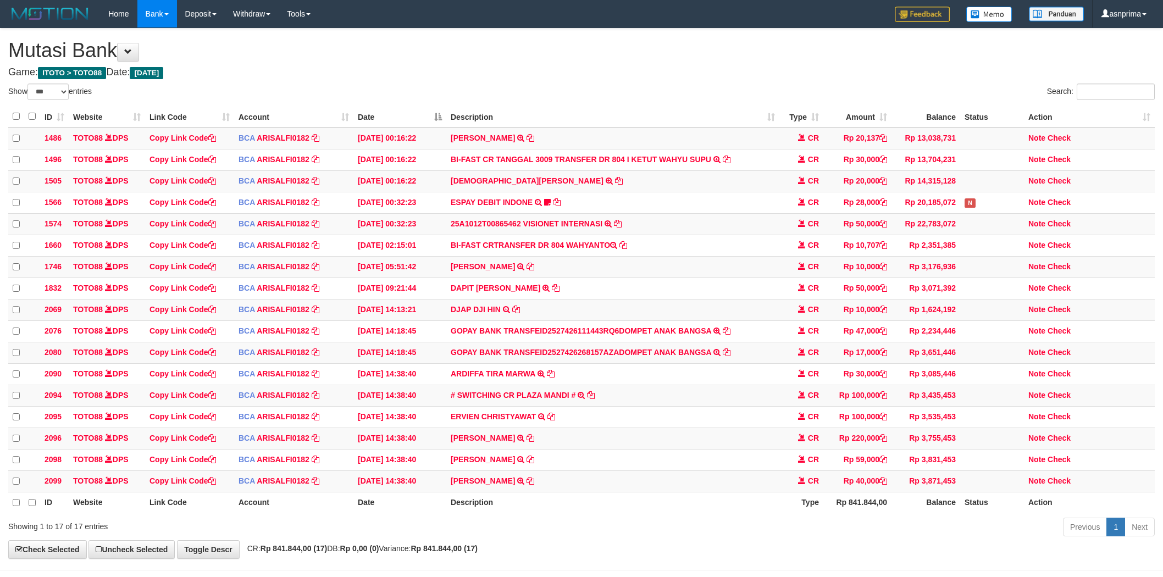
select select "***"
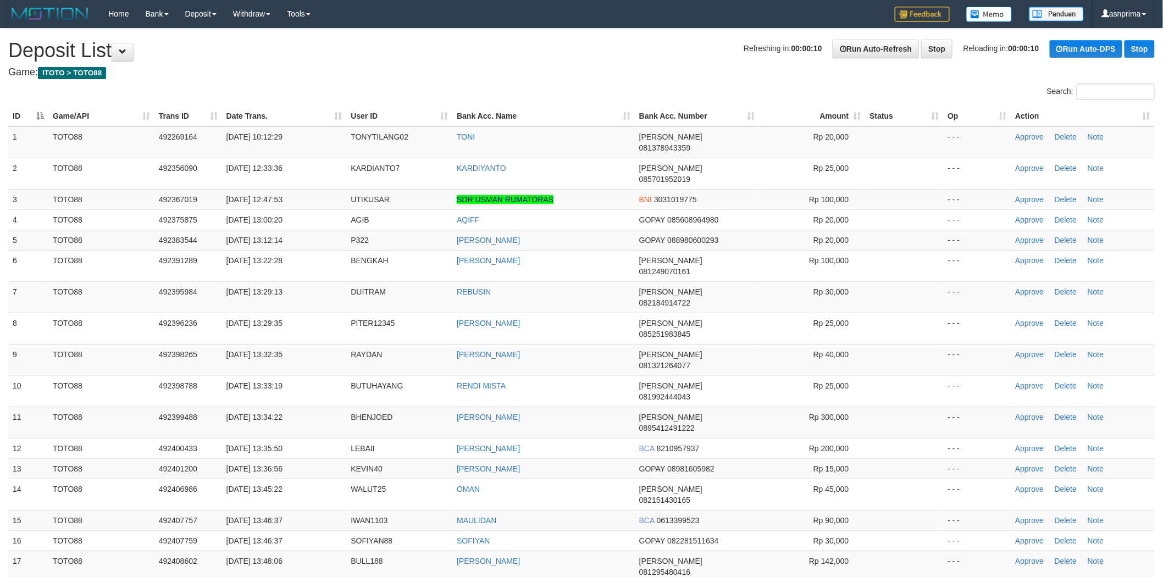
click at [1141, 115] on th "Action" at bounding box center [1083, 116] width 144 height 20
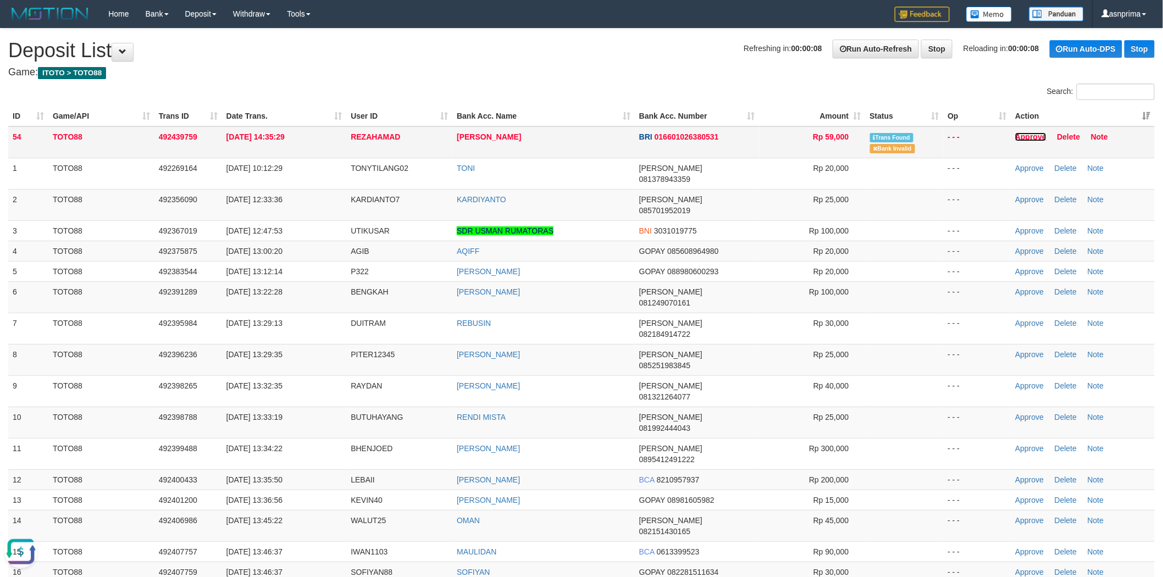
click at [1024, 136] on link "Approve" at bounding box center [1030, 136] width 31 height 9
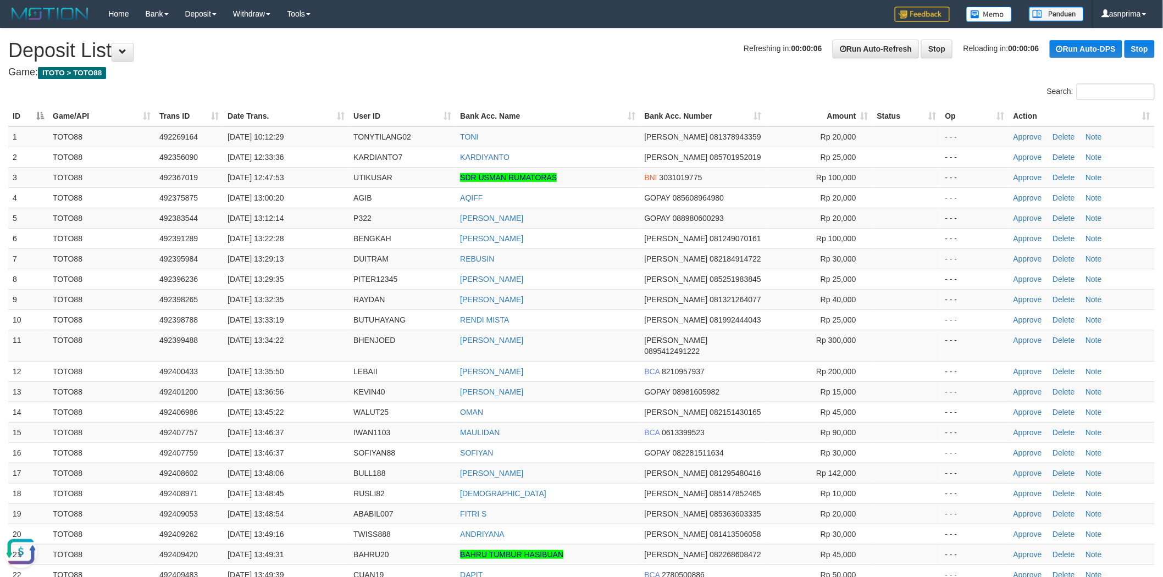
click at [573, 69] on h4 "Game: ITOTO > TOTO88" at bounding box center [581, 72] width 1147 height 11
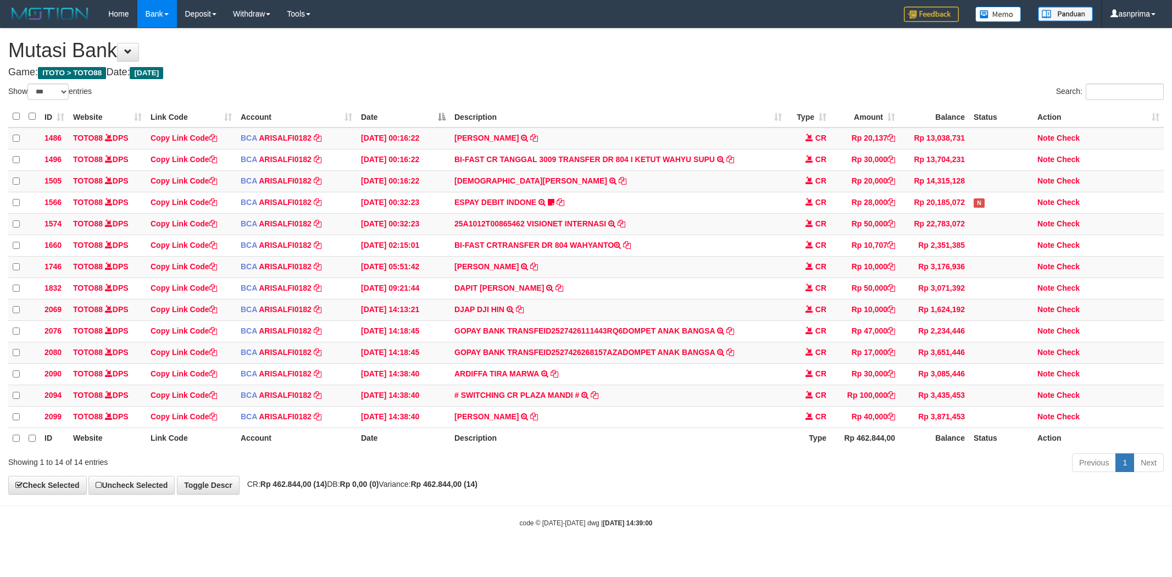
select select "***"
click at [538, 419] on icon at bounding box center [534, 416] width 8 height 8
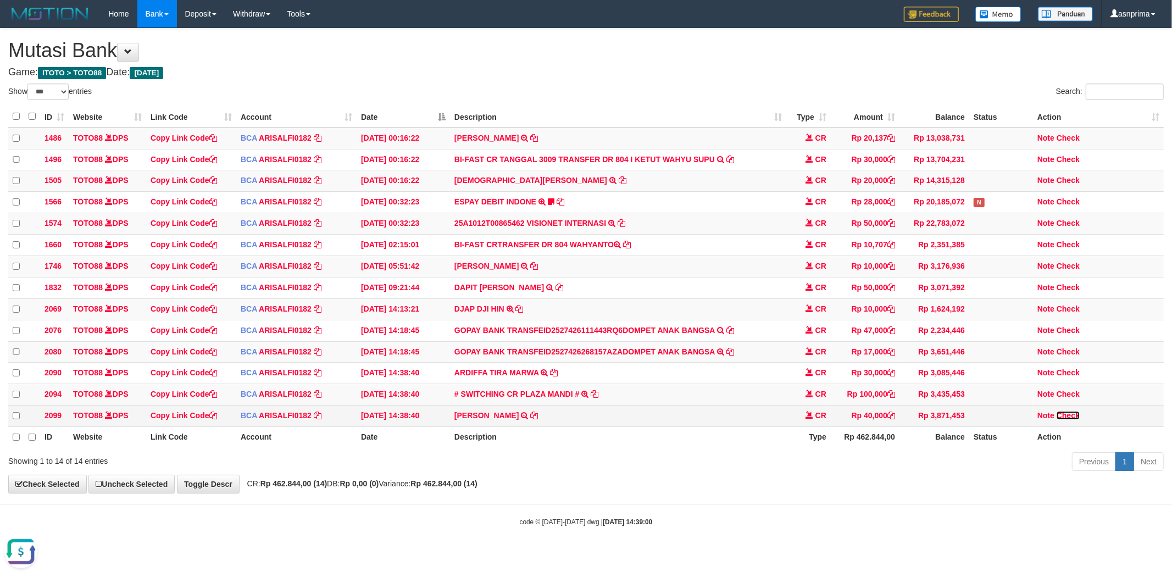
click at [1064, 420] on link "Check" at bounding box center [1068, 415] width 23 height 9
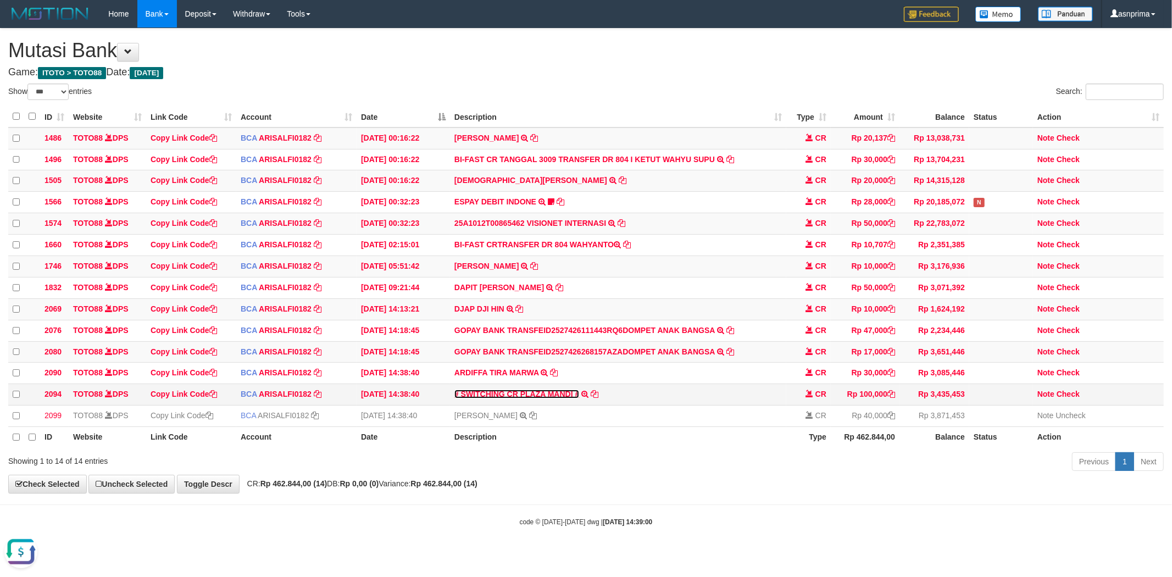
click at [519, 398] on link "# SWITCHING CR PLAZA MANDI #" at bounding box center [517, 394] width 125 height 9
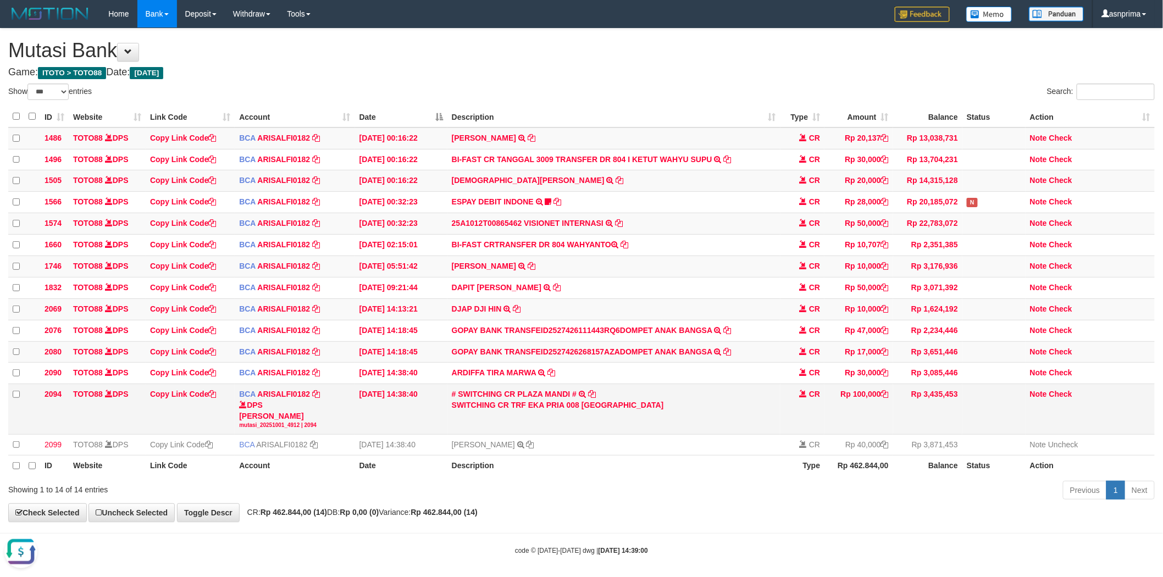
click at [538, 411] on div "SWITCHING CR TRF EKA PRIA 008 PLAZA MANDI" at bounding box center [614, 405] width 324 height 11
drag, startPoint x: 538, startPoint y: 416, endPoint x: 556, endPoint y: 414, distance: 18.2
click at [539, 411] on div "SWITCHING CR TRF EKA PRIA 008 PLAZA MANDI" at bounding box center [614, 405] width 324 height 11
click at [556, 411] on div "SWITCHING CR TRF EKA PRIA 008 PLAZA MANDI" at bounding box center [614, 405] width 324 height 11
copy div "EKA PRIA"
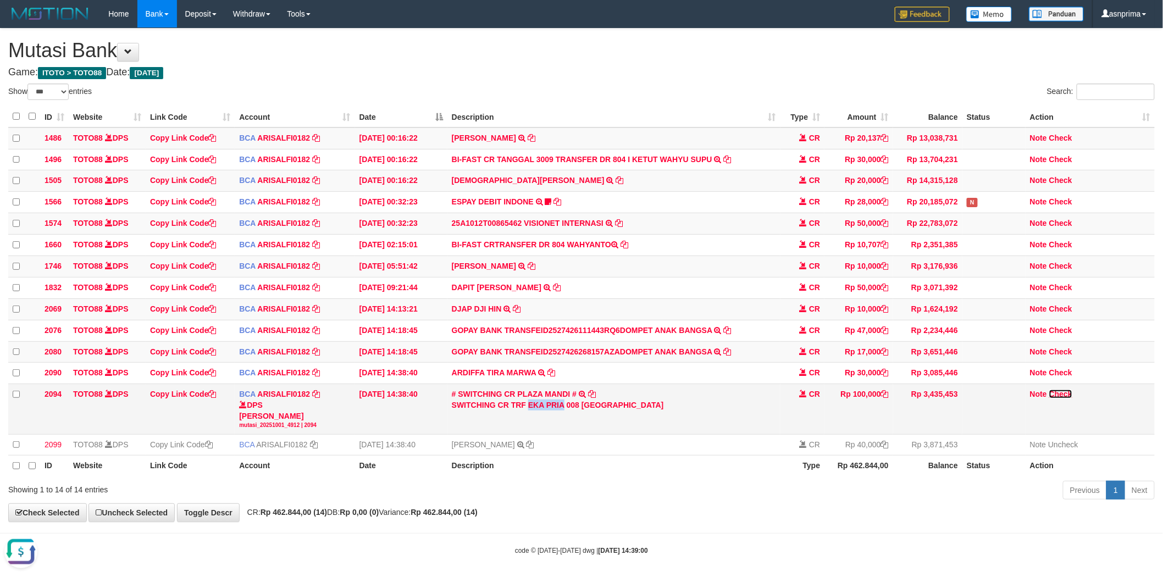
click at [1056, 398] on link "Check" at bounding box center [1060, 394] width 23 height 9
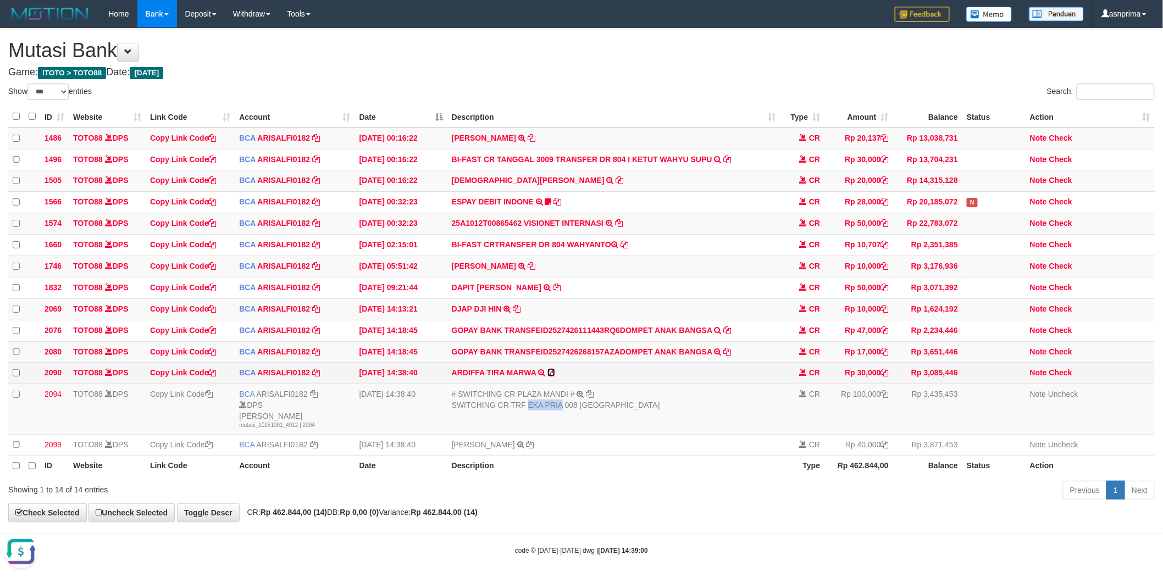
click at [553, 377] on icon at bounding box center [551, 373] width 8 height 8
copy div "EKA PRIA"
drag, startPoint x: 1070, startPoint y: 382, endPoint x: 1042, endPoint y: 372, distance: 29.2
click at [1070, 377] on link "Check" at bounding box center [1060, 372] width 23 height 9
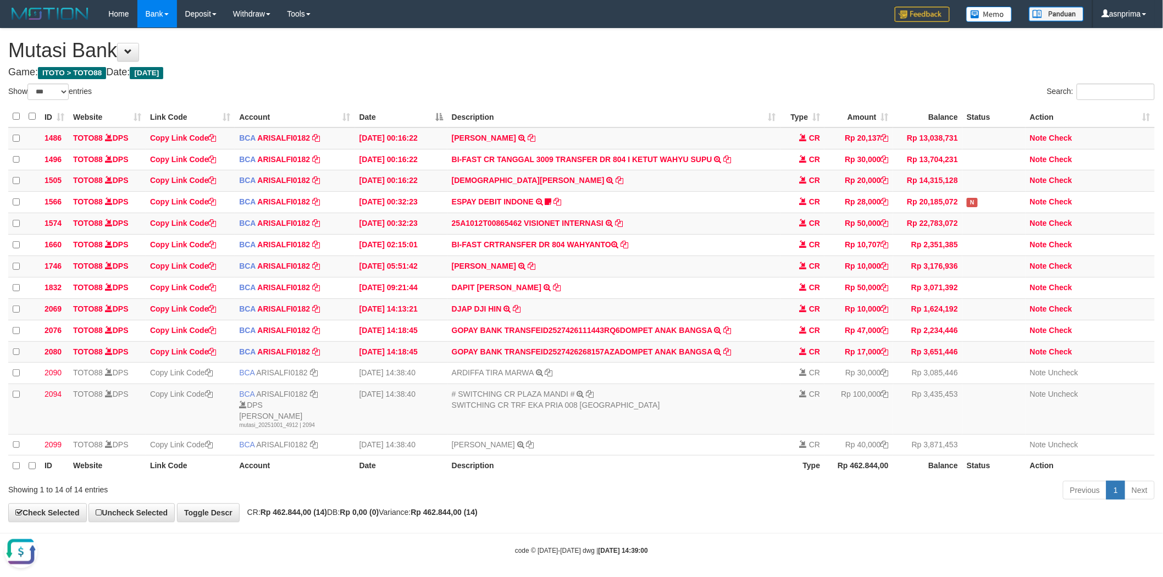
click at [676, 84] on div "Search:" at bounding box center [872, 93] width 565 height 19
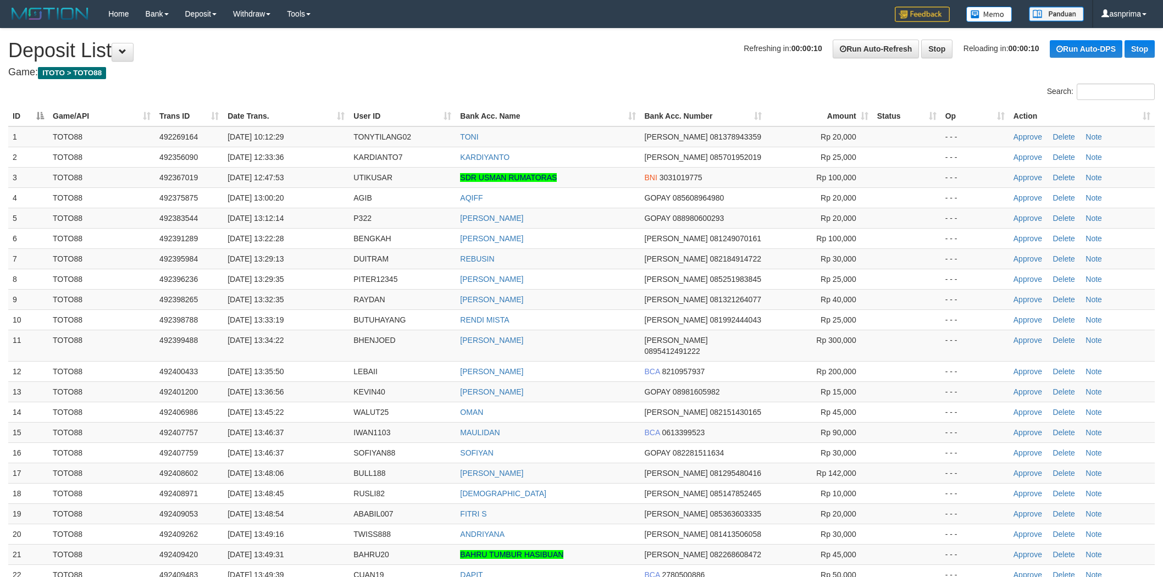
click at [583, 59] on h1 "Refreshing in: 00:00:10 Run Auto-Refresh Stop Reloading in: 00:00:10 Run Auto-D…" at bounding box center [581, 51] width 1147 height 22
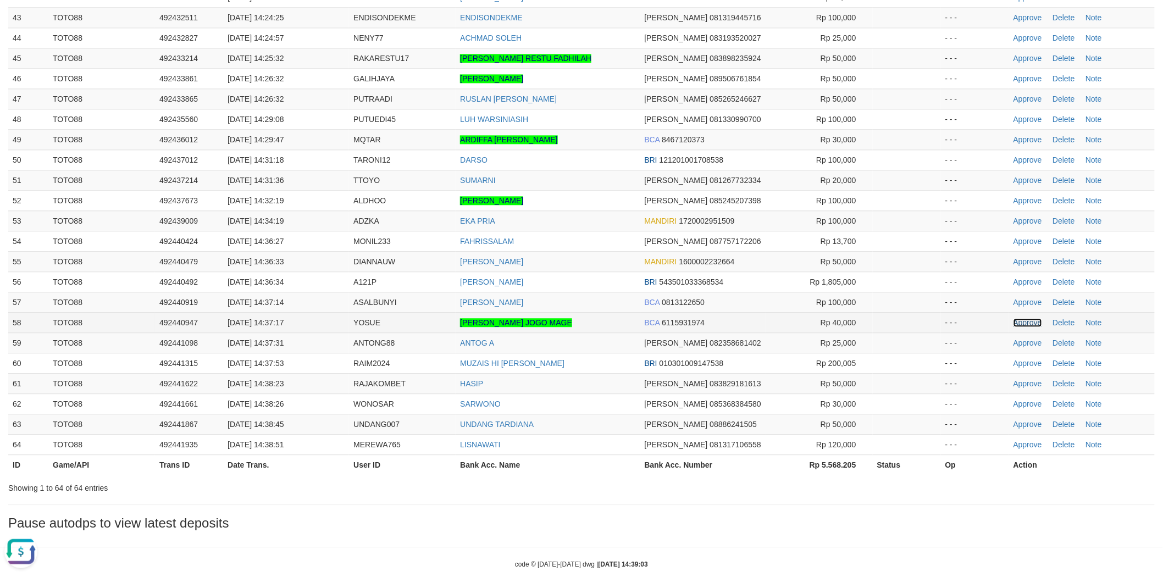
click at [1021, 318] on link "Approve" at bounding box center [1028, 322] width 29 height 9
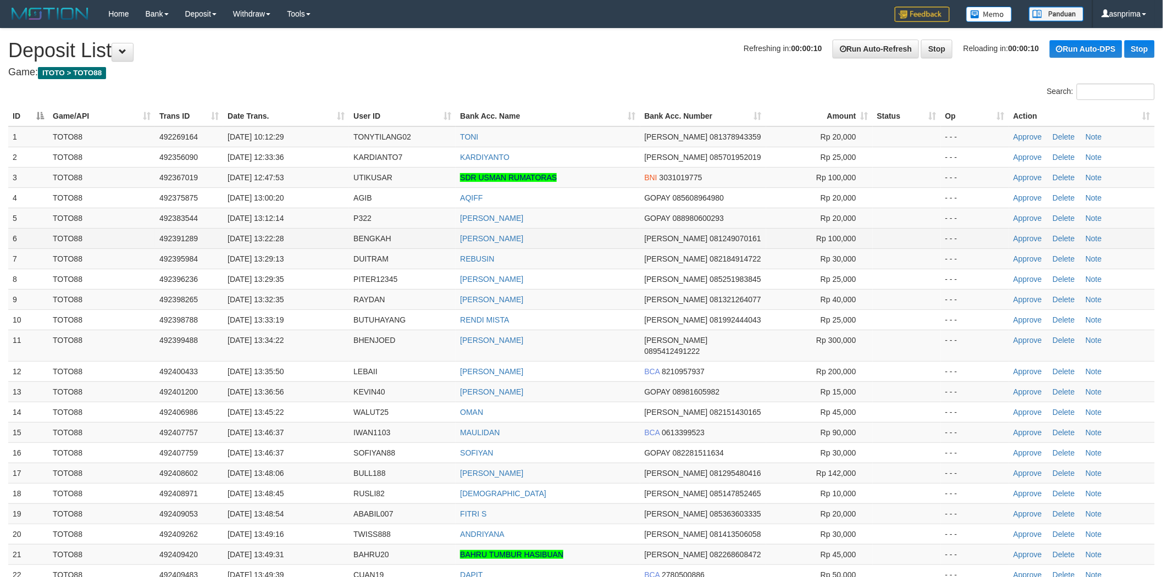
click at [593, 243] on td "[PERSON_NAME]" at bounding box center [548, 238] width 184 height 20
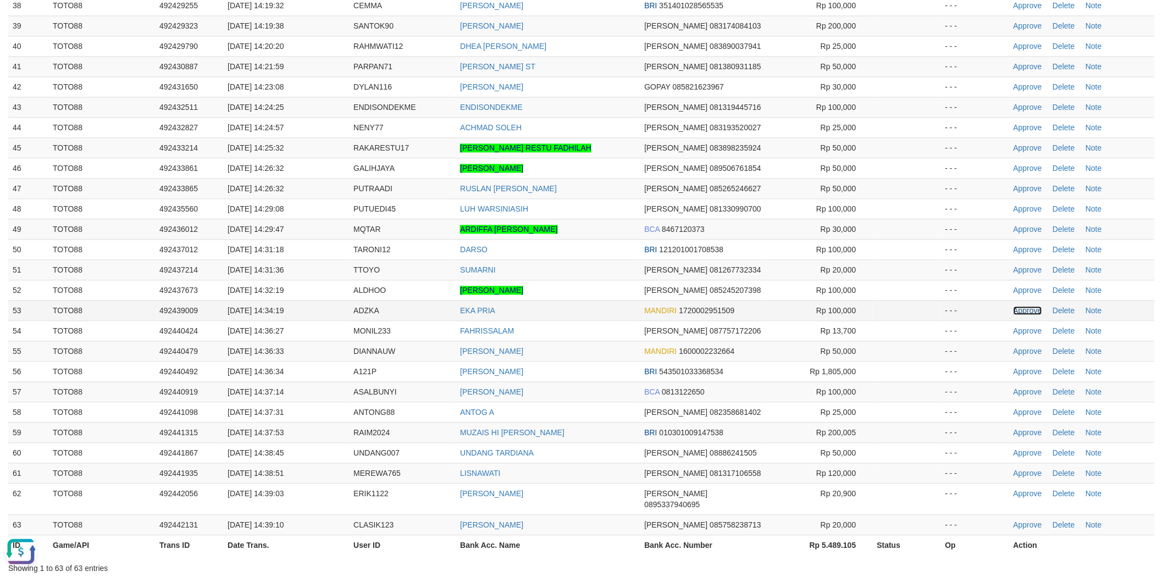
click at [1020, 306] on link "Approve" at bounding box center [1028, 310] width 29 height 9
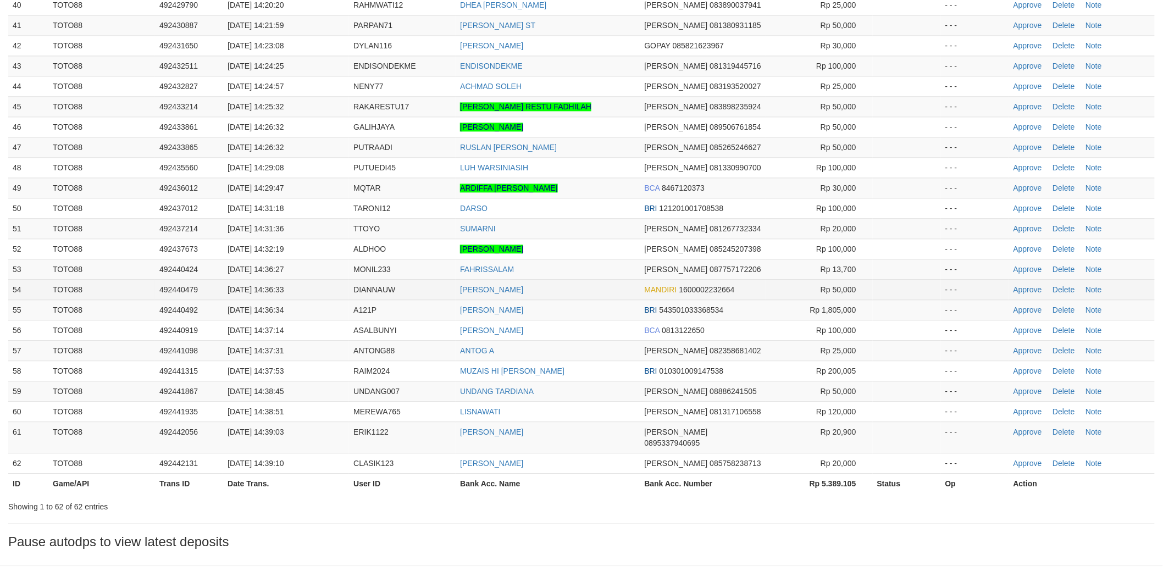
click at [611, 279] on td "[PERSON_NAME]" at bounding box center [548, 289] width 184 height 20
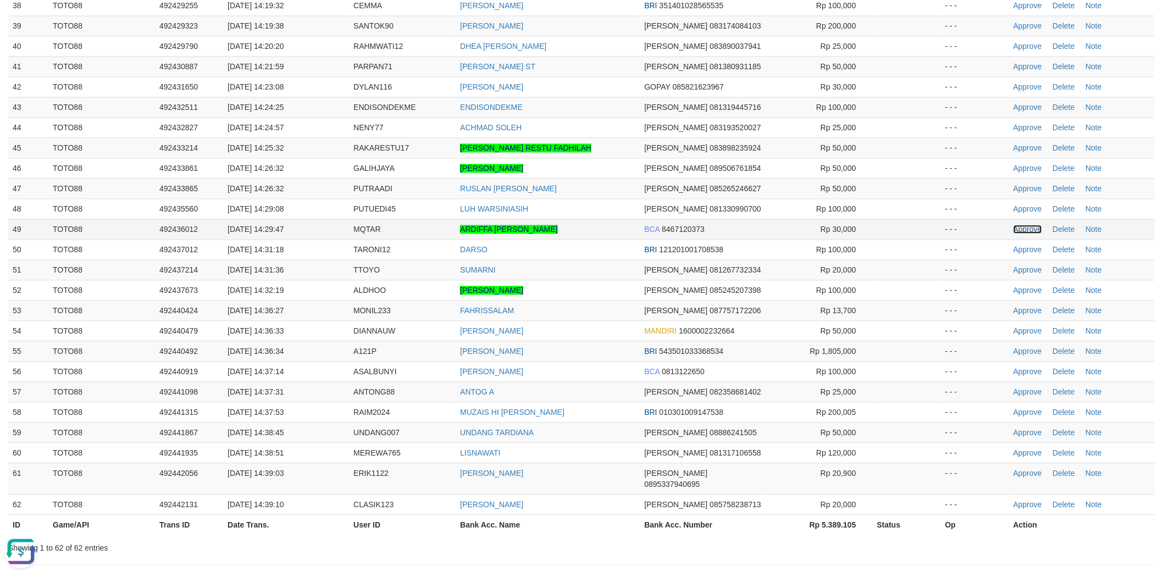
click at [1014, 225] on link "Approve" at bounding box center [1028, 229] width 29 height 9
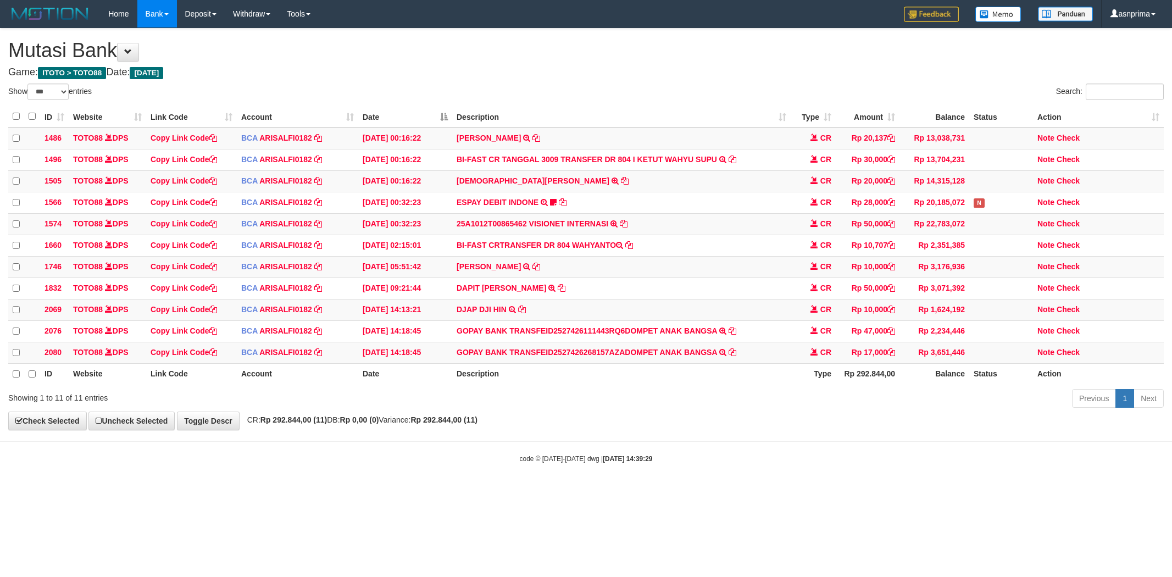
select select "***"
